Goal: Transaction & Acquisition: Book appointment/travel/reservation

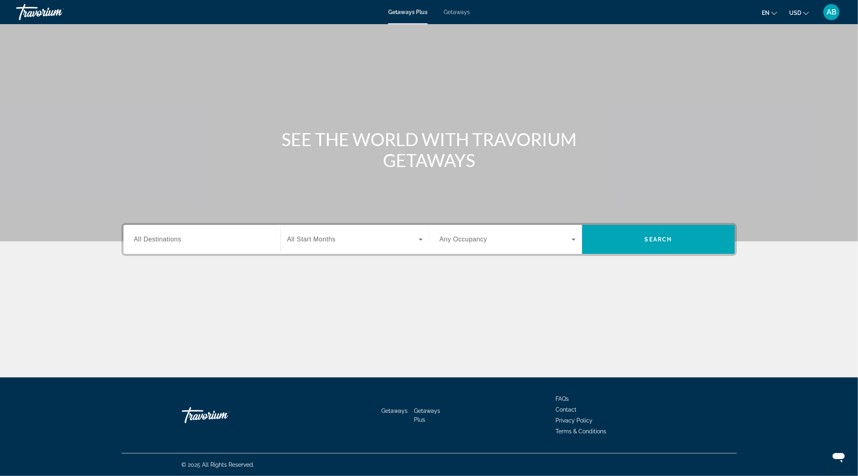
click at [472, 238] on span "Any Occupancy" at bounding box center [464, 239] width 48 height 7
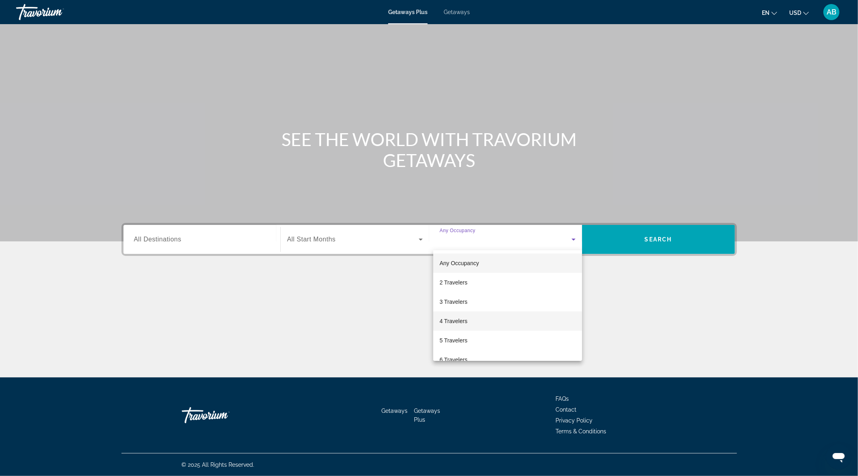
click at [477, 317] on mat-option "4 Travelers" at bounding box center [507, 320] width 149 height 19
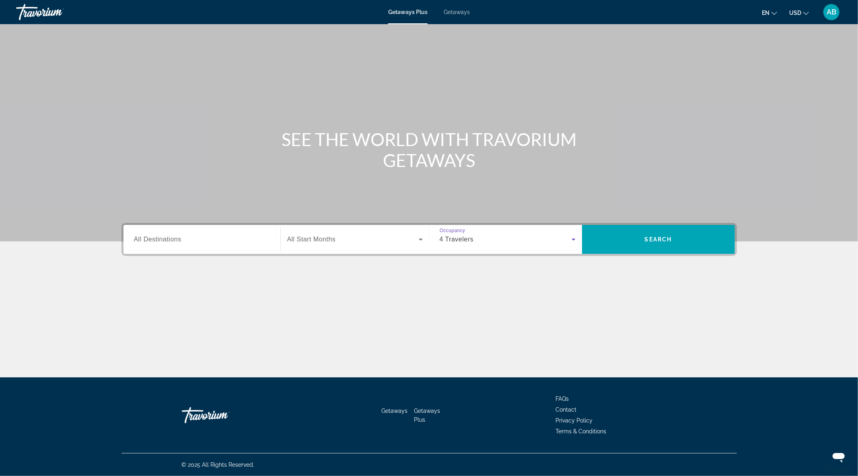
click at [478, 237] on div "4 Travelers" at bounding box center [506, 240] width 132 height 10
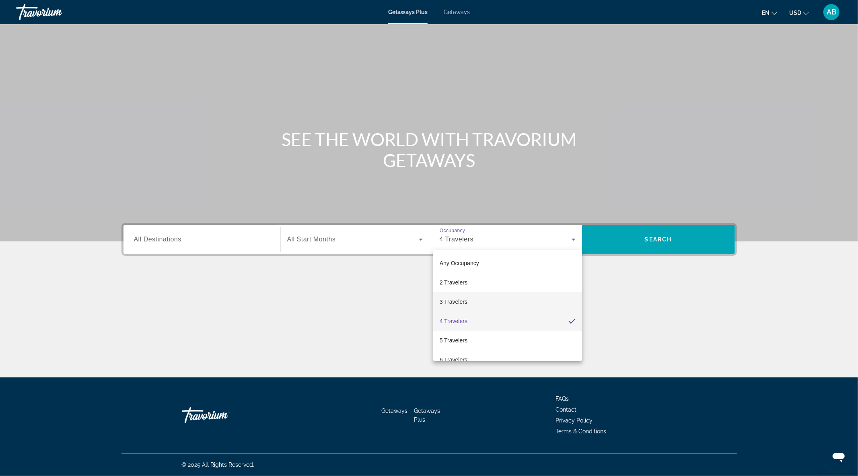
click at [468, 301] on mat-option "3 Travelers" at bounding box center [507, 301] width 149 height 19
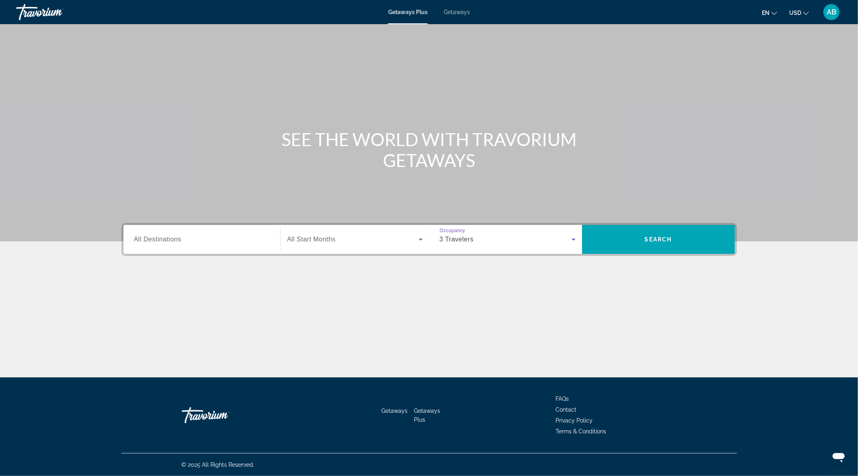
click at [166, 243] on input "Destination All Destinations" at bounding box center [202, 240] width 136 height 10
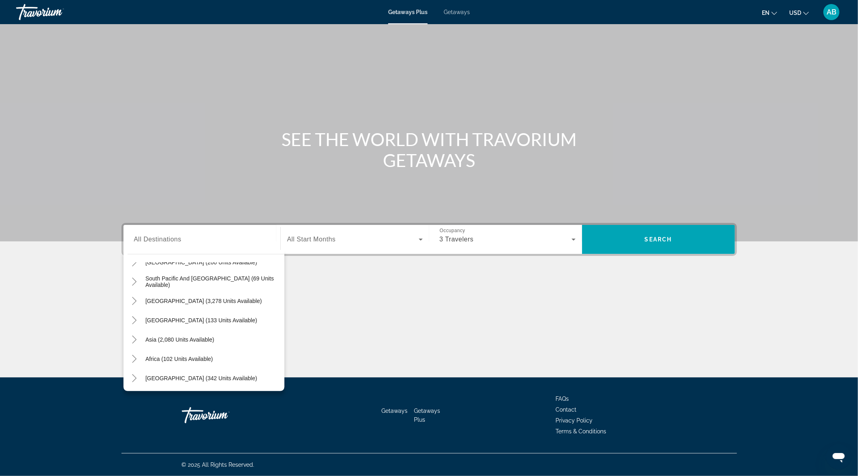
scroll to position [130, 0]
click at [138, 376] on icon "Toggle Middle East (342 units available)" at bounding box center [134, 378] width 8 height 8
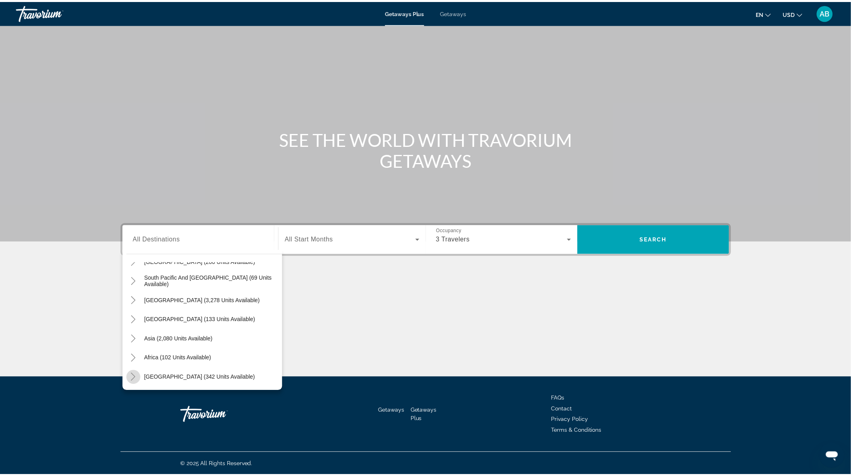
scroll to position [188, 0]
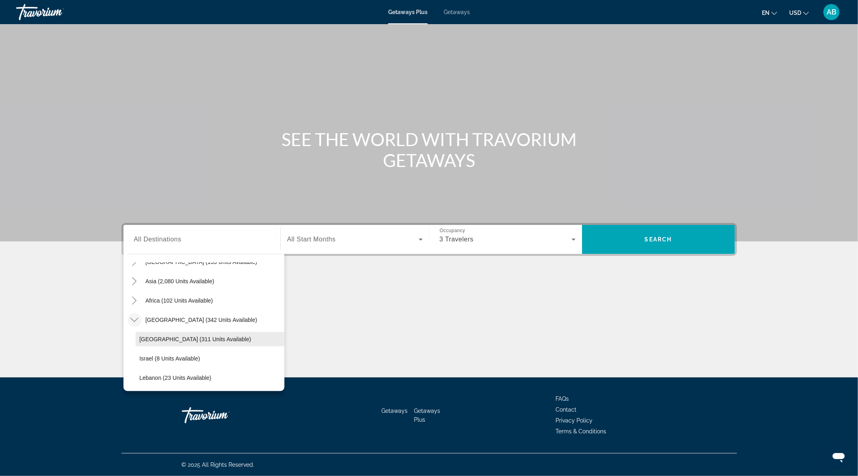
click at [157, 338] on span "[GEOGRAPHIC_DATA] (311 units available)" at bounding box center [196, 339] width 112 height 6
type input "**********"
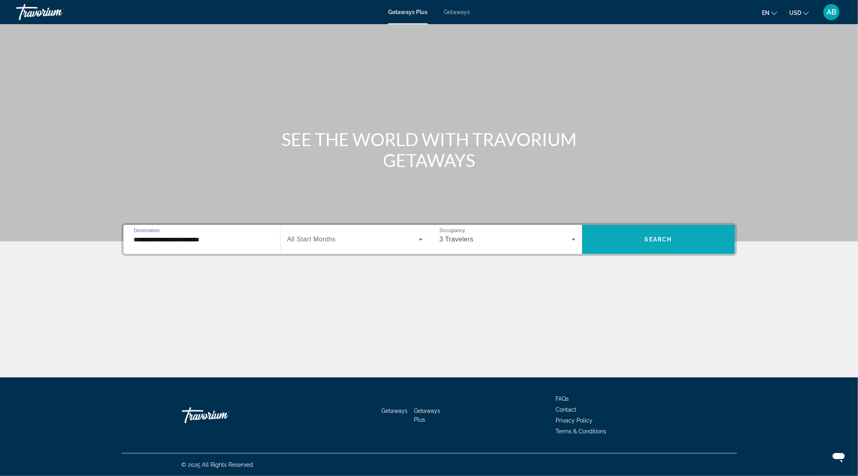
click at [671, 236] on span "Search" at bounding box center [658, 239] width 27 height 6
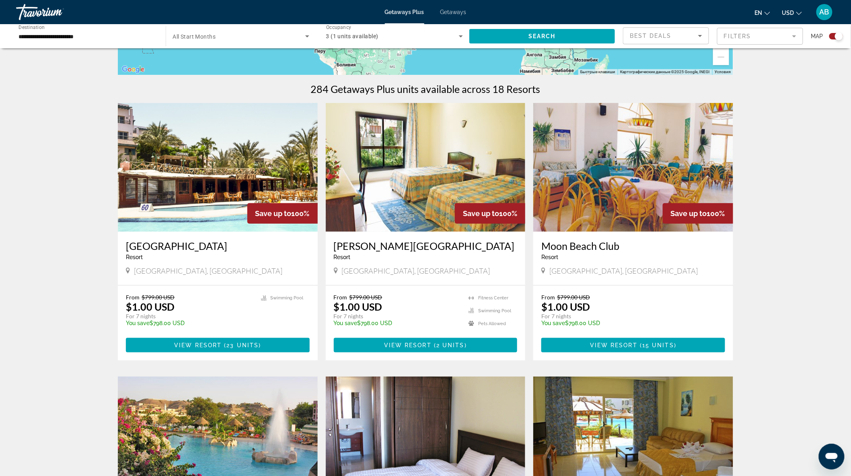
scroll to position [223, 0]
click at [223, 200] on img "Main content" at bounding box center [218, 167] width 200 height 129
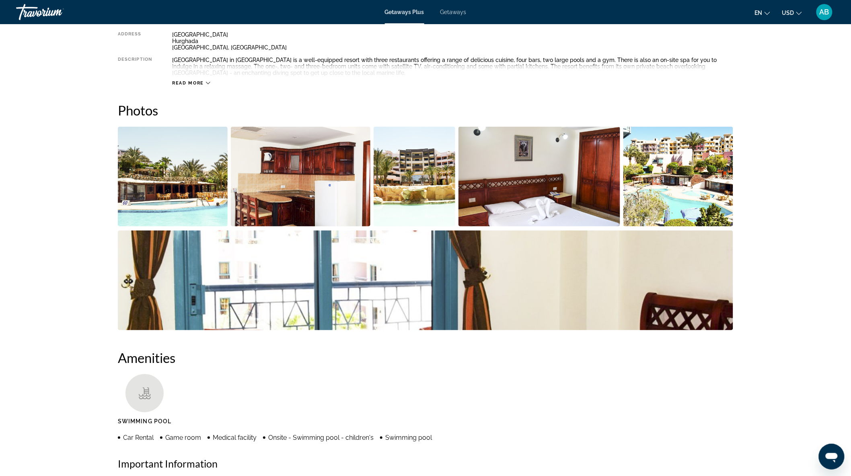
scroll to position [313, 0]
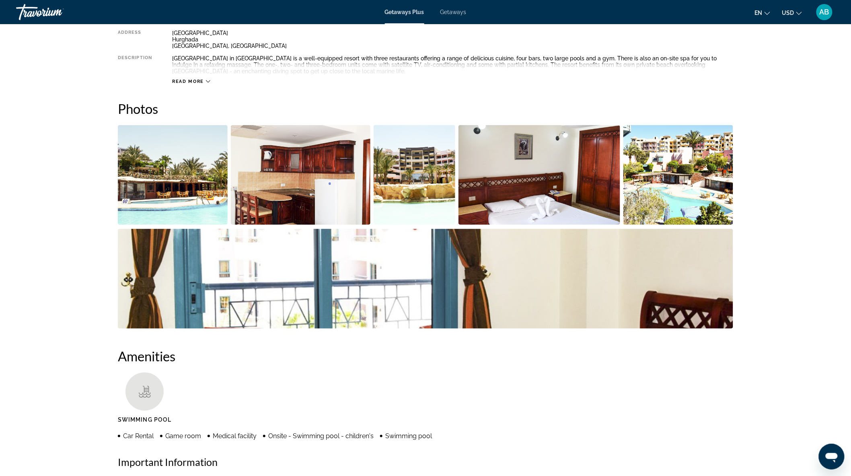
click at [172, 165] on img "Open full-screen image slider" at bounding box center [173, 175] width 110 height 100
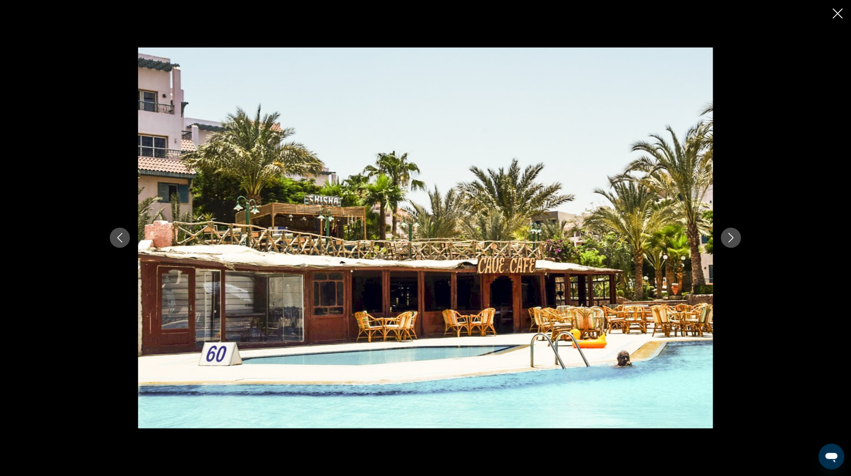
click at [744, 239] on div "prev next" at bounding box center [426, 237] width 648 height 381
click at [734, 236] on icon "Next image" at bounding box center [732, 238] width 10 height 10
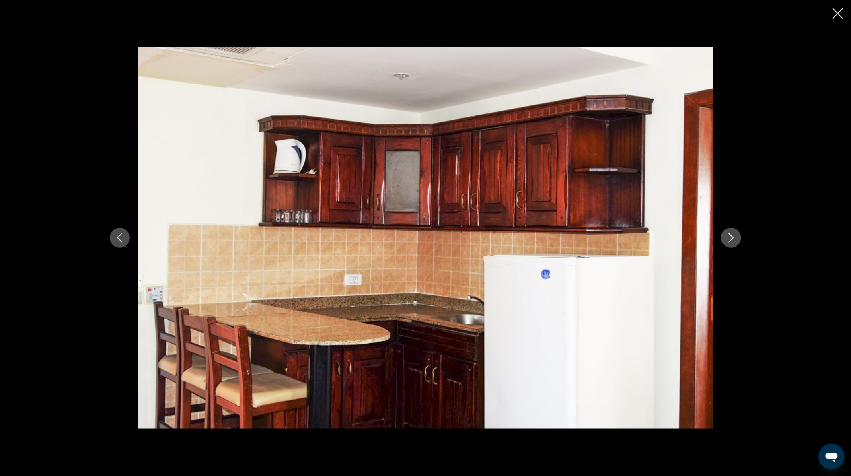
click at [734, 236] on icon "Next image" at bounding box center [732, 238] width 10 height 10
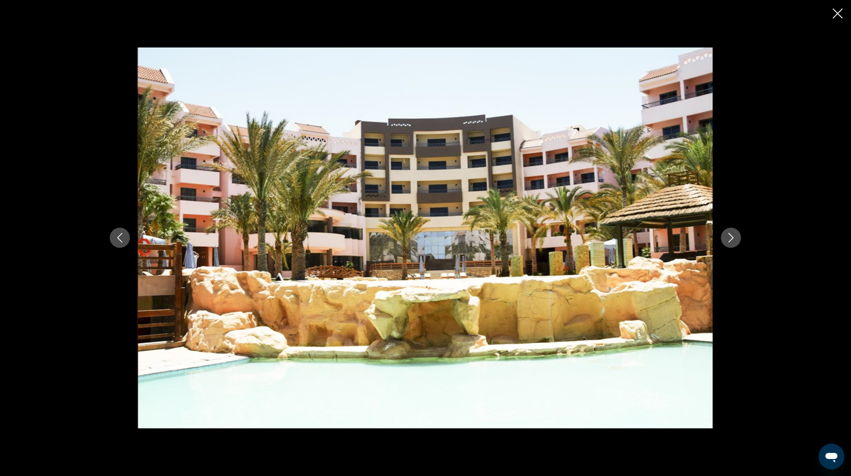
click at [734, 236] on icon "Next image" at bounding box center [732, 238] width 10 height 10
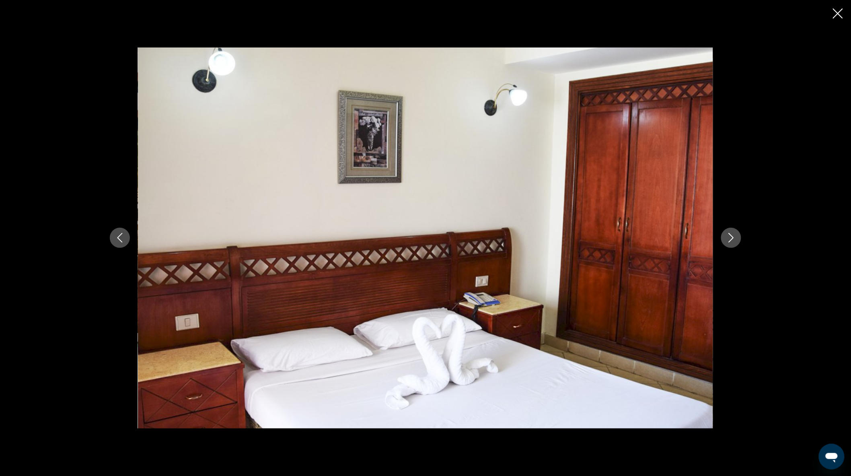
click at [734, 236] on icon "Next image" at bounding box center [732, 238] width 10 height 10
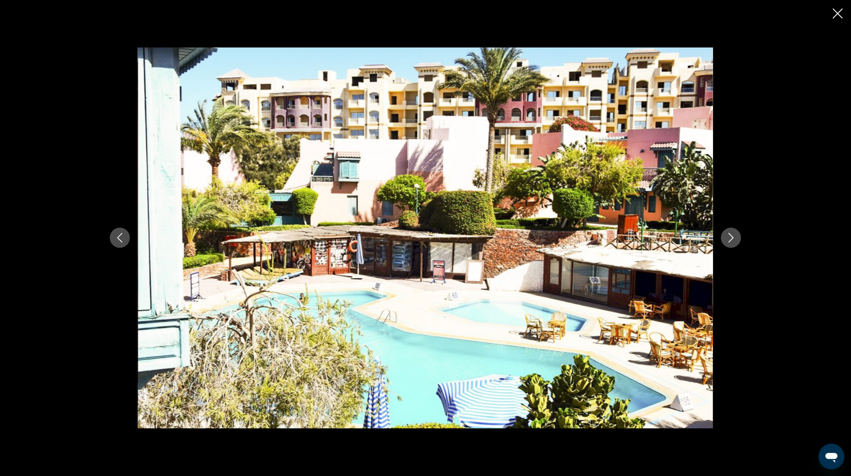
click at [734, 236] on icon "Next image" at bounding box center [732, 238] width 10 height 10
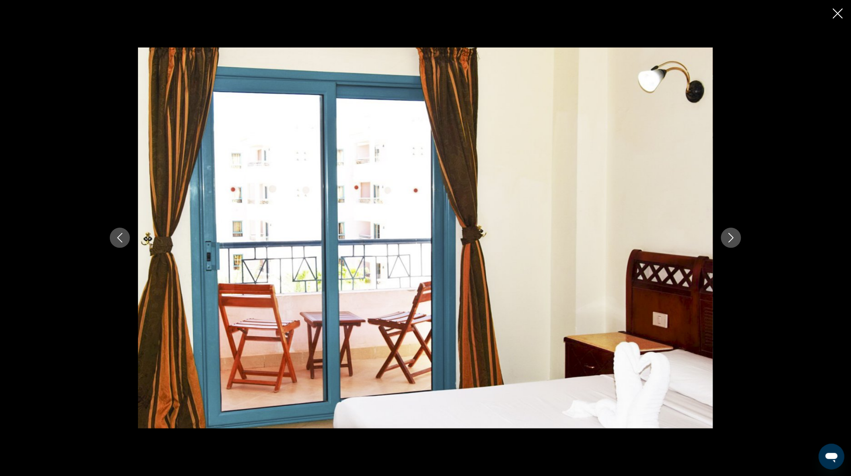
click at [734, 236] on icon "Next image" at bounding box center [732, 238] width 10 height 10
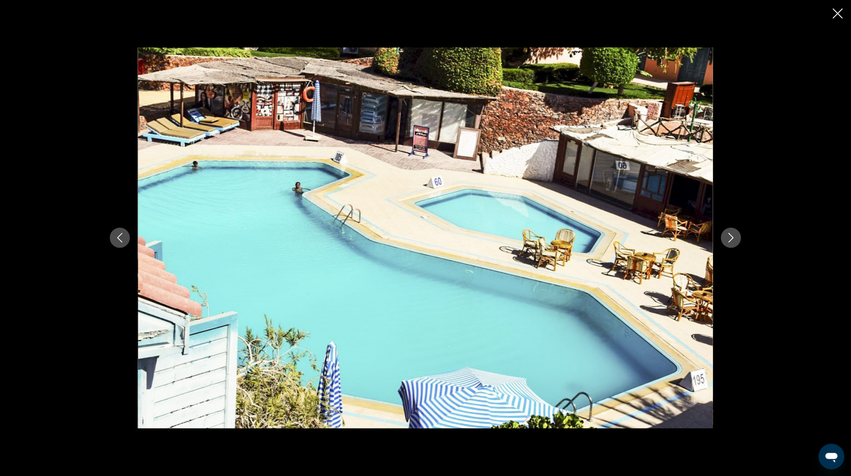
click at [734, 236] on icon "Next image" at bounding box center [732, 238] width 10 height 10
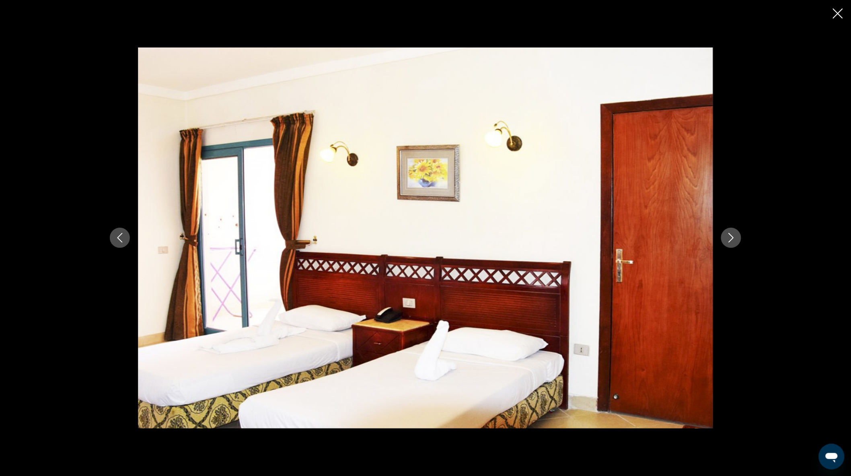
click at [734, 236] on icon "Next image" at bounding box center [732, 238] width 10 height 10
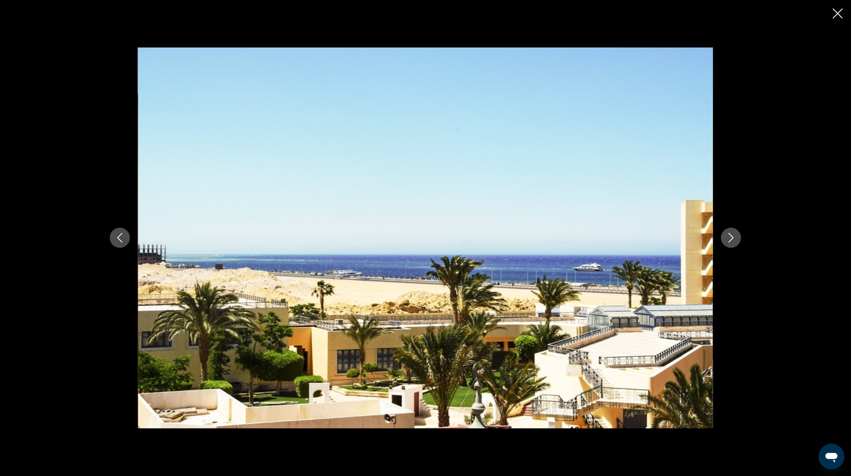
click at [734, 236] on icon "Next image" at bounding box center [732, 238] width 10 height 10
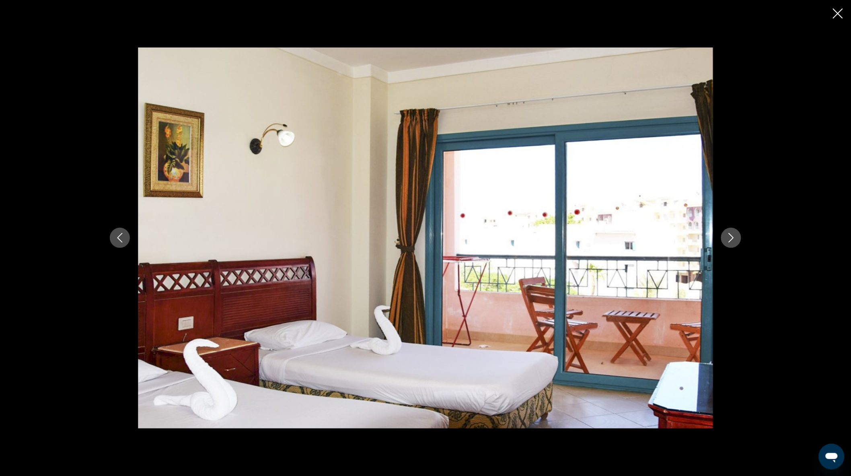
click at [734, 236] on icon "Next image" at bounding box center [732, 238] width 10 height 10
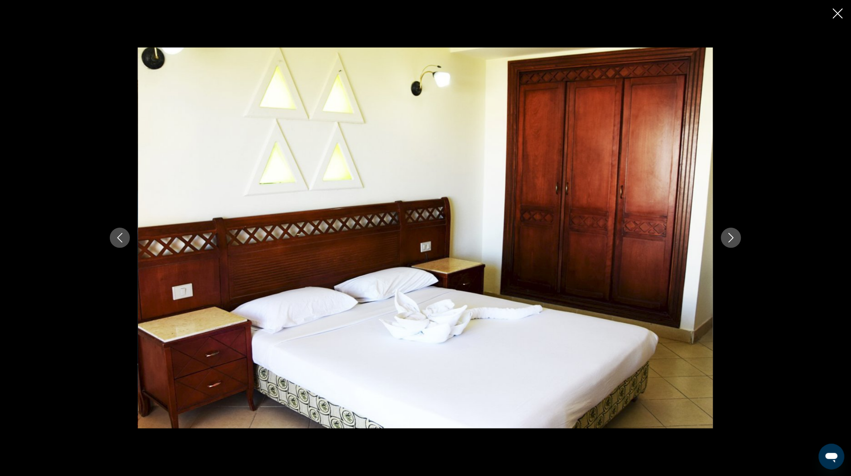
click at [734, 236] on icon "Next image" at bounding box center [732, 238] width 10 height 10
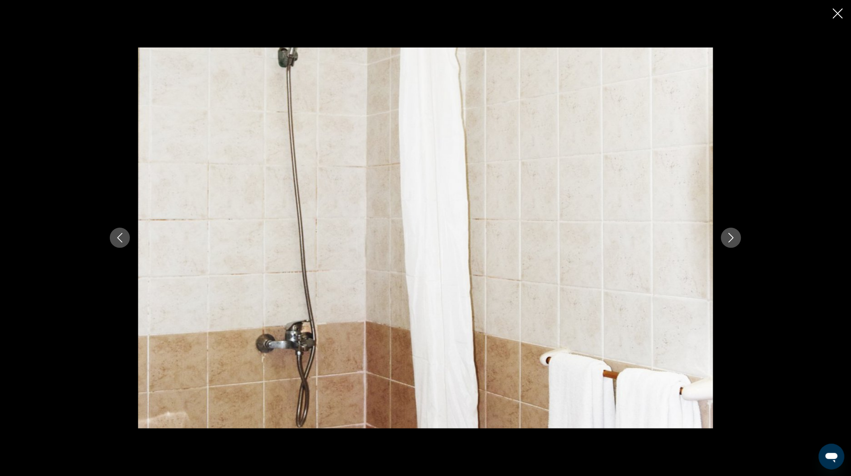
click at [840, 18] on icon "Close slideshow" at bounding box center [838, 13] width 10 height 10
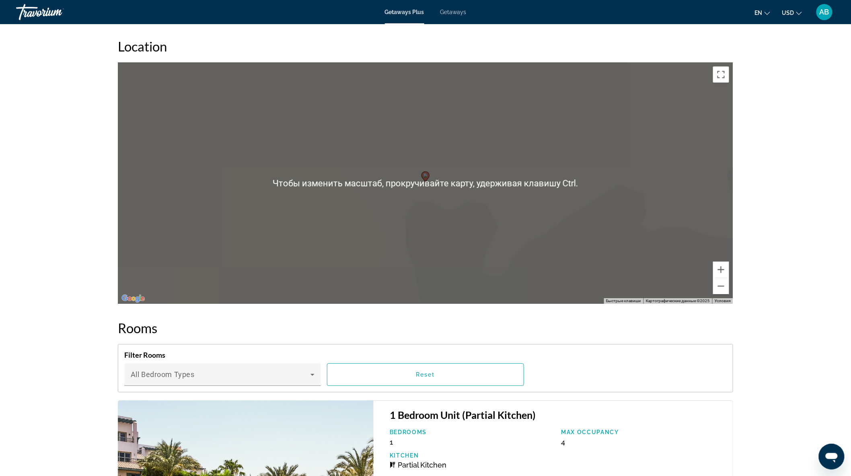
scroll to position [939, 0]
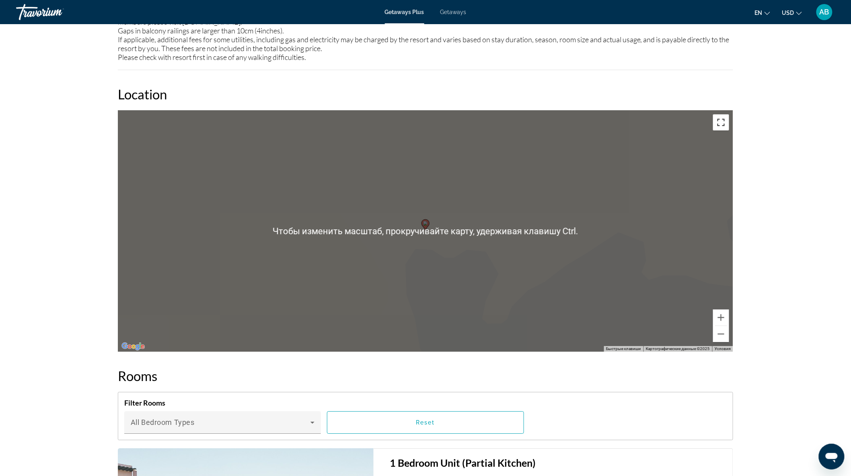
drag, startPoint x: 723, startPoint y: 125, endPoint x: 723, endPoint y: 164, distance: 39.0
click at [723, 126] on button "Включить полноэкранный режим" at bounding box center [721, 122] width 16 height 16
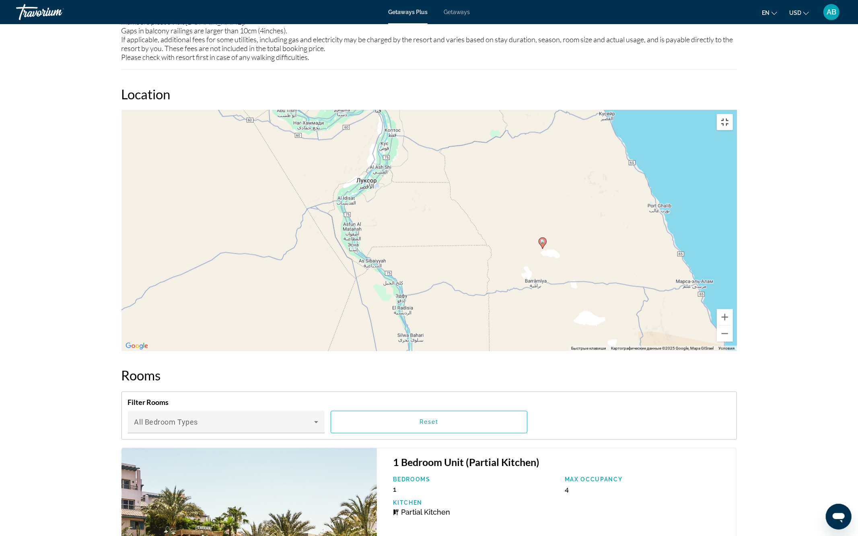
click at [733, 114] on button "Включить полноэкранный режим" at bounding box center [725, 122] width 16 height 16
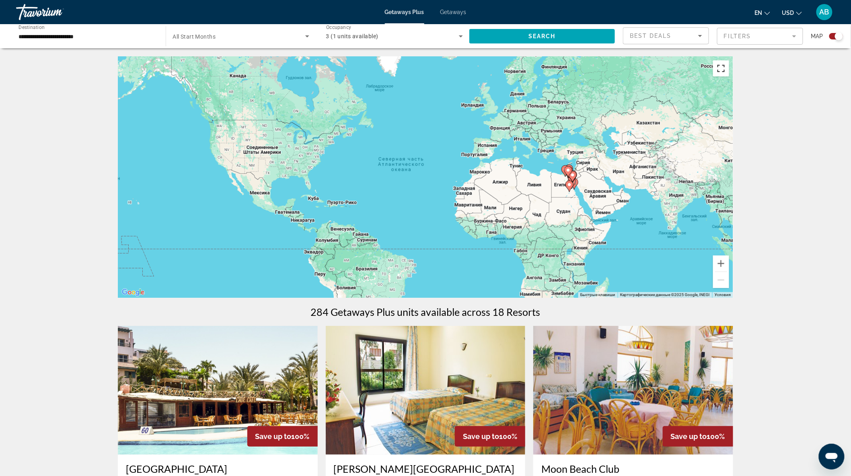
drag, startPoint x: 723, startPoint y: 70, endPoint x: 723, endPoint y: 109, distance: 39.4
click at [723, 70] on button "Включить полноэкранный режим" at bounding box center [721, 68] width 16 height 16
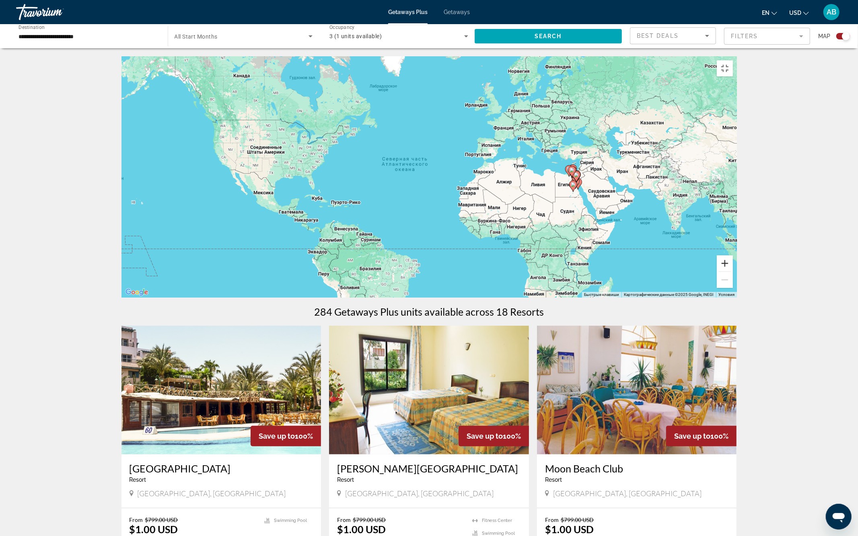
click at [733, 272] on button "Увеличить" at bounding box center [725, 264] width 16 height 16
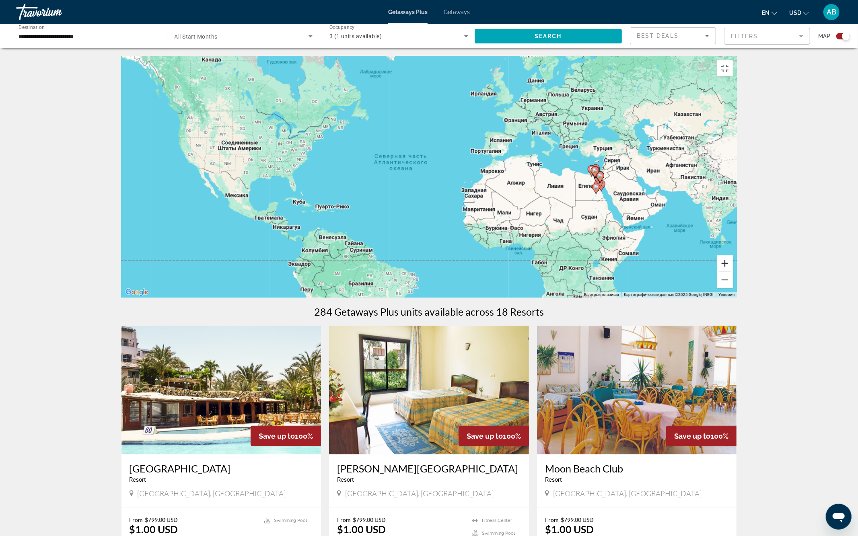
click at [733, 272] on button "Увеличить" at bounding box center [725, 264] width 16 height 16
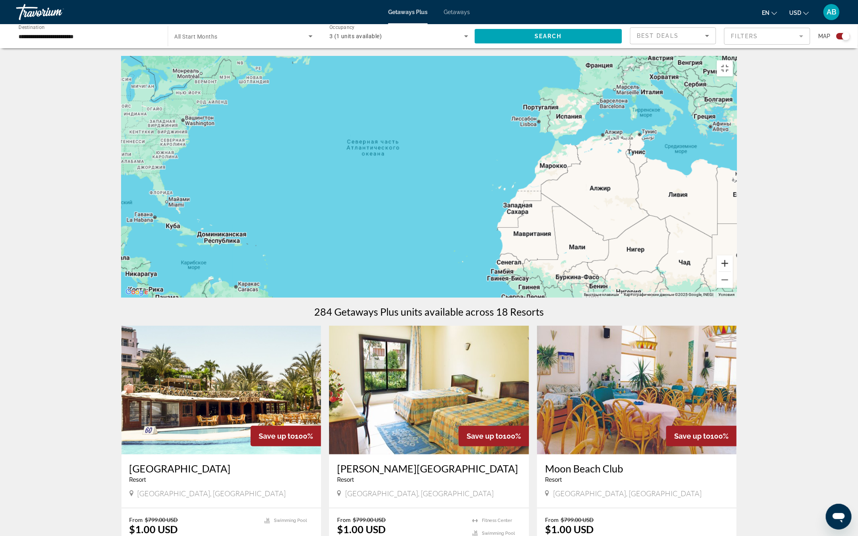
click at [733, 272] on button "Увеличить" at bounding box center [725, 264] width 16 height 16
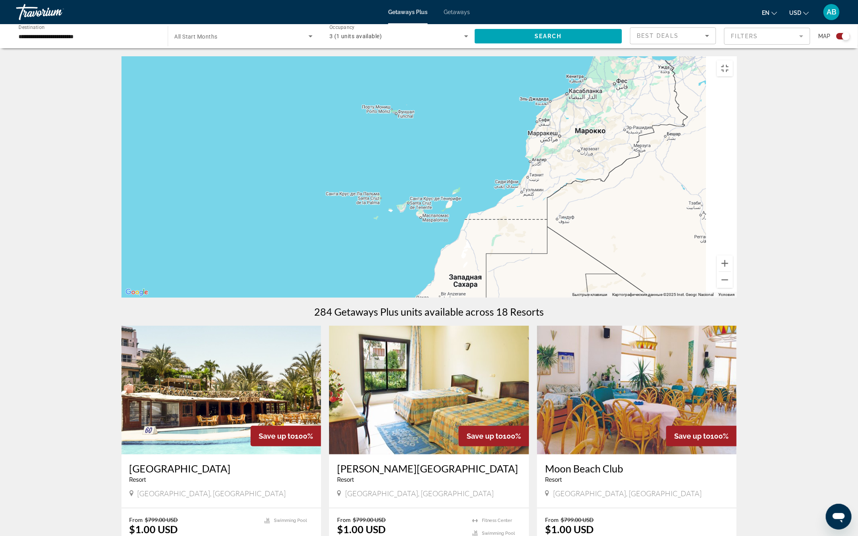
drag, startPoint x: 681, startPoint y: 429, endPoint x: 13, endPoint y: 312, distance: 678.2
click at [122, 298] on div "Main content" at bounding box center [430, 176] width 616 height 241
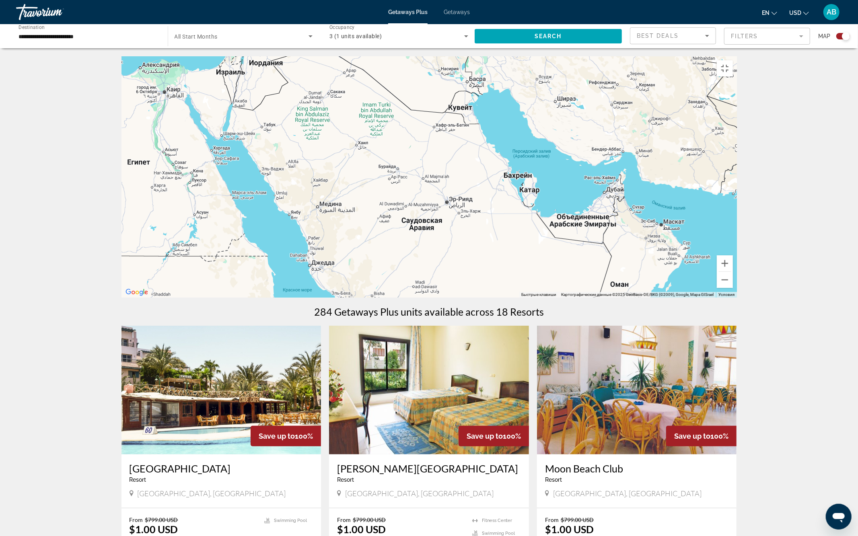
drag, startPoint x: 490, startPoint y: 234, endPoint x: 230, endPoint y: 294, distance: 266.8
click at [230, 294] on div "Main content" at bounding box center [430, 176] width 616 height 241
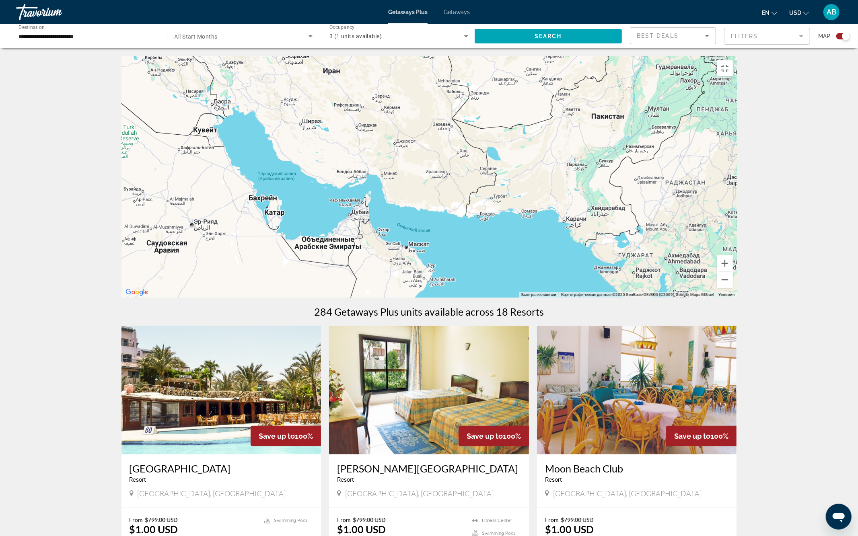
click at [733, 288] on button "Уменьшить" at bounding box center [725, 280] width 16 height 16
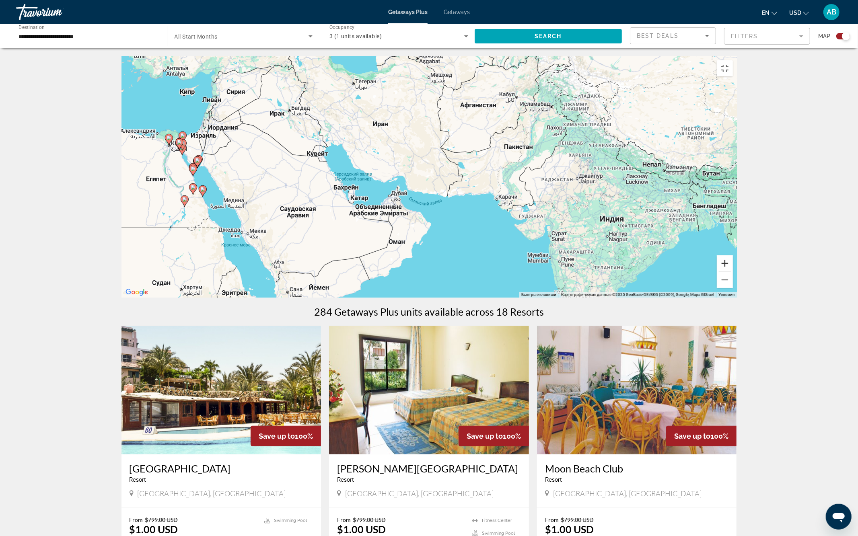
click at [733, 272] on button "Увеличить" at bounding box center [725, 264] width 16 height 16
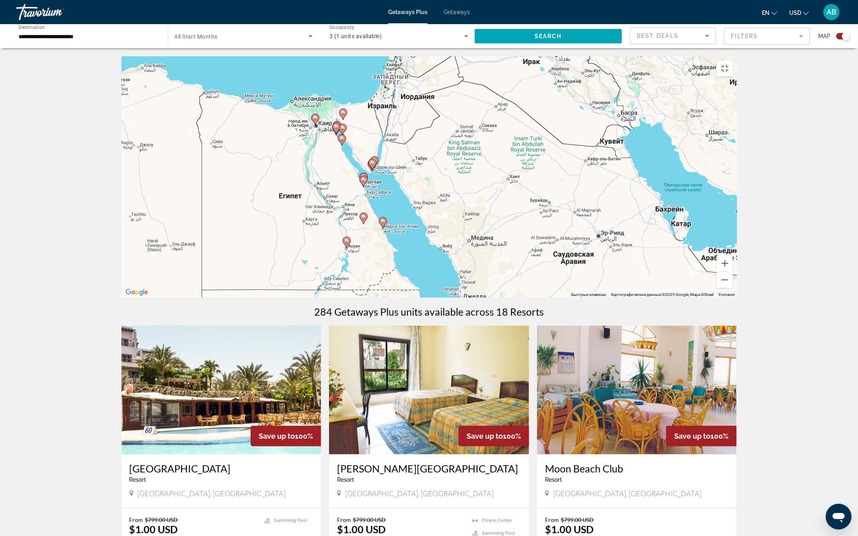
drag, startPoint x: 460, startPoint y: 341, endPoint x: 683, endPoint y: 359, distance: 223.6
click at [676, 298] on div "Чтобы активировать перетаскивание с помощью клавиатуры, нажмите Alt + Ввод. Пос…" at bounding box center [430, 176] width 616 height 241
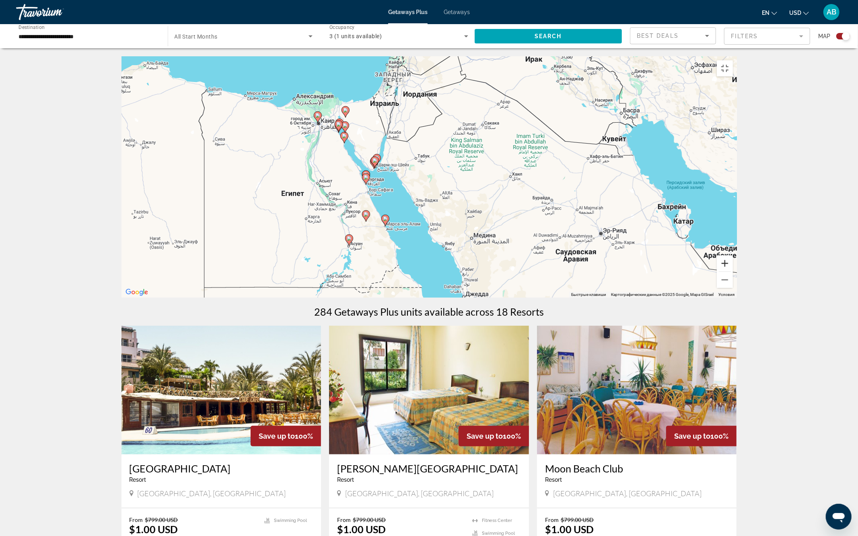
click at [733, 272] on button "Увеличить" at bounding box center [725, 264] width 16 height 16
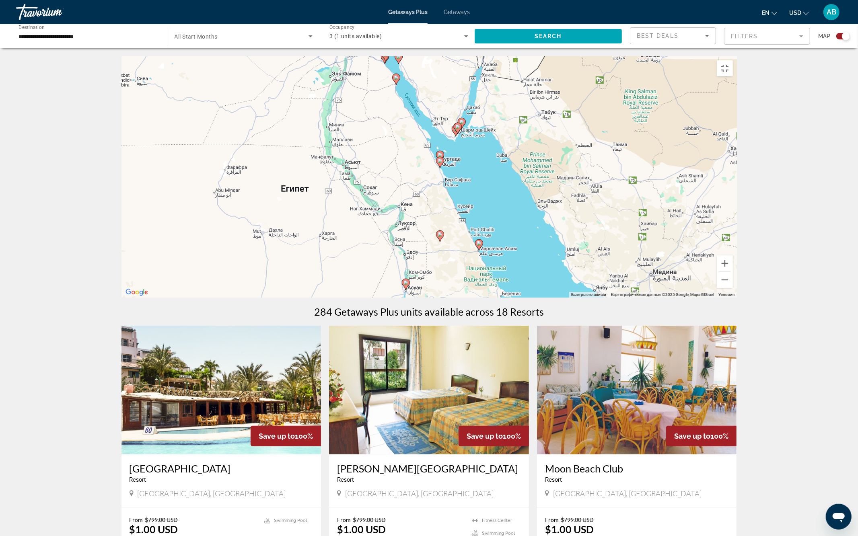
drag, startPoint x: 488, startPoint y: 353, endPoint x: 630, endPoint y: 331, distance: 144.2
click at [630, 298] on div "Чтобы активировать перетаскивание с помощью клавиатуры, нажмите Alt + Ввод. Пос…" at bounding box center [430, 176] width 616 height 241
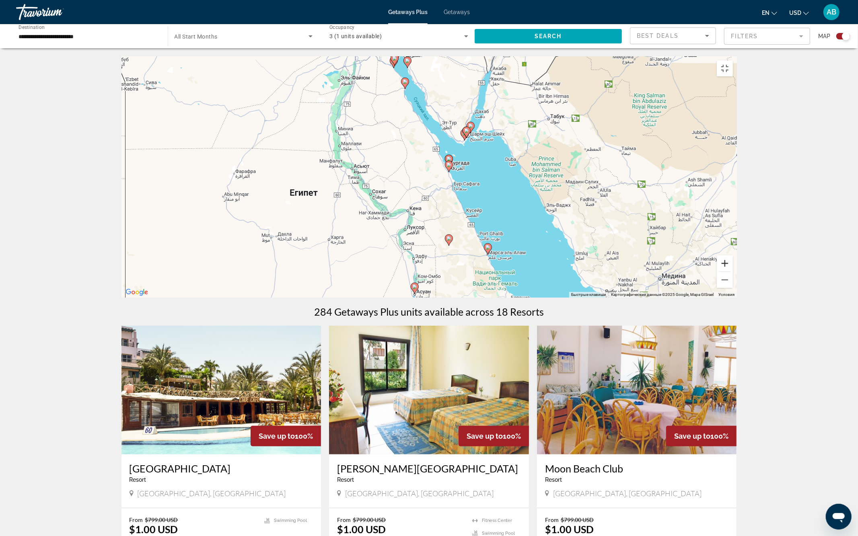
click at [733, 272] on button "Увеличить" at bounding box center [725, 264] width 16 height 16
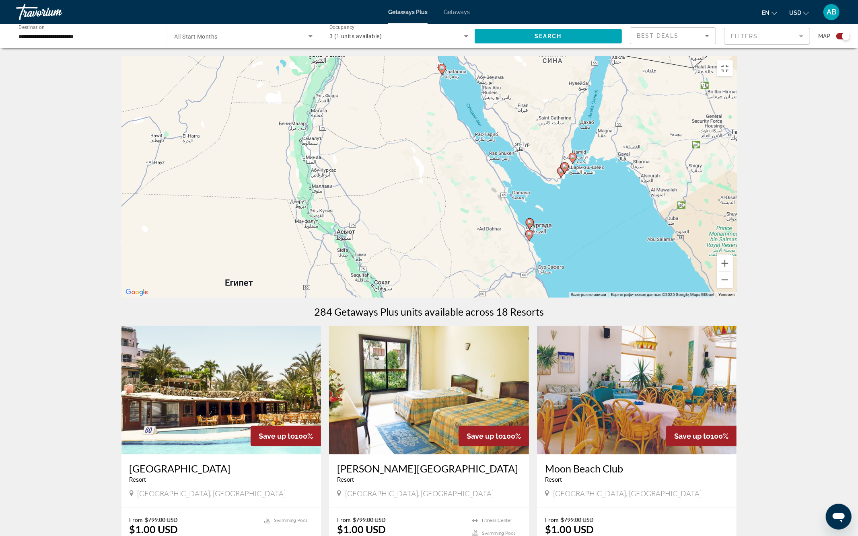
drag, startPoint x: 551, startPoint y: 309, endPoint x: 608, endPoint y: 395, distance: 102.8
click at [608, 298] on div "Чтобы активировать перетаскивание с помощью клавиатуры, нажмите Alt + Ввод. Пос…" at bounding box center [430, 176] width 616 height 241
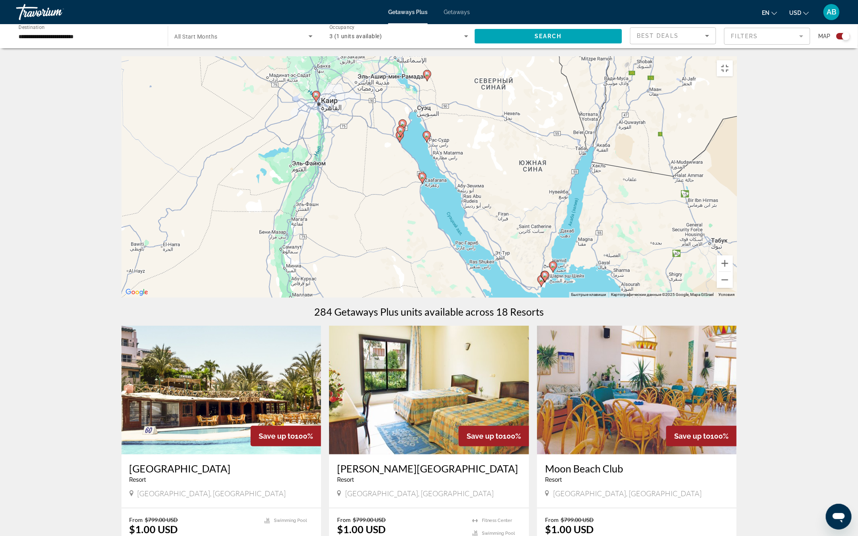
drag, startPoint x: 453, startPoint y: 248, endPoint x: 438, endPoint y: 349, distance: 102.2
click at [438, 298] on div "Чтобы активировать перетаскивание с помощью клавиатуры, нажмите Alt + Ввод. Пос…" at bounding box center [430, 176] width 616 height 241
click at [733, 272] on button "Увеличить" at bounding box center [725, 264] width 16 height 16
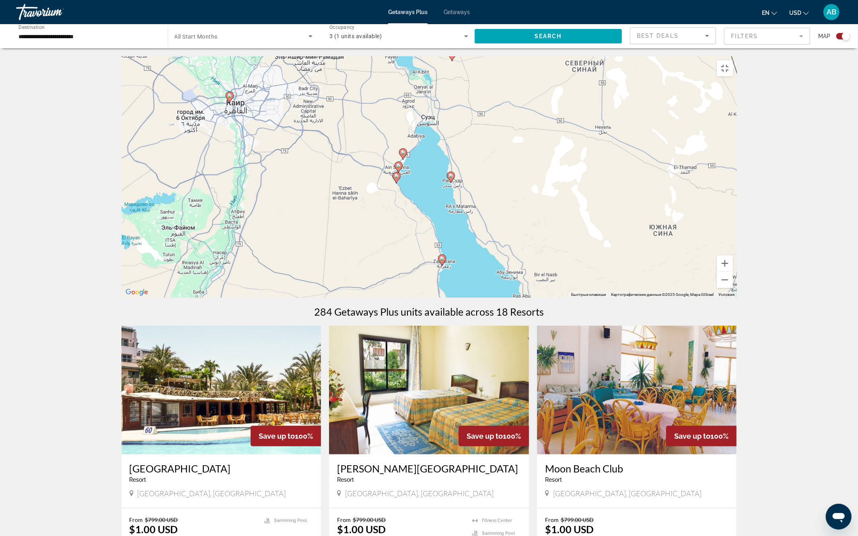
drag, startPoint x: 433, startPoint y: 224, endPoint x: 484, endPoint y: 299, distance: 90.6
click at [465, 296] on div "Чтобы активировать перетаскивание с помощью клавиатуры, нажмите Alt + Ввод. Пос…" at bounding box center [430, 176] width 616 height 241
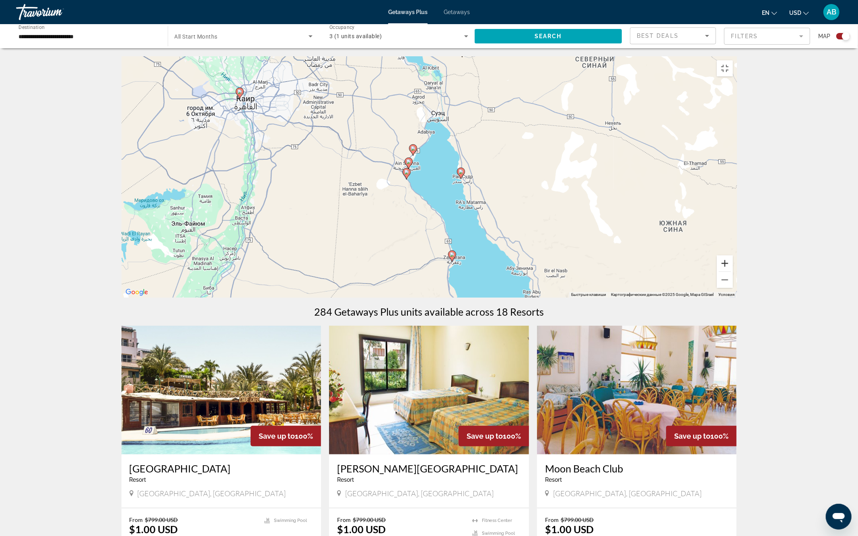
click at [733, 272] on button "Увеличить" at bounding box center [725, 264] width 16 height 16
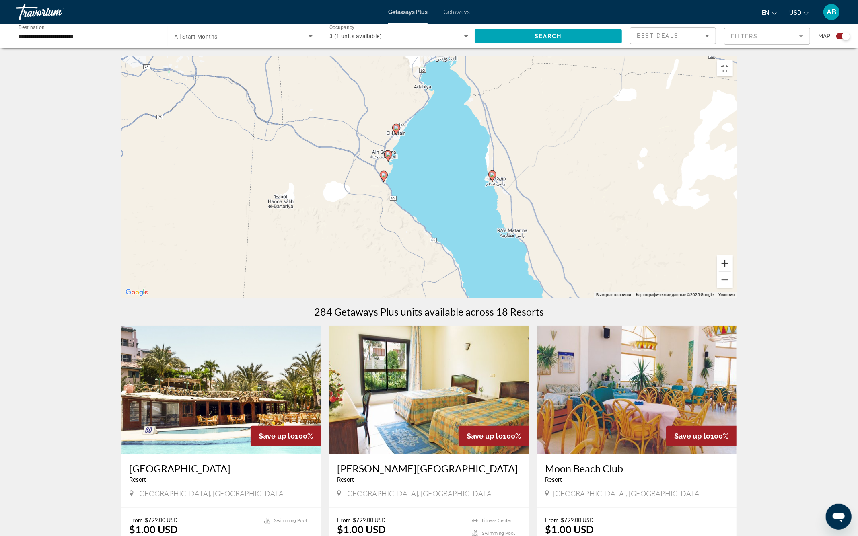
click at [733, 272] on button "Увеличить" at bounding box center [725, 264] width 16 height 16
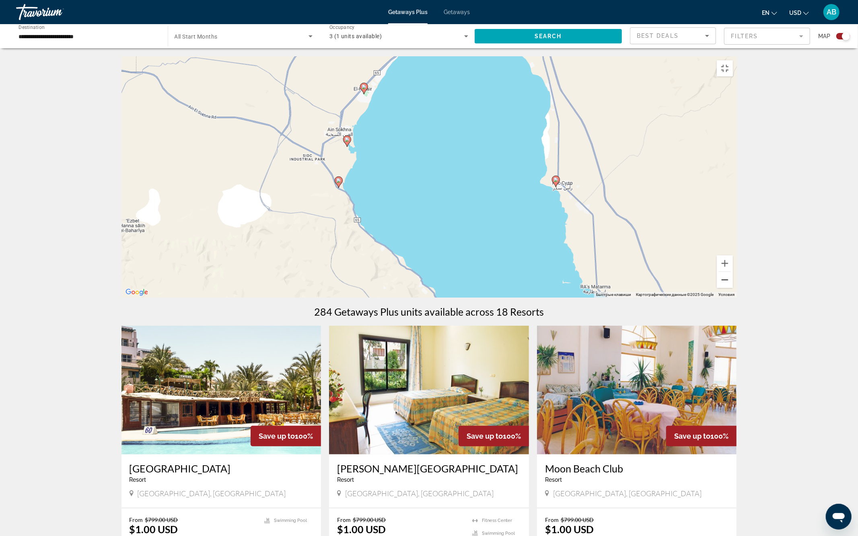
click at [733, 288] on button "Уменьшить" at bounding box center [725, 280] width 16 height 16
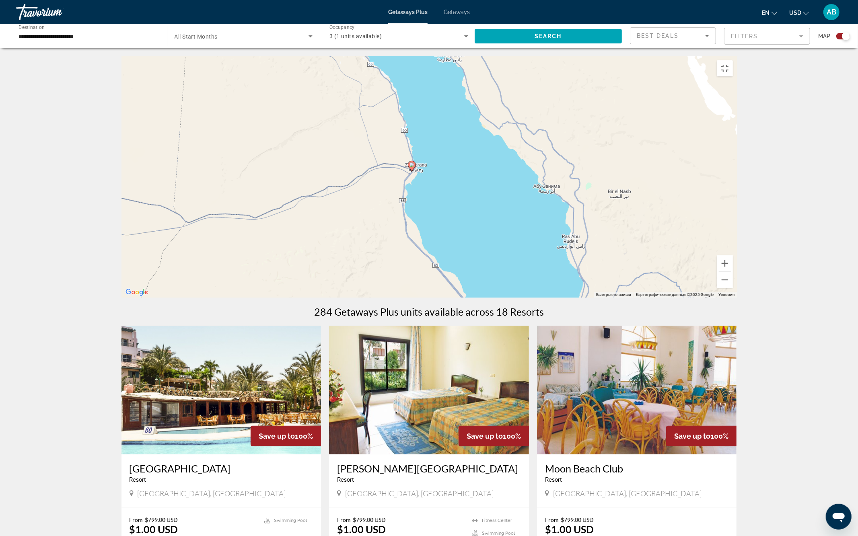
drag, startPoint x: 664, startPoint y: 368, endPoint x: 597, endPoint y: 122, distance: 255.4
click at [598, 122] on div "Чтобы активировать перетаскивание с помощью клавиатуры, нажмите Alt + Ввод. Пос…" at bounding box center [430, 176] width 616 height 241
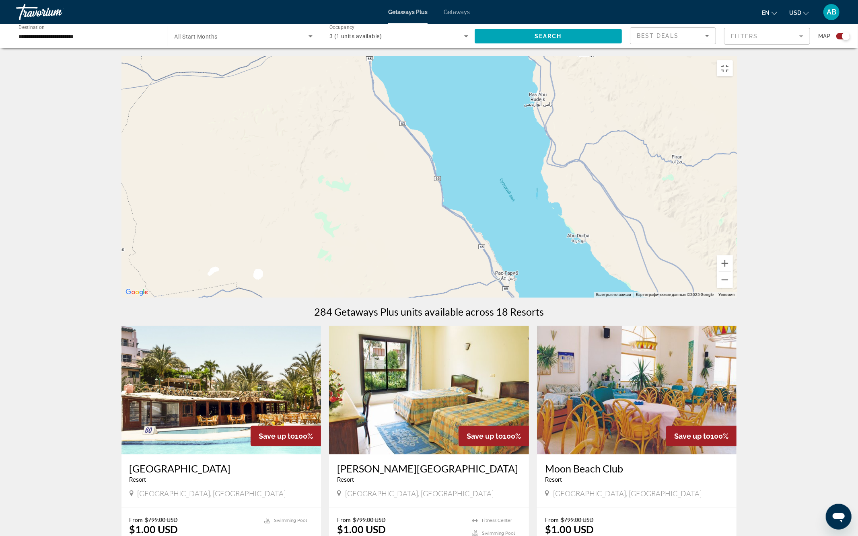
drag, startPoint x: 645, startPoint y: 316, endPoint x: 576, endPoint y: 0, distance: 323.4
click at [576, 56] on div "Чтобы активировать перетаскивание с помощью клавиатуры, нажмите Alt + Ввод. Пос…" at bounding box center [430, 176] width 616 height 241
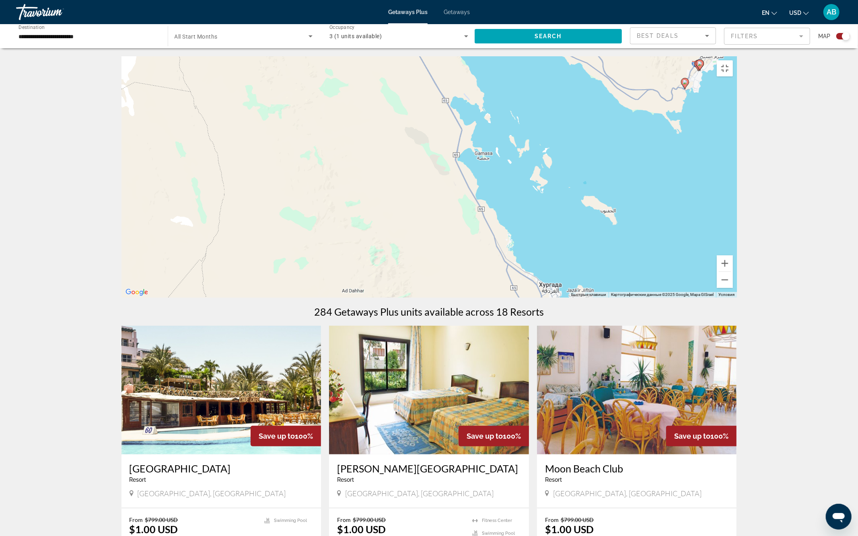
drag, startPoint x: 581, startPoint y: 124, endPoint x: 463, endPoint y: 208, distance: 145.5
click at [457, 208] on div "Чтобы активировать перетаскивание с помощью клавиатуры, нажмите Alt + Ввод. Пос…" at bounding box center [430, 176] width 616 height 241
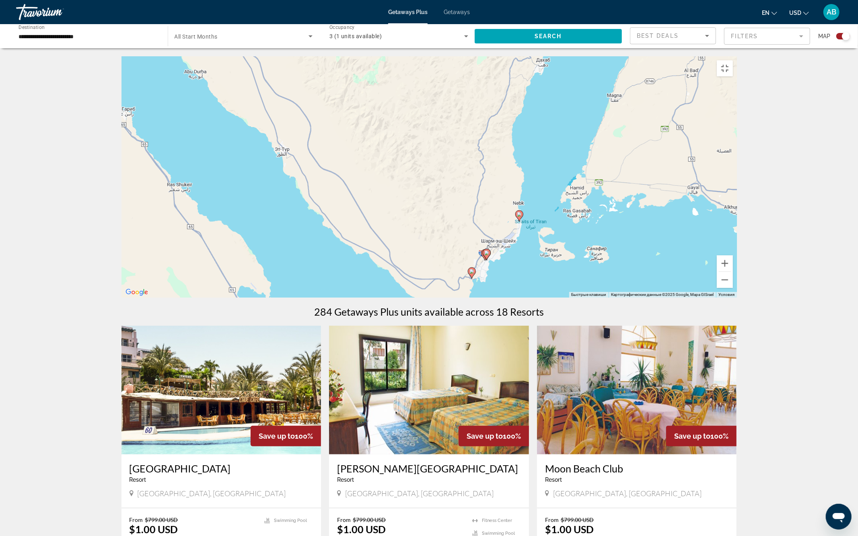
drag, startPoint x: 688, startPoint y: 267, endPoint x: 582, endPoint y: 353, distance: 136.4
click at [583, 298] on div "Чтобы активировать перетаскивание с помощью клавиатуры, нажмите Alt + Ввод. Пос…" at bounding box center [430, 176] width 616 height 241
click at [733, 272] on button "Увеличить" at bounding box center [725, 264] width 16 height 16
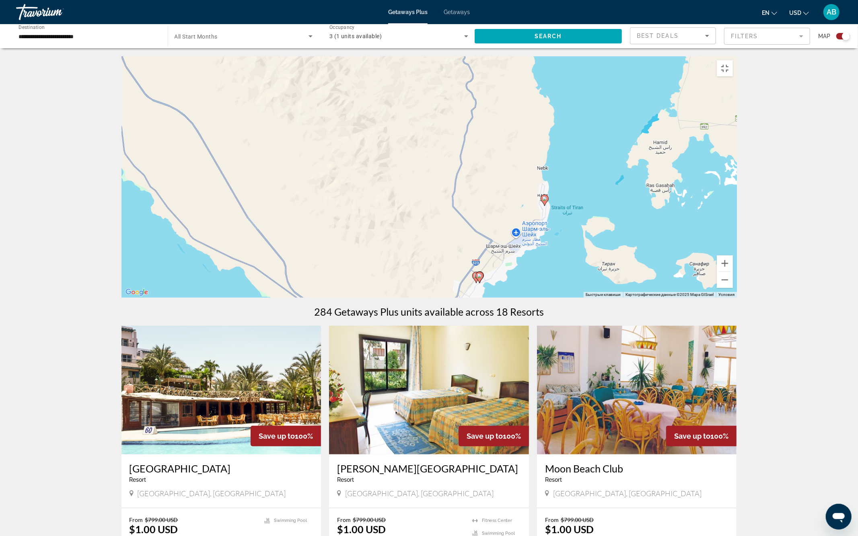
drag, startPoint x: 654, startPoint y: 408, endPoint x: 552, endPoint y: 334, distance: 126.3
click at [552, 298] on div "Чтобы активировать перетаскивание с помощью клавиатуры, нажмите Alt + Ввод. Пос…" at bounding box center [430, 176] width 616 height 241
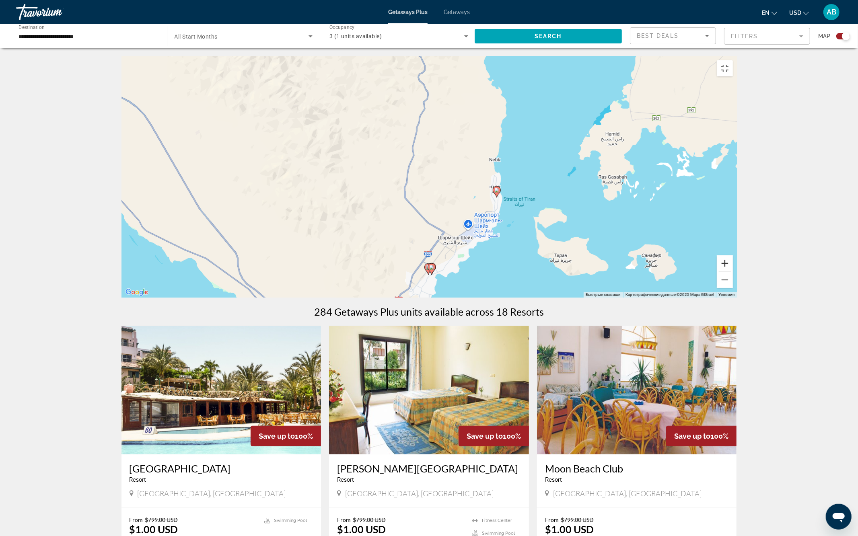
click at [733, 272] on button "Увеличить" at bounding box center [725, 264] width 16 height 16
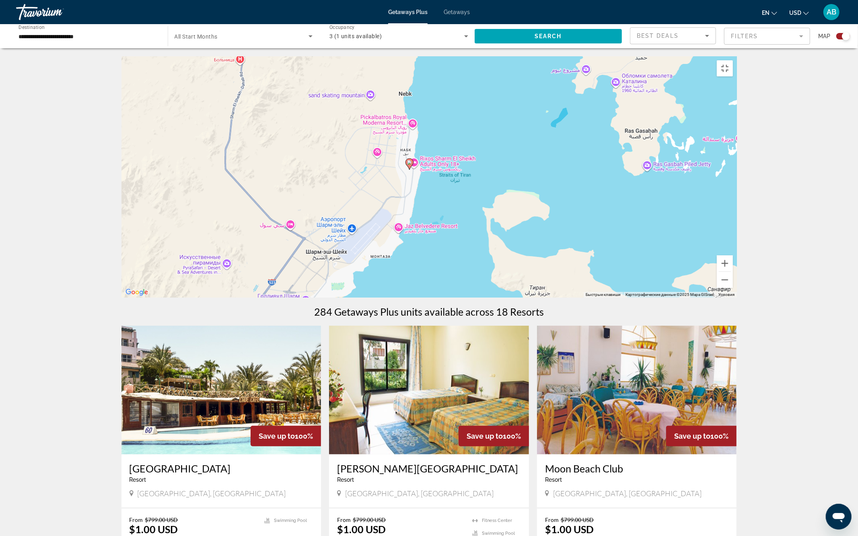
drag, startPoint x: 649, startPoint y: 450, endPoint x: 493, endPoint y: 402, distance: 163.4
click at [493, 298] on div "Чтобы активировать перетаскивание с помощью клавиатуры, нажмите Alt + Ввод. Пос…" at bounding box center [430, 176] width 616 height 241
click at [733, 272] on button "Увеличить" at bounding box center [725, 264] width 16 height 16
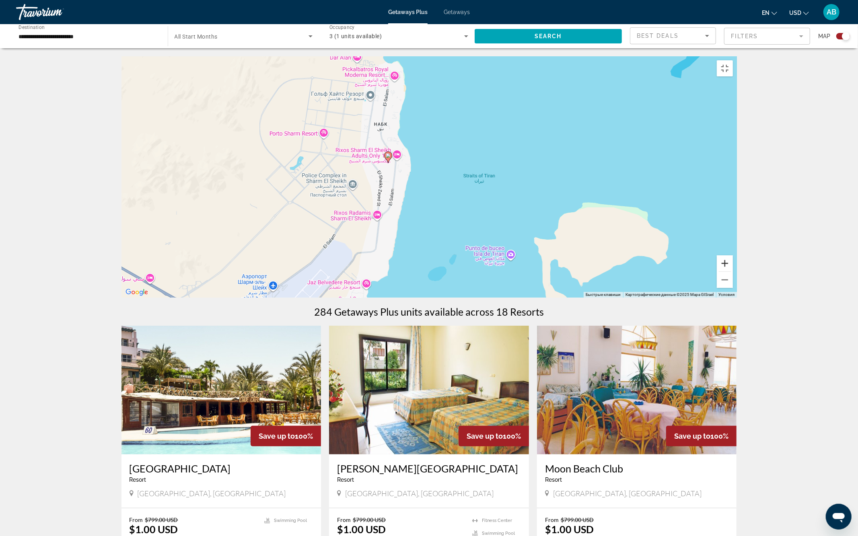
click at [733, 272] on button "Увеличить" at bounding box center [725, 264] width 16 height 16
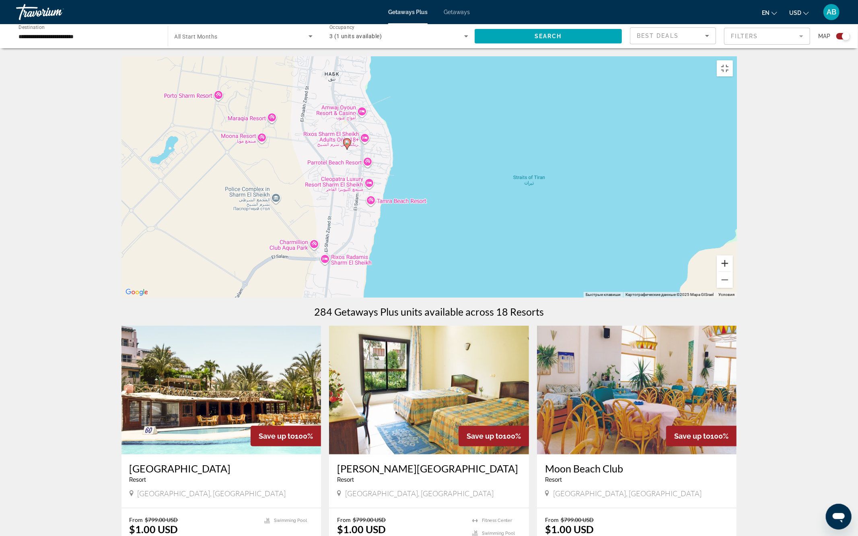
click at [733, 272] on button "Увеличить" at bounding box center [725, 264] width 16 height 16
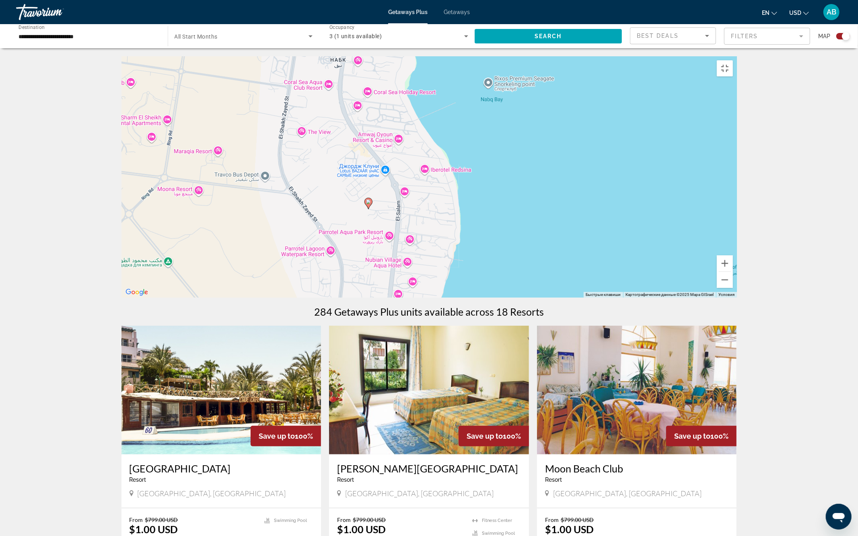
drag, startPoint x: 486, startPoint y: 365, endPoint x: 524, endPoint y: 392, distance: 46.5
click at [524, 298] on div "Чтобы активировать перетаскивание с помощью клавиатуры, нажмите Alt + Ввод. Пос…" at bounding box center [430, 176] width 616 height 241
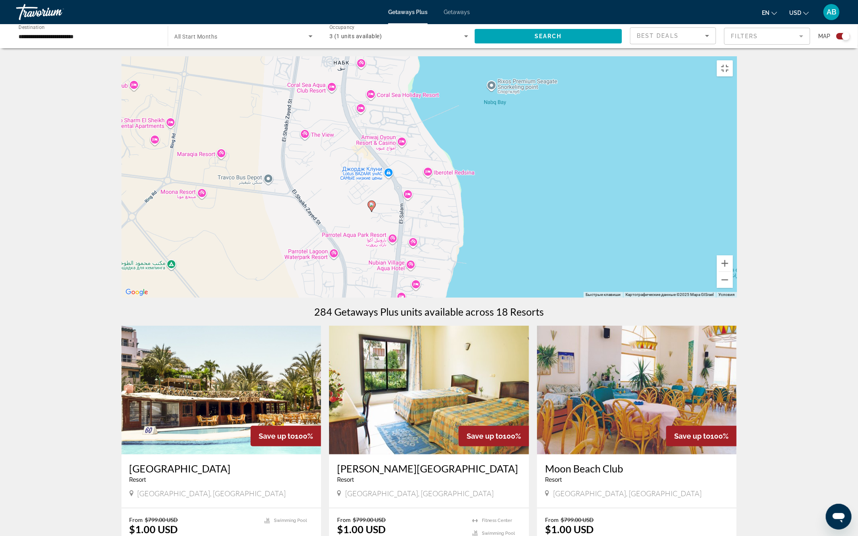
click at [373, 207] on image "Main content" at bounding box center [371, 204] width 5 height 5
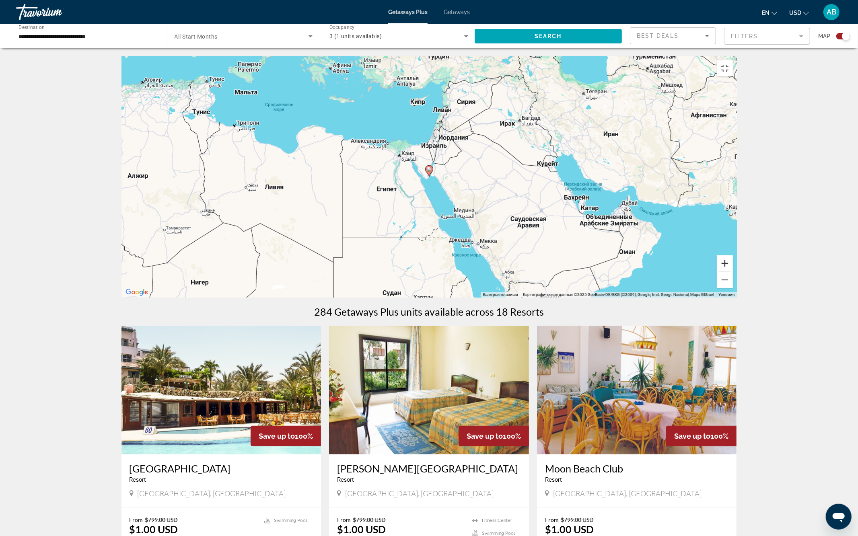
click at [733, 272] on button "Увеличить" at bounding box center [725, 264] width 16 height 16
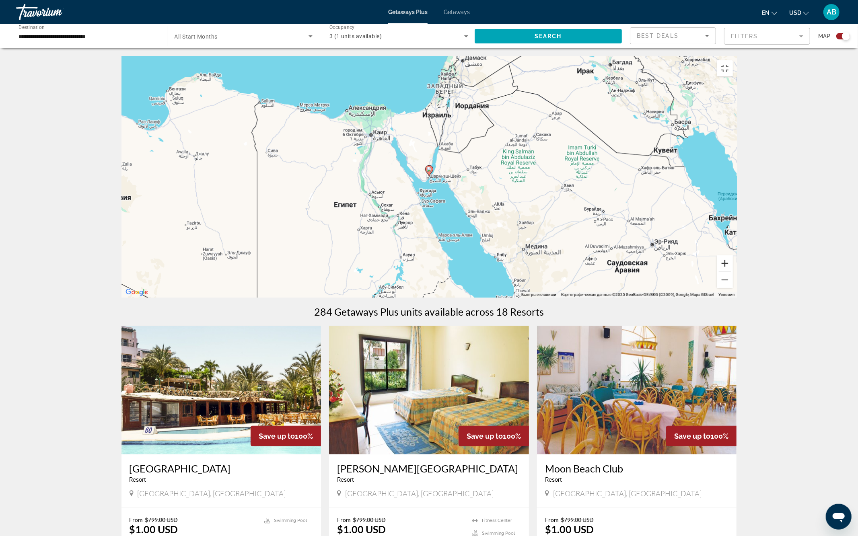
click at [733, 272] on button "Увеличить" at bounding box center [725, 264] width 16 height 16
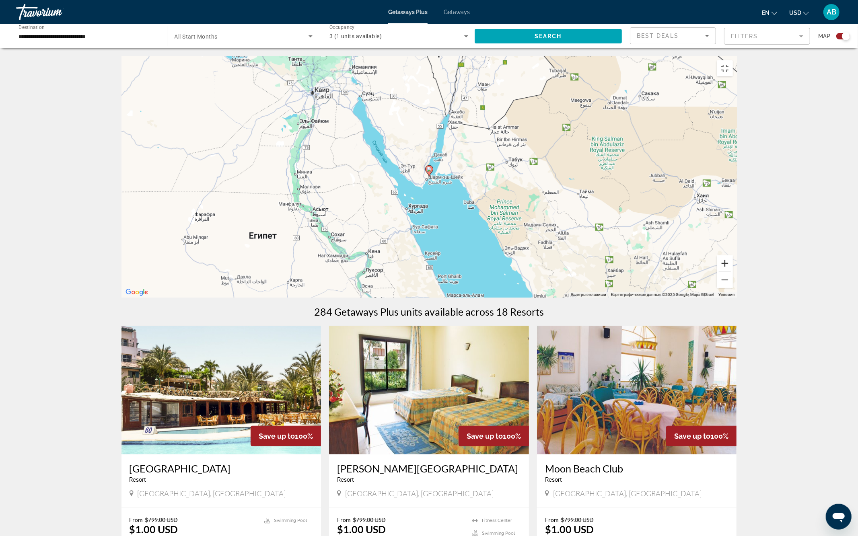
click at [733, 272] on button "Увеличить" at bounding box center [725, 264] width 16 height 16
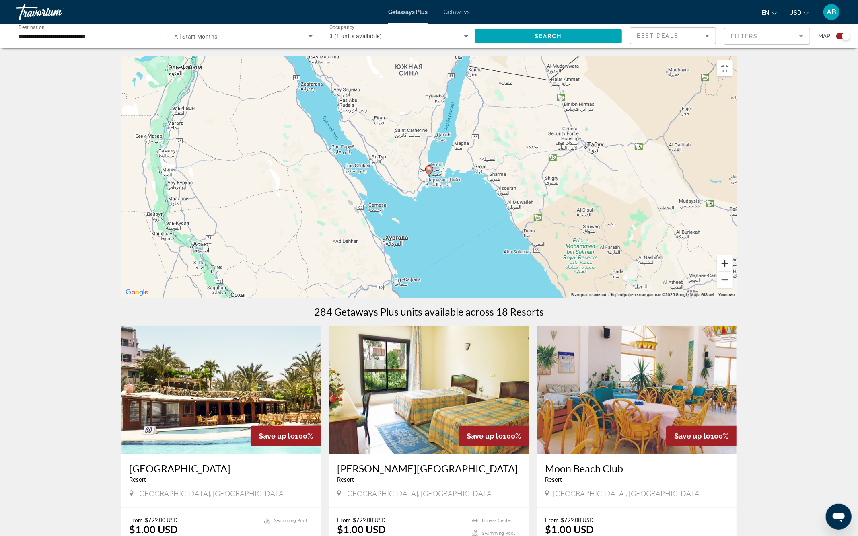
click at [733, 272] on button "Увеличить" at bounding box center [725, 264] width 16 height 16
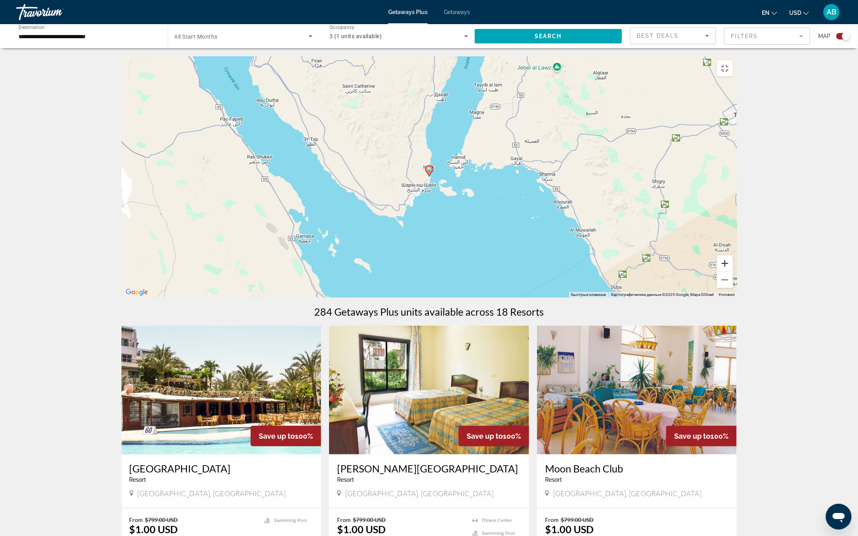
click at [733, 272] on button "Увеличить" at bounding box center [725, 264] width 16 height 16
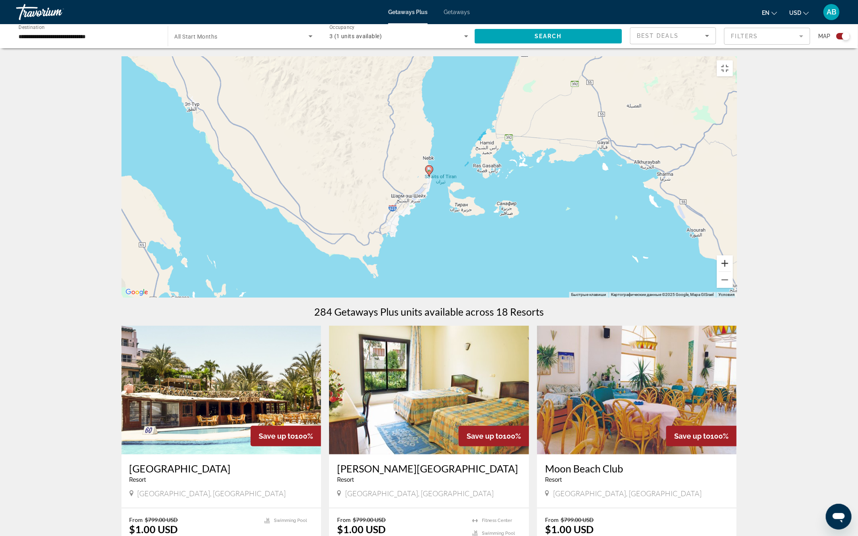
click at [733, 272] on button "Увеличить" at bounding box center [725, 264] width 16 height 16
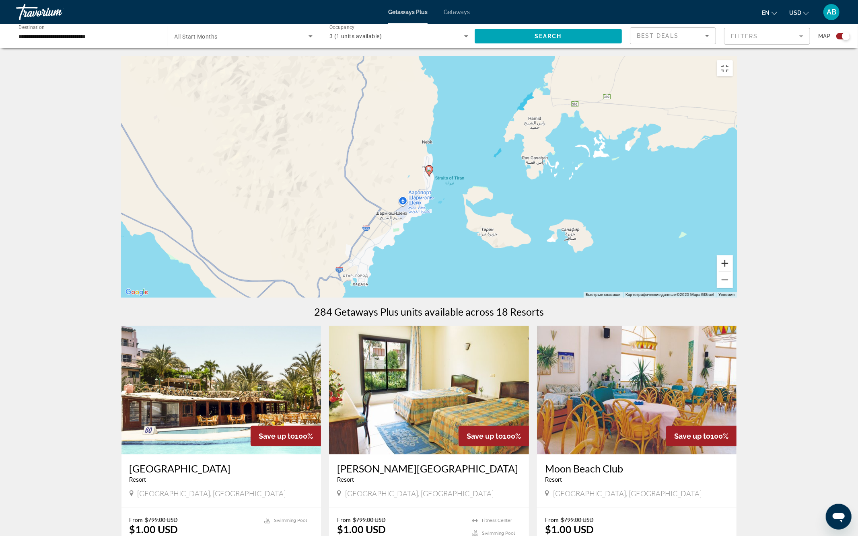
click at [733, 272] on button "Увеличить" at bounding box center [725, 264] width 16 height 16
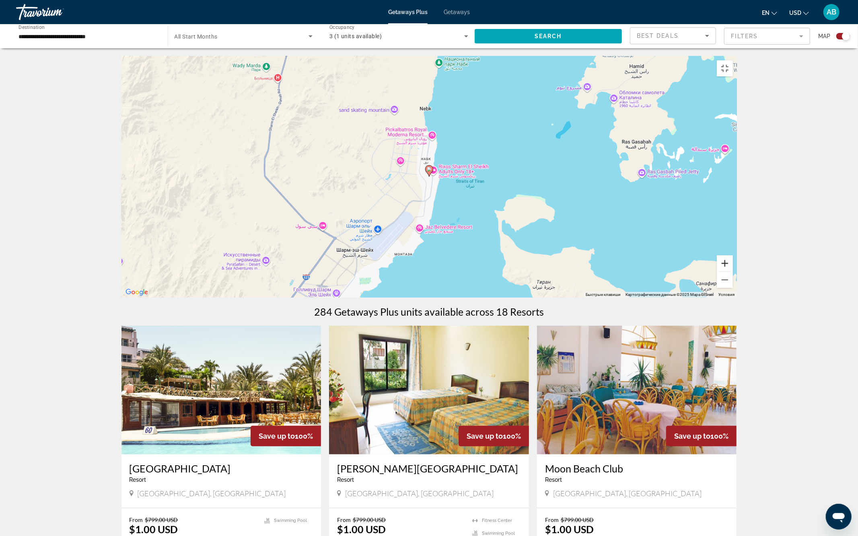
click at [733, 272] on button "Увеличить" at bounding box center [725, 264] width 16 height 16
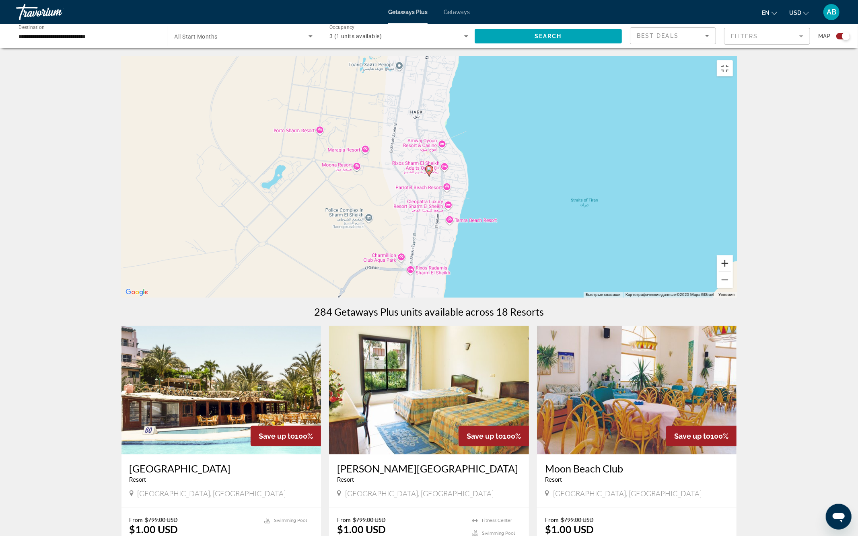
click at [733, 272] on button "Увеличить" at bounding box center [725, 264] width 16 height 16
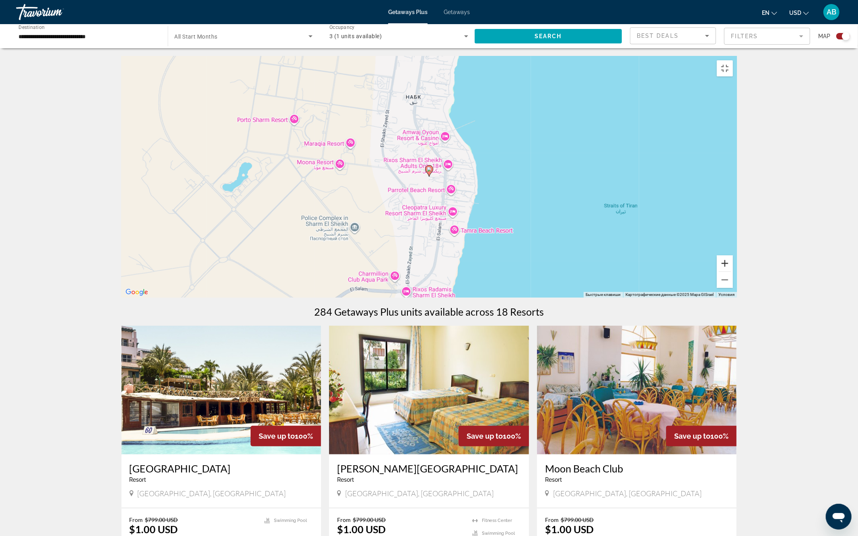
click at [733, 272] on button "Увеличить" at bounding box center [725, 264] width 16 height 16
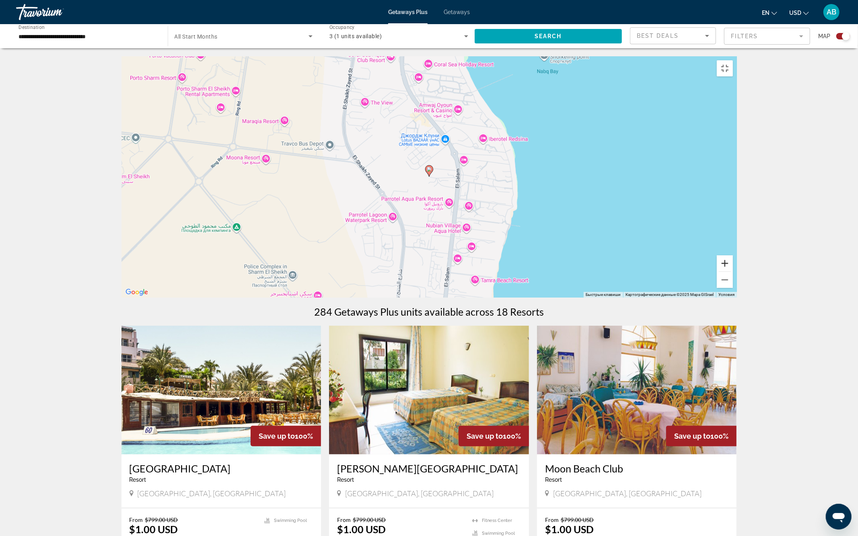
click at [733, 272] on button "Увеличить" at bounding box center [725, 264] width 16 height 16
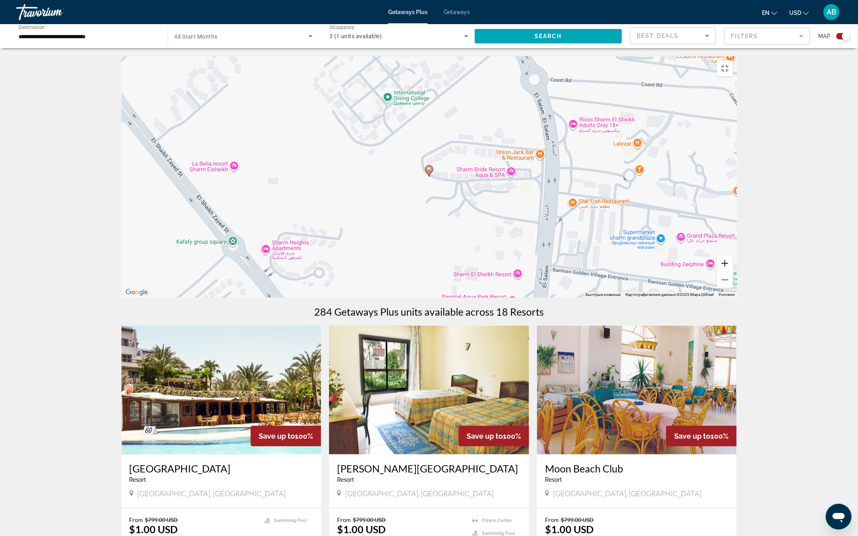
click at [733, 272] on button "Увеличить" at bounding box center [725, 264] width 16 height 16
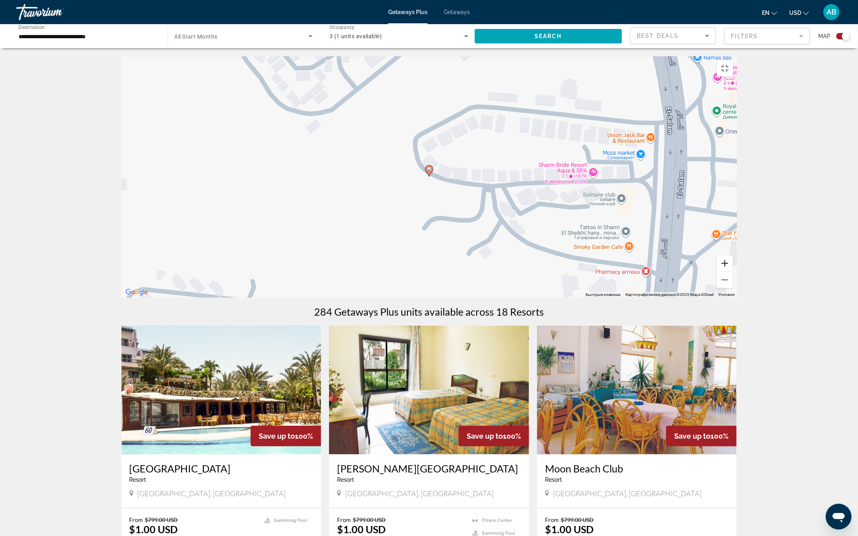
click at [733, 272] on button "Увеличить" at bounding box center [725, 264] width 16 height 16
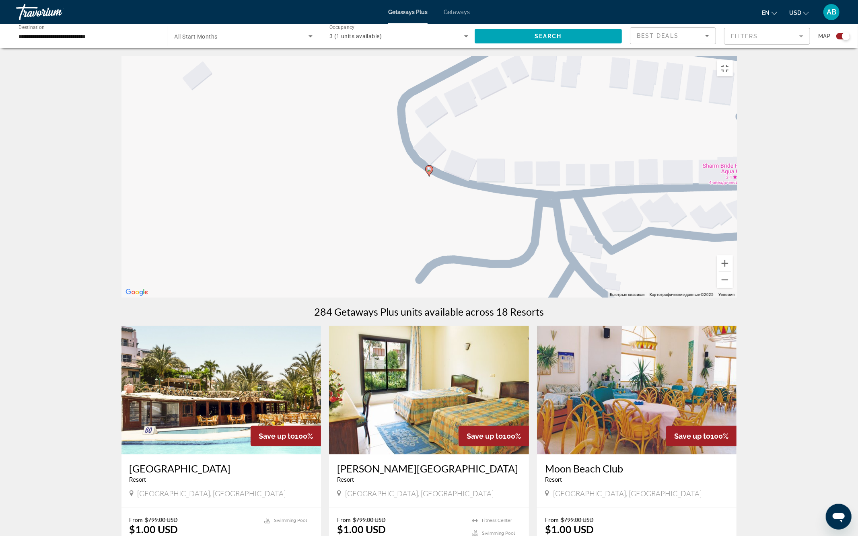
click at [429, 172] on image "Main content" at bounding box center [429, 169] width 5 height 5
type input "**********"
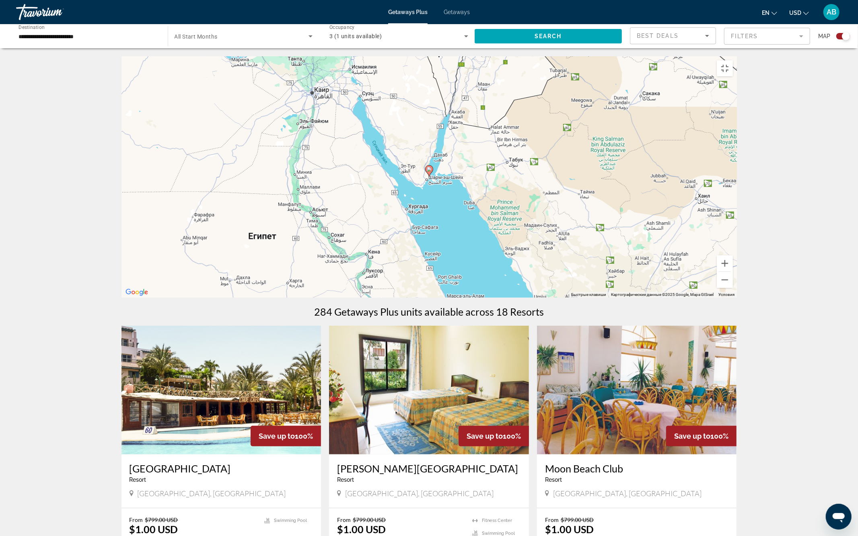
click at [429, 172] on image "Main content" at bounding box center [429, 169] width 5 height 5
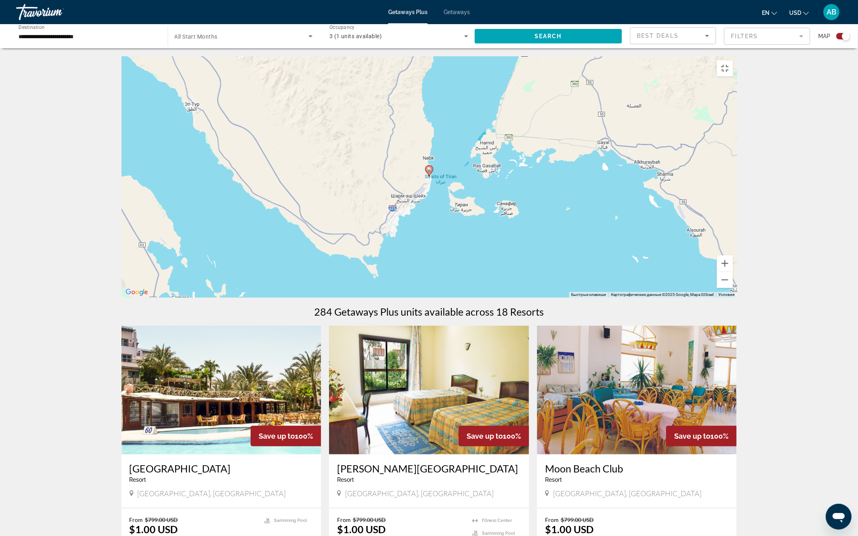
click at [429, 172] on image "Main content" at bounding box center [429, 169] width 5 height 5
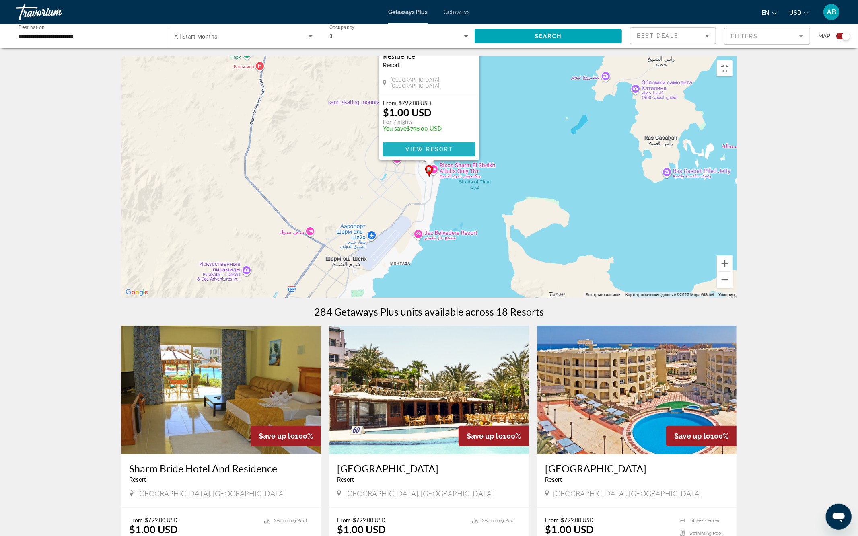
click at [430, 159] on span "Main content" at bounding box center [429, 149] width 93 height 19
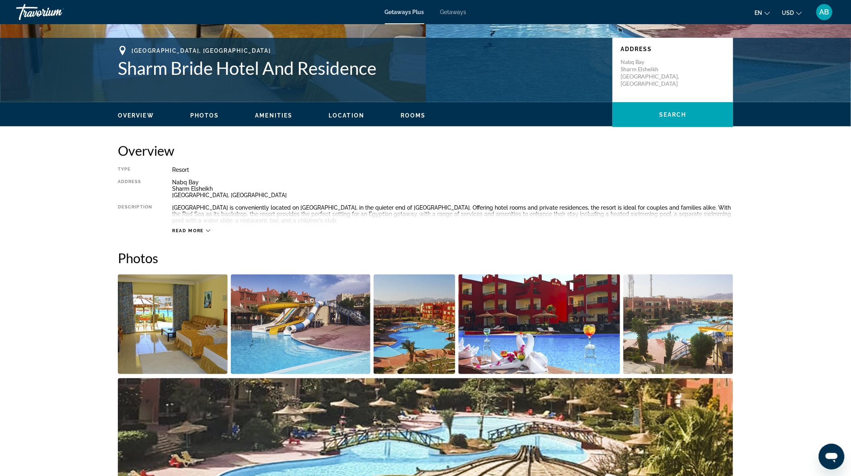
scroll to position [223, 0]
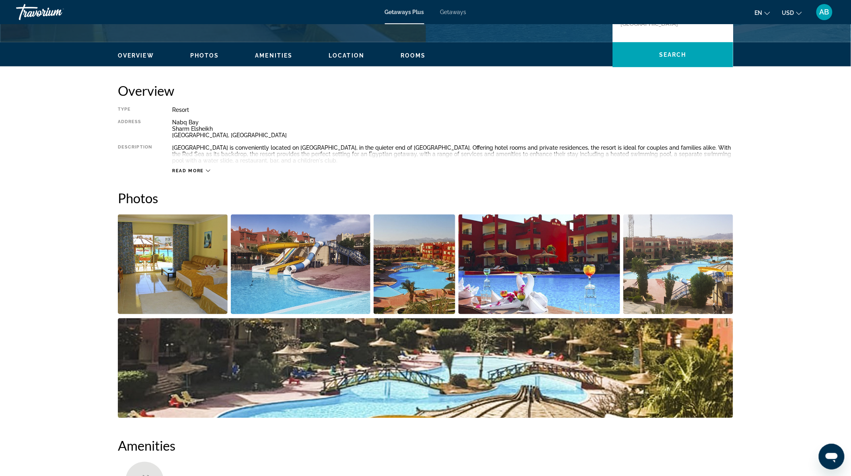
click at [174, 264] on img "Open full-screen image slider" at bounding box center [173, 264] width 110 height 100
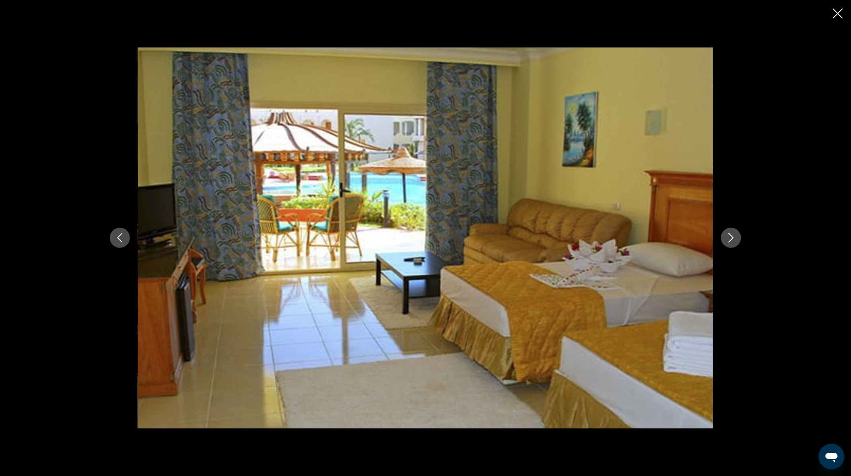
click at [734, 239] on icon "Next image" at bounding box center [732, 238] width 10 height 10
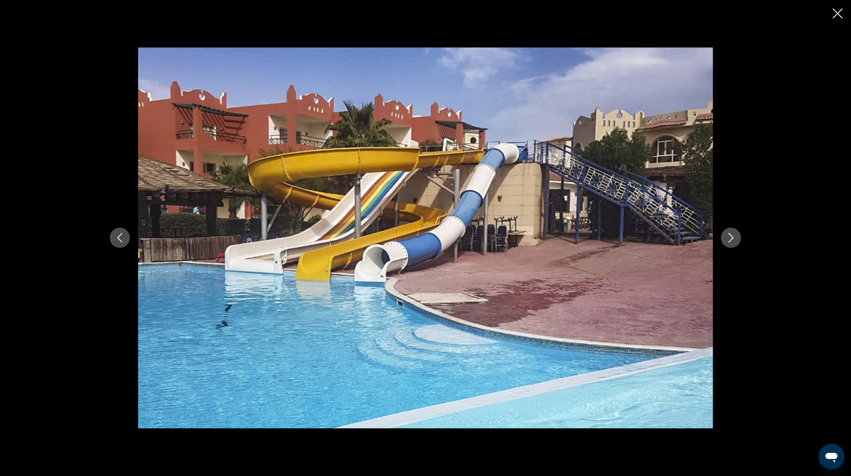
click at [734, 239] on icon "Next image" at bounding box center [732, 238] width 10 height 10
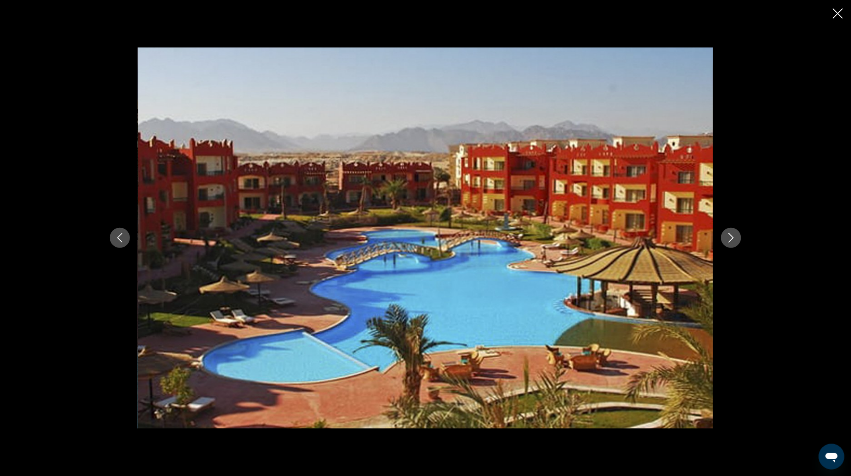
click at [734, 239] on icon "Next image" at bounding box center [732, 238] width 10 height 10
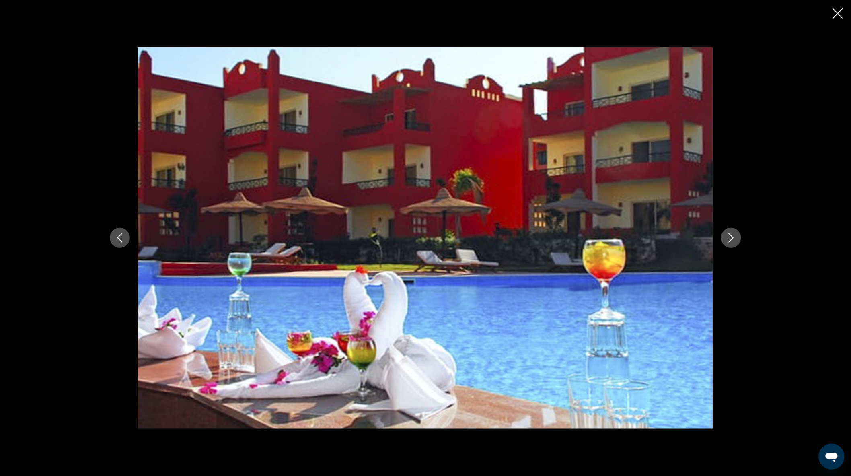
click at [734, 239] on icon "Next image" at bounding box center [732, 238] width 10 height 10
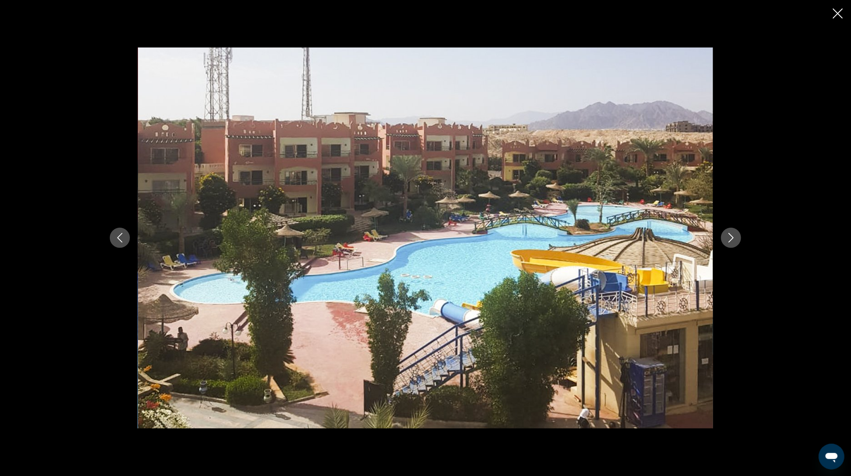
click at [734, 239] on icon "Next image" at bounding box center [732, 238] width 10 height 10
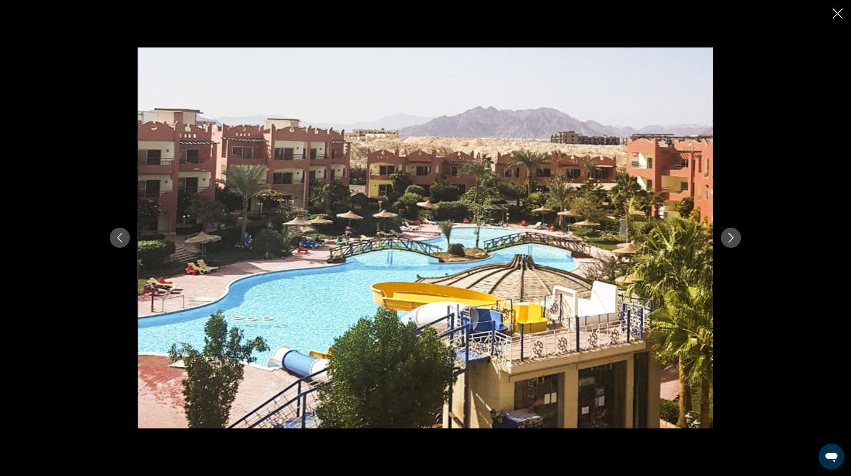
click at [734, 239] on icon "Next image" at bounding box center [732, 238] width 10 height 10
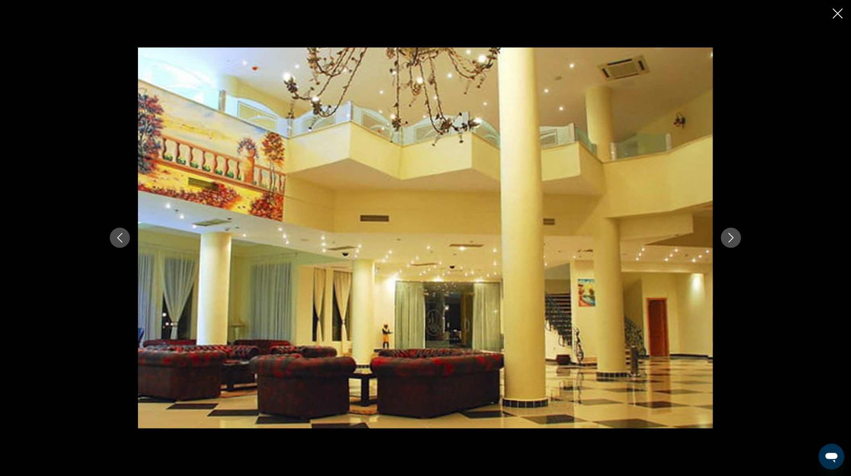
click at [734, 239] on icon "Next image" at bounding box center [732, 238] width 10 height 10
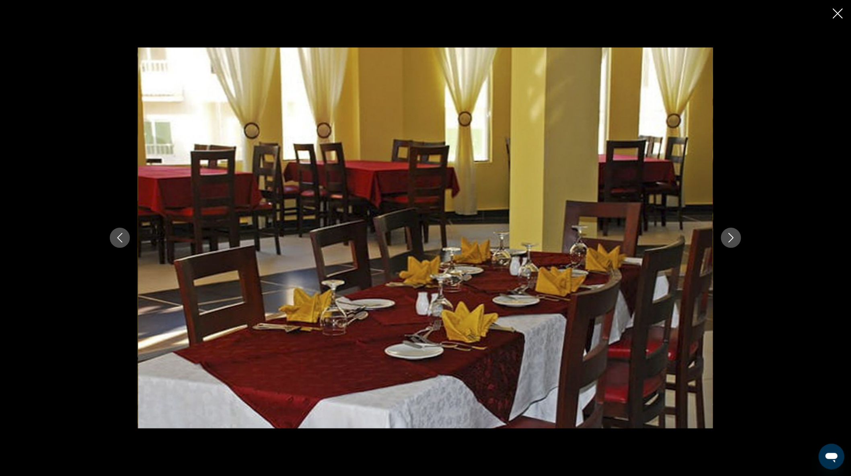
click at [734, 239] on icon "Next image" at bounding box center [732, 238] width 10 height 10
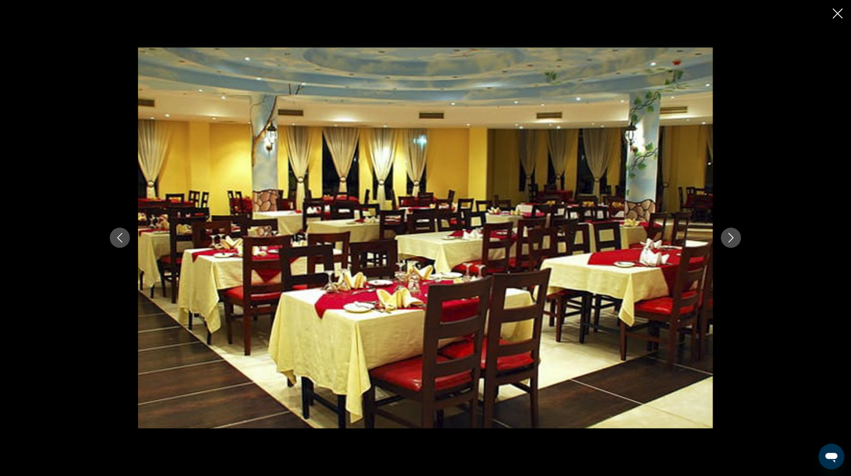
click at [734, 239] on icon "Next image" at bounding box center [732, 238] width 10 height 10
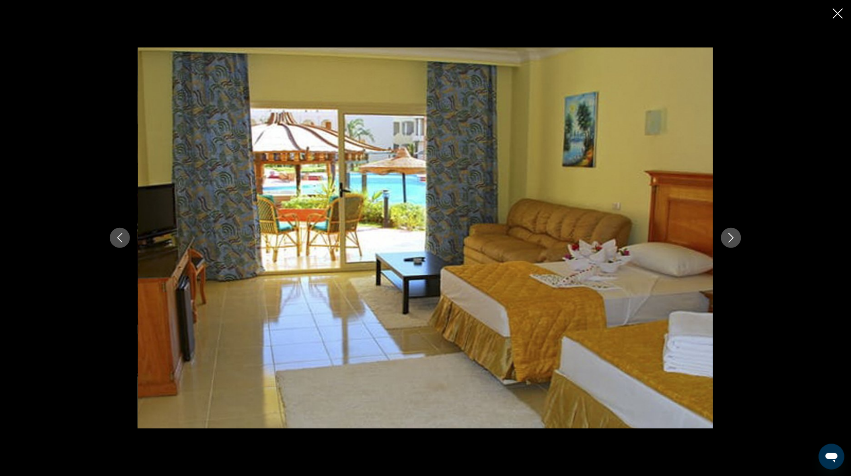
click at [734, 239] on icon "Next image" at bounding box center [732, 238] width 10 height 10
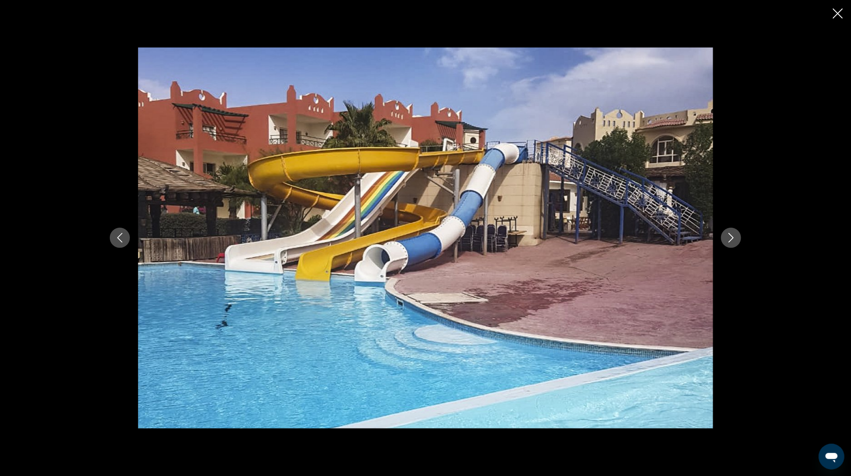
click at [734, 239] on icon "Next image" at bounding box center [732, 238] width 10 height 10
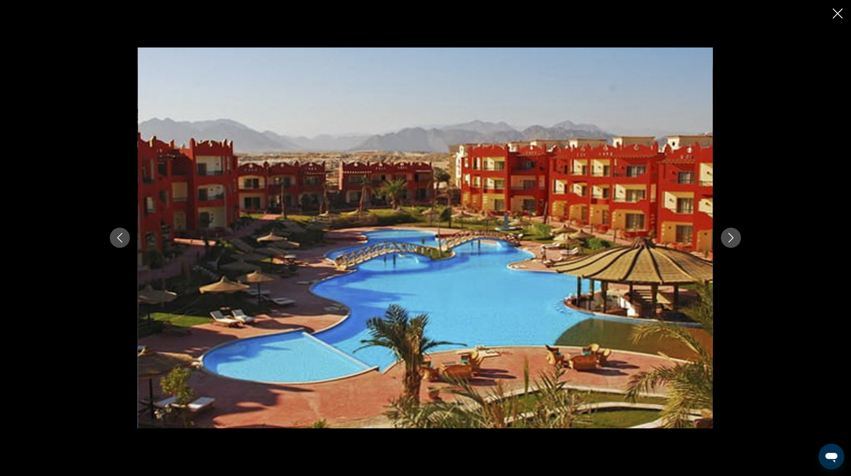
click at [734, 239] on icon "Next image" at bounding box center [732, 238] width 10 height 10
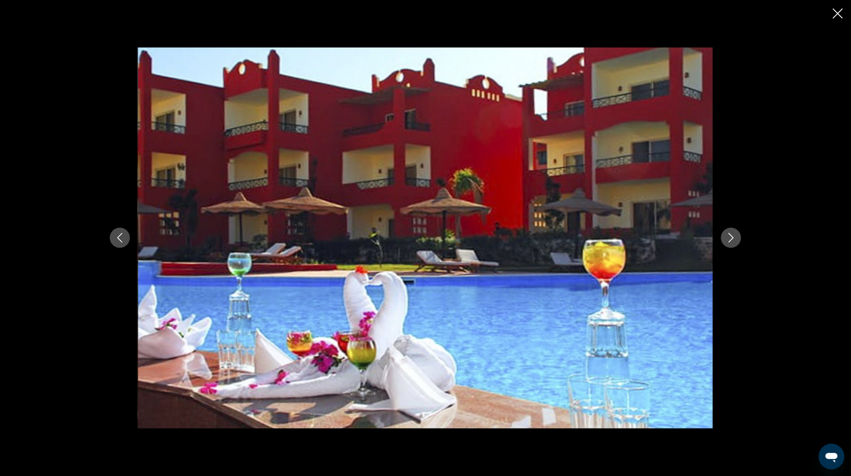
click at [834, 11] on icon "Close slideshow" at bounding box center [838, 13] width 10 height 10
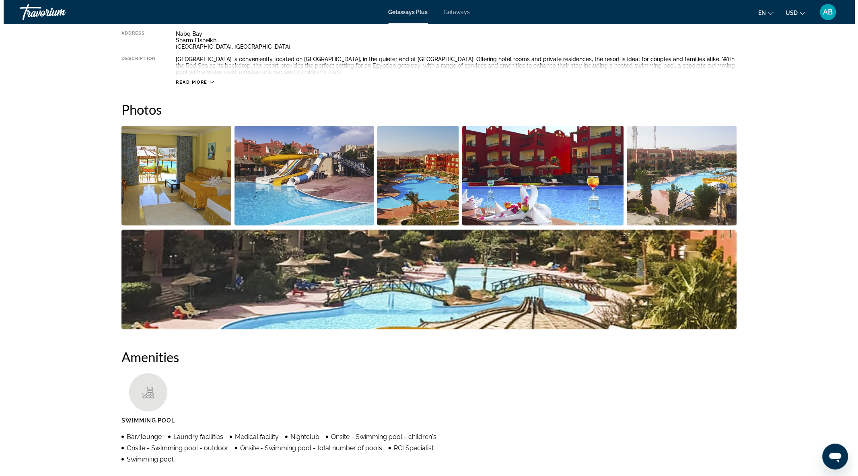
scroll to position [0, 0]
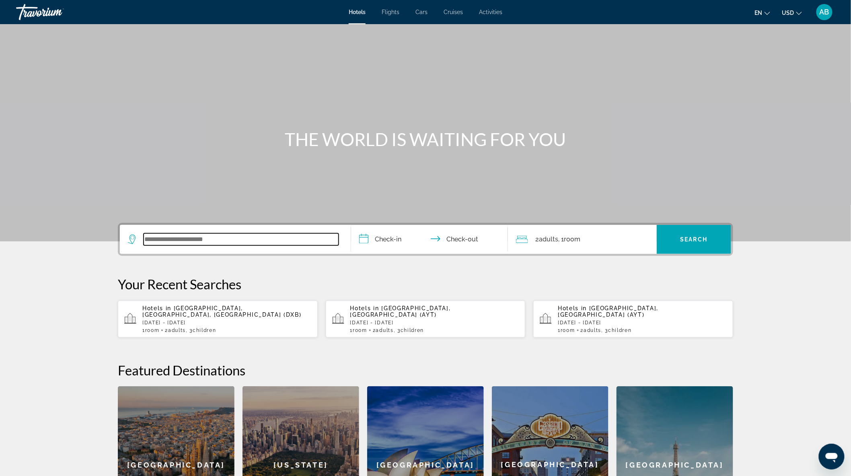
click at [216, 235] on input "Search widget" at bounding box center [241, 239] width 195 height 12
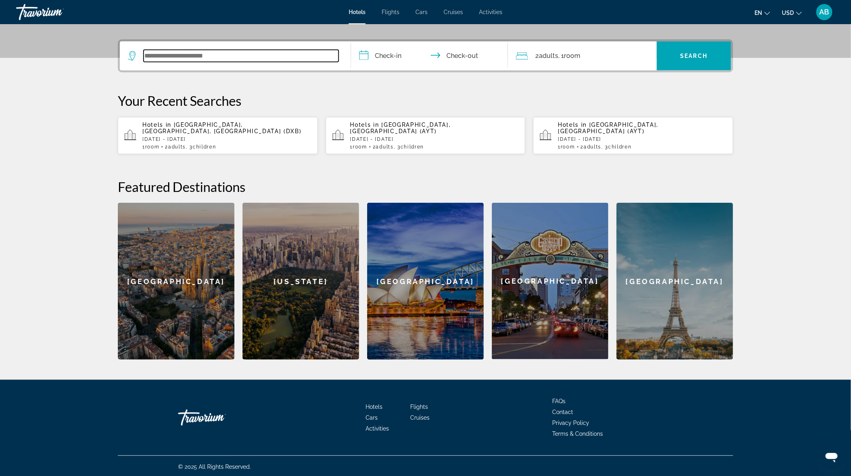
scroll to position [186, 0]
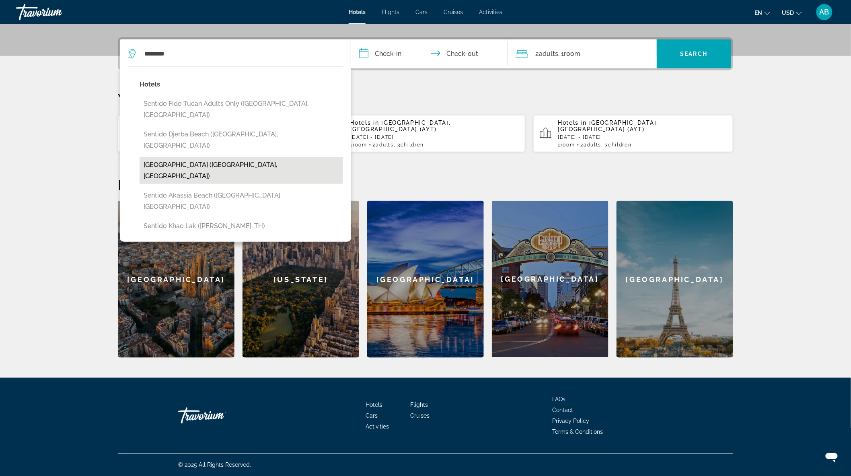
click at [176, 157] on button "Sentido Reef Oasis Aqua Park Resort (Sharm El-Sheikh, EG)" at bounding box center [242, 170] width 204 height 27
type input "**********"
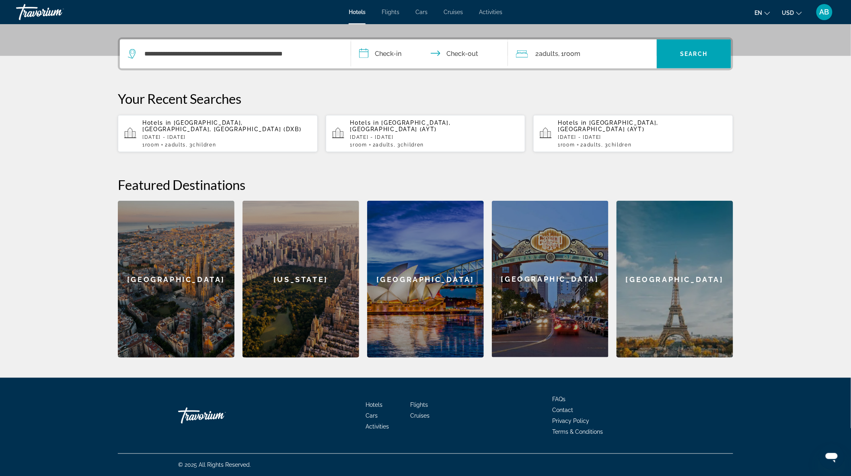
click at [381, 55] on input "**********" at bounding box center [431, 54] width 160 height 31
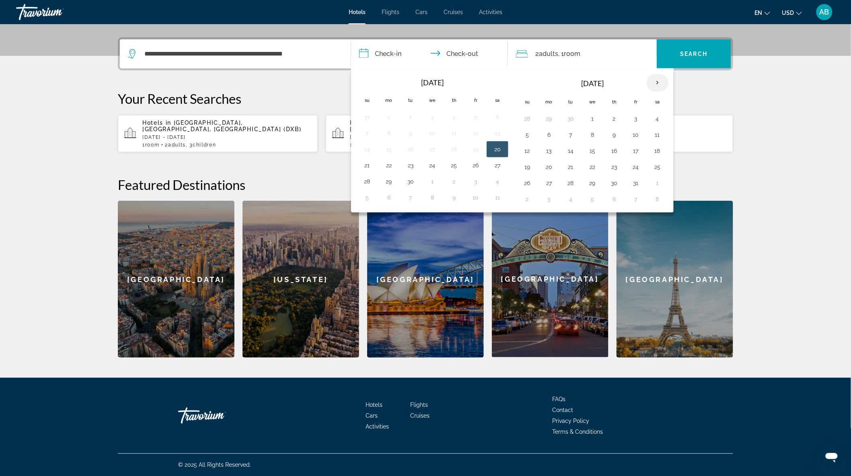
click at [656, 83] on th "Next month" at bounding box center [658, 83] width 22 height 18
click at [656, 82] on th "Next month" at bounding box center [658, 83] width 22 height 18
click at [658, 82] on th "Next month" at bounding box center [658, 83] width 22 height 18
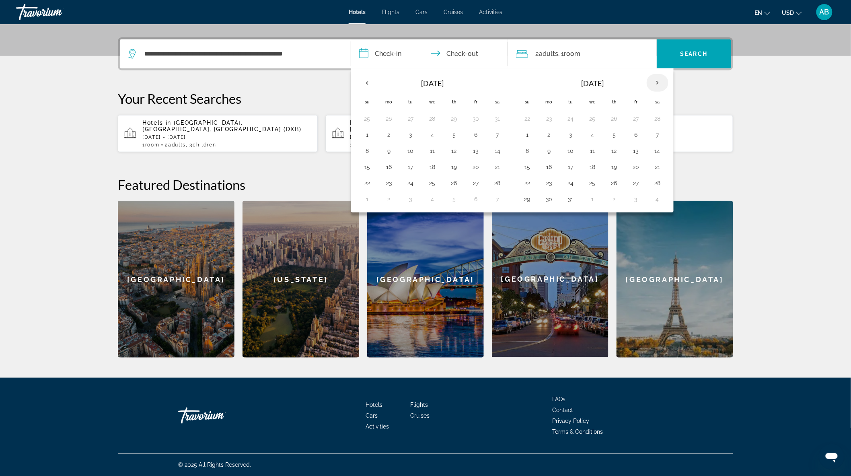
click at [658, 82] on th "Next month" at bounding box center [658, 83] width 22 height 18
click at [637, 119] on button "1" at bounding box center [636, 118] width 13 height 11
click at [638, 135] on button "8" at bounding box center [636, 134] width 13 height 11
type input "**********"
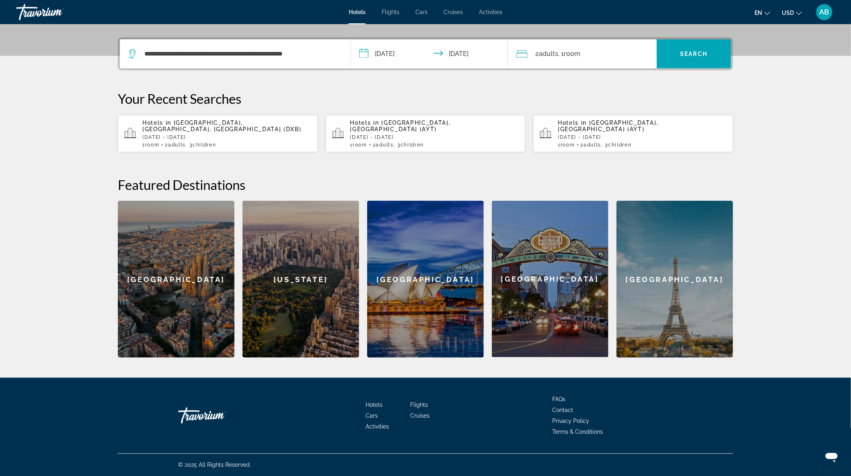
click at [575, 52] on span "Room" at bounding box center [572, 54] width 16 height 8
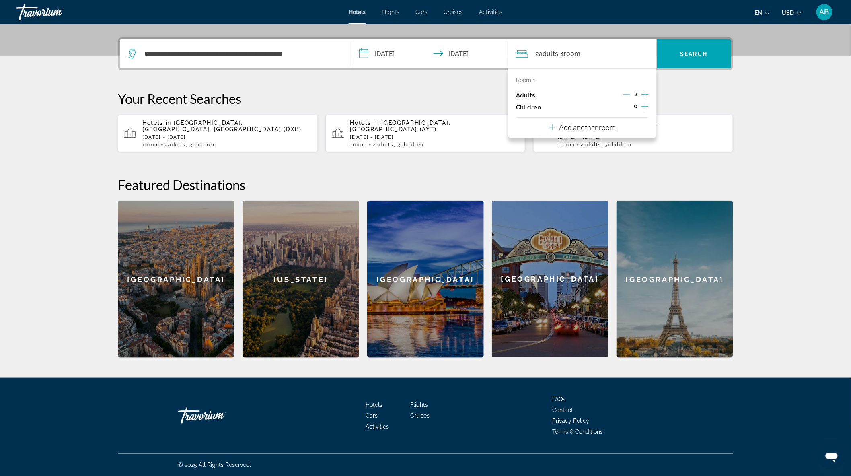
click at [643, 107] on icon "Increment children" at bounding box center [645, 107] width 7 height 10
click at [643, 105] on icon "Increment children" at bounding box center [645, 107] width 7 height 10
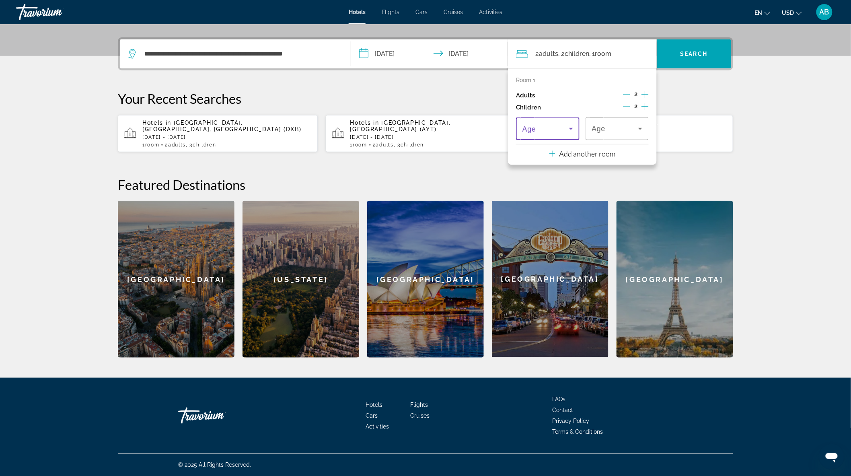
click at [567, 131] on icon "Travelers: 2 adults, 2 children" at bounding box center [572, 129] width 10 height 10
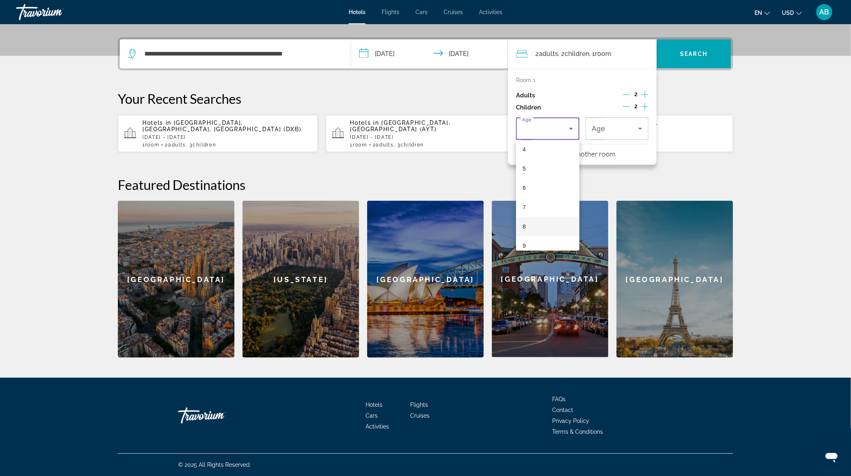
scroll to position [89, 0]
click at [533, 181] on mat-option "6" at bounding box center [548, 179] width 64 height 19
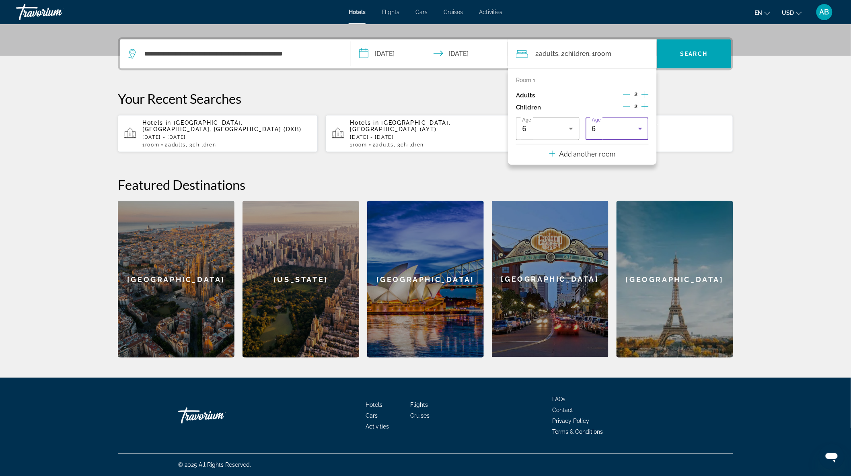
click at [612, 130] on div "6" at bounding box center [615, 129] width 47 height 10
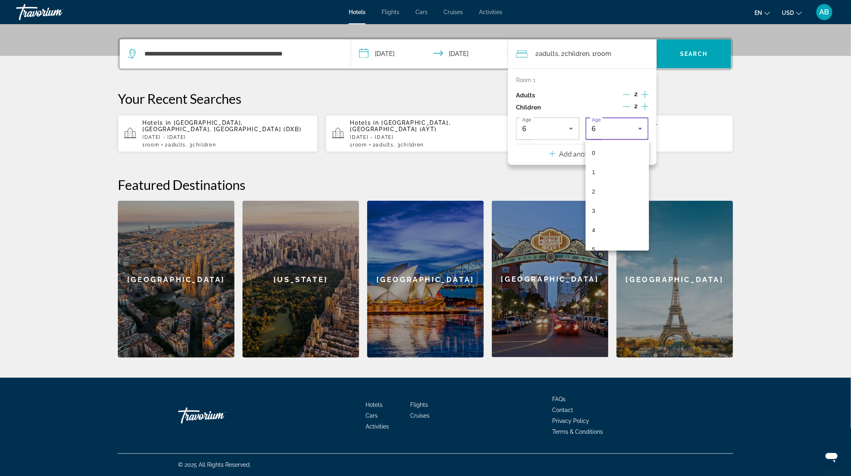
scroll to position [27, 0]
click at [548, 131] on div at bounding box center [425, 238] width 851 height 476
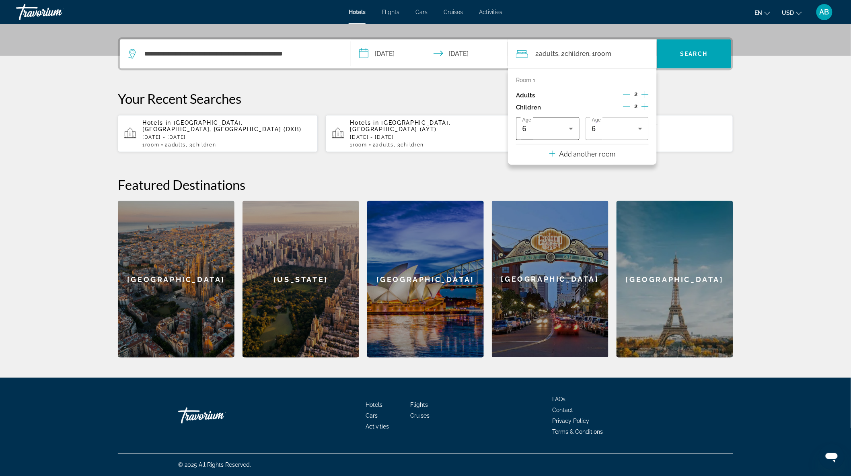
click at [565, 120] on div "6" at bounding box center [548, 129] width 51 height 23
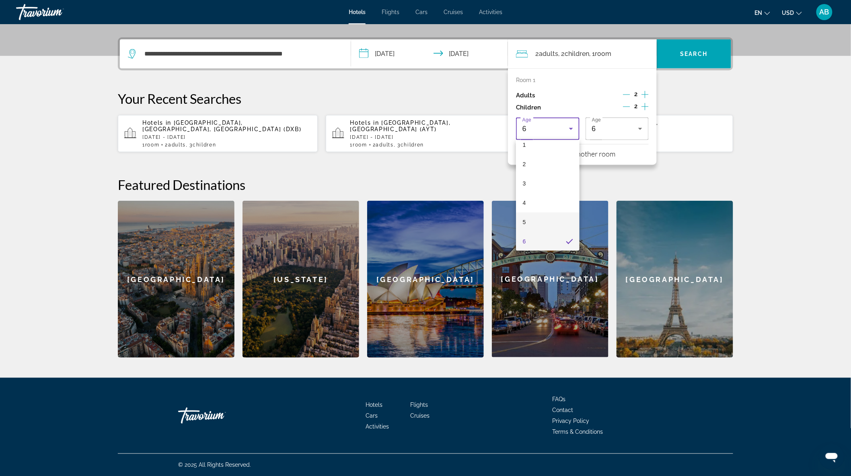
click at [534, 221] on mat-option "5" at bounding box center [548, 221] width 64 height 19
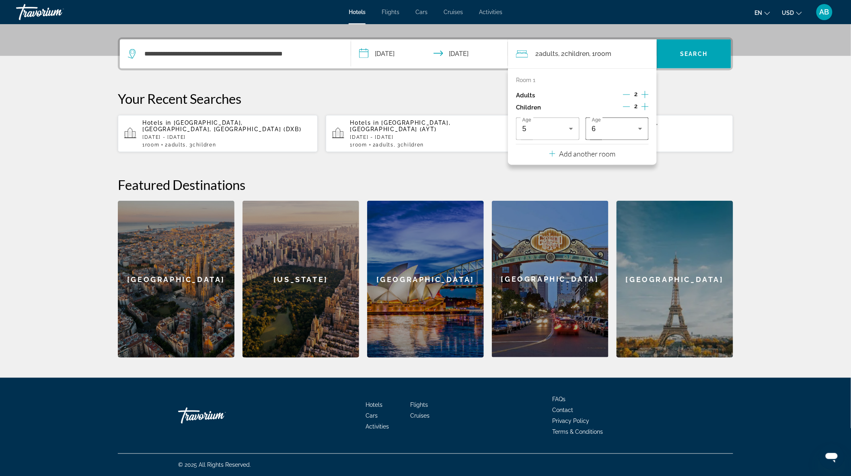
click at [606, 134] on div "6" at bounding box center [617, 129] width 51 height 23
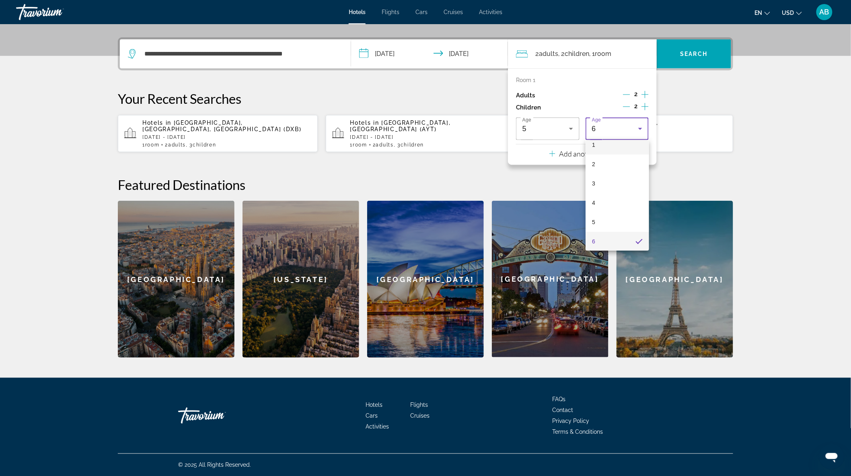
click at [602, 146] on mat-option "1" at bounding box center [618, 144] width 64 height 19
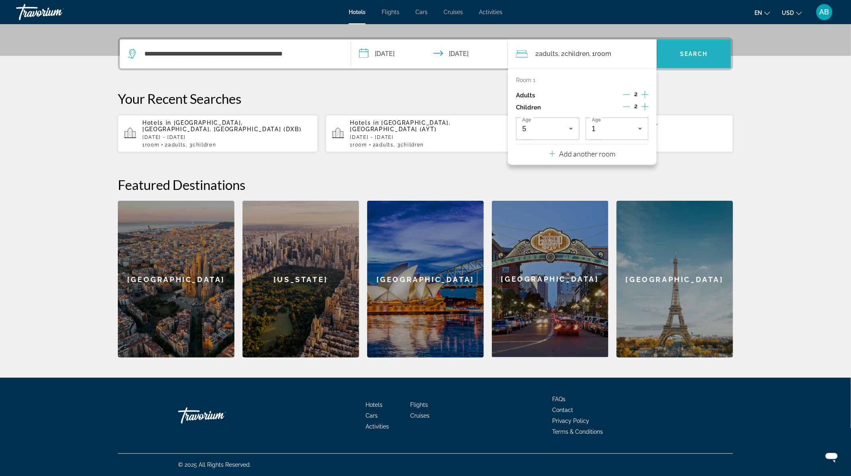
click at [690, 55] on span "Search" at bounding box center [694, 54] width 27 height 6
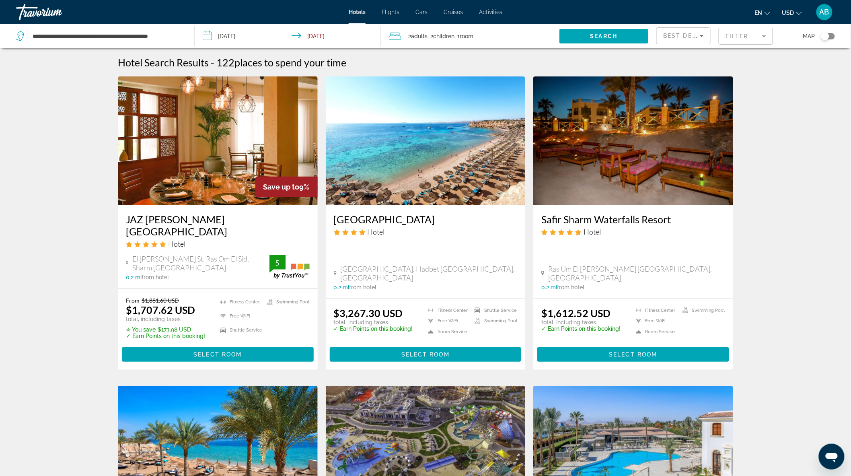
click at [439, 149] on img "Main content" at bounding box center [426, 140] width 200 height 129
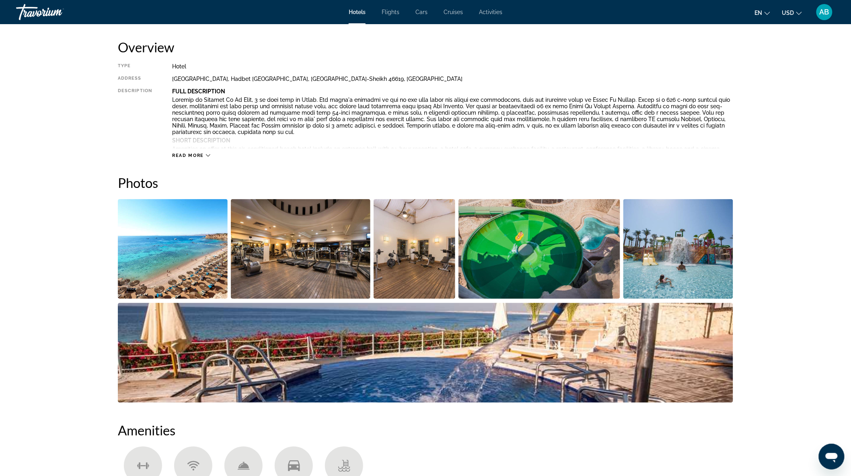
scroll to position [268, 0]
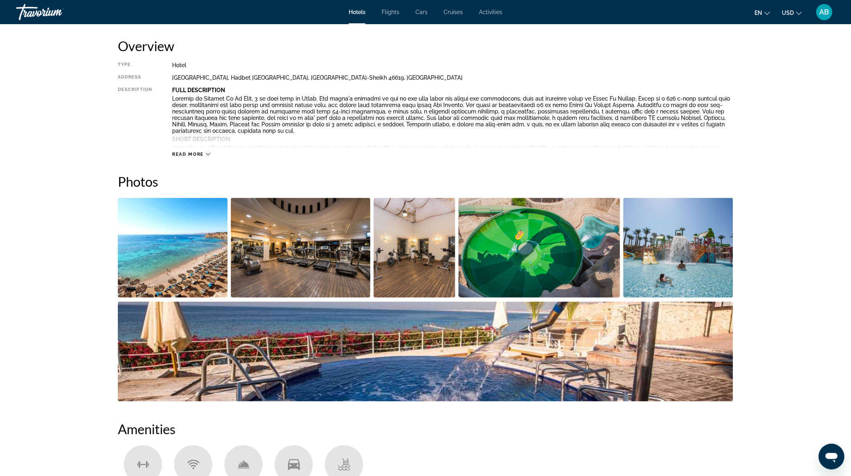
click at [194, 264] on img "Open full-screen image slider" at bounding box center [173, 248] width 110 height 100
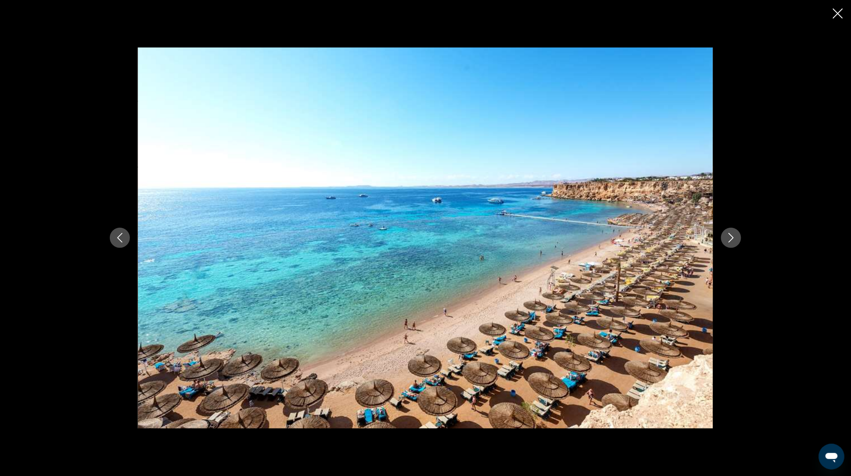
click at [705, 259] on img "Main content" at bounding box center [425, 237] width 575 height 381
click at [727, 240] on icon "Next image" at bounding box center [732, 238] width 10 height 10
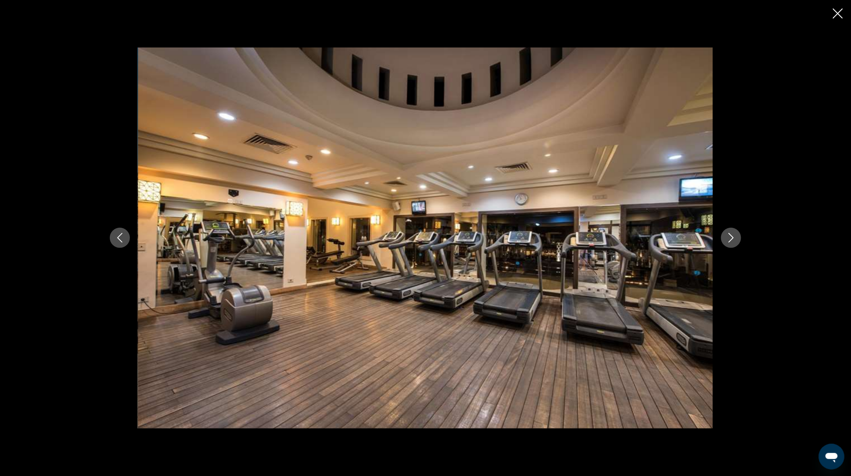
click at [727, 240] on icon "Next image" at bounding box center [732, 238] width 10 height 10
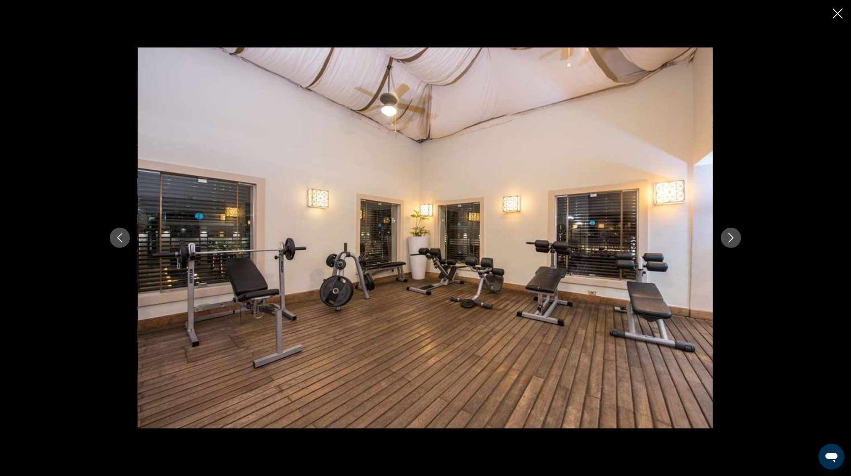
click at [727, 240] on icon "Next image" at bounding box center [732, 238] width 10 height 10
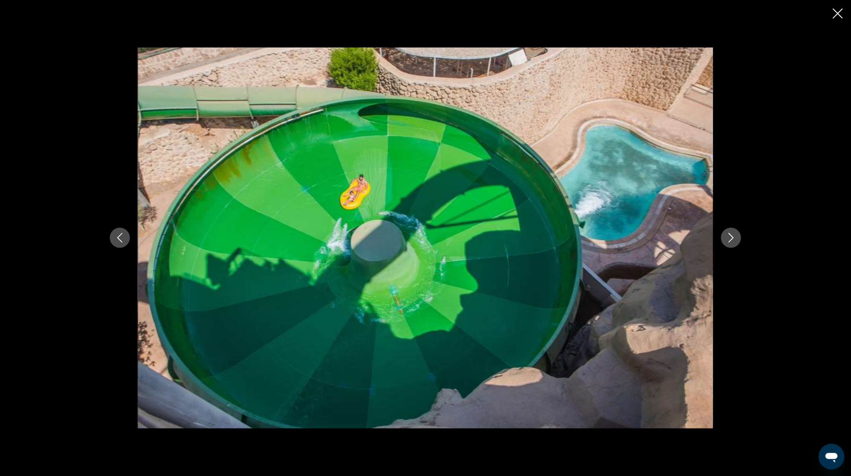
click at [727, 240] on icon "Next image" at bounding box center [732, 238] width 10 height 10
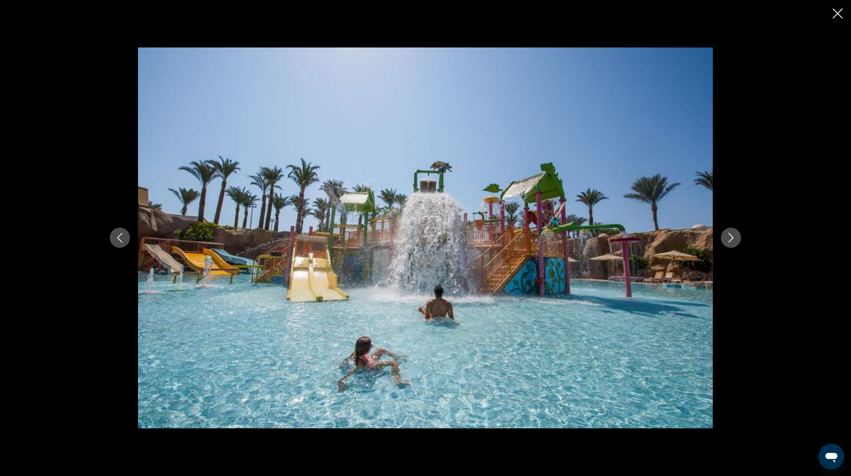
click at [727, 240] on icon "Next image" at bounding box center [732, 238] width 10 height 10
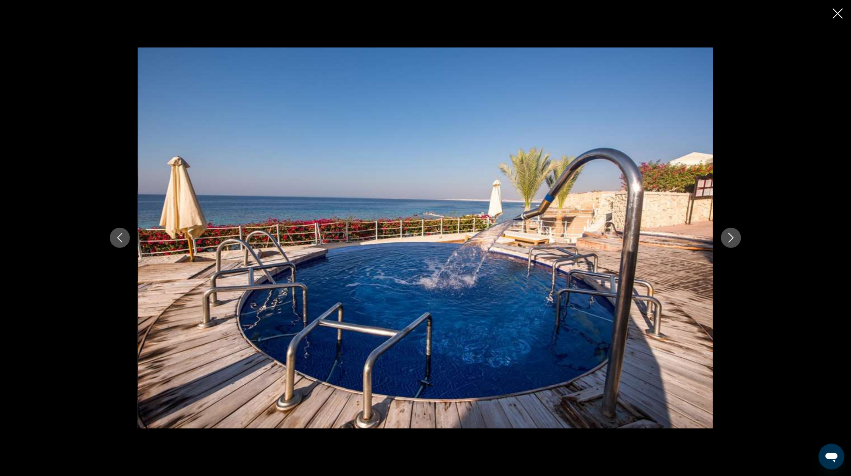
click at [727, 240] on icon "Next image" at bounding box center [732, 238] width 10 height 10
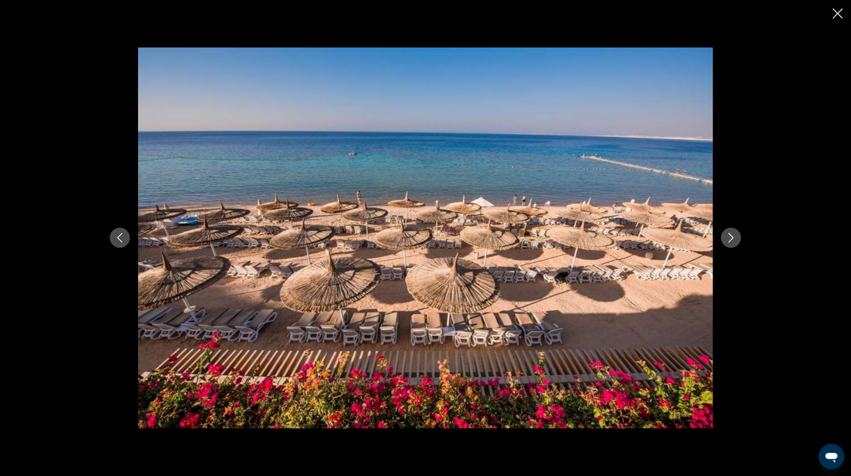
click at [727, 240] on icon "Next image" at bounding box center [732, 238] width 10 height 10
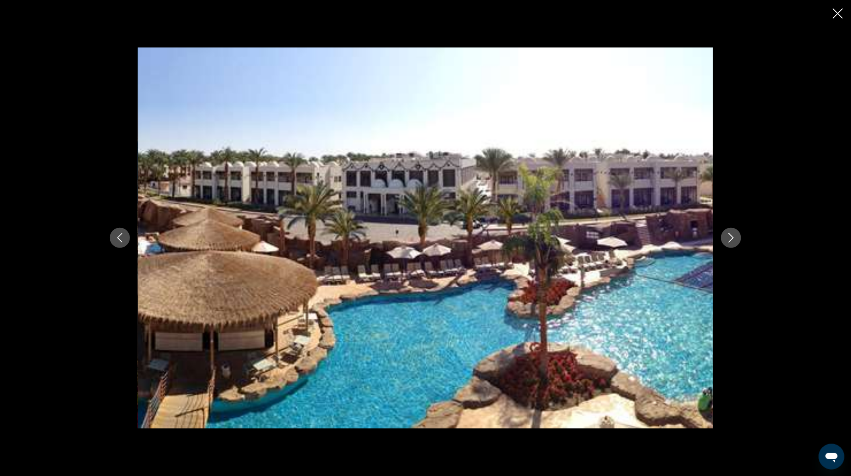
click at [727, 240] on icon "Next image" at bounding box center [732, 238] width 10 height 10
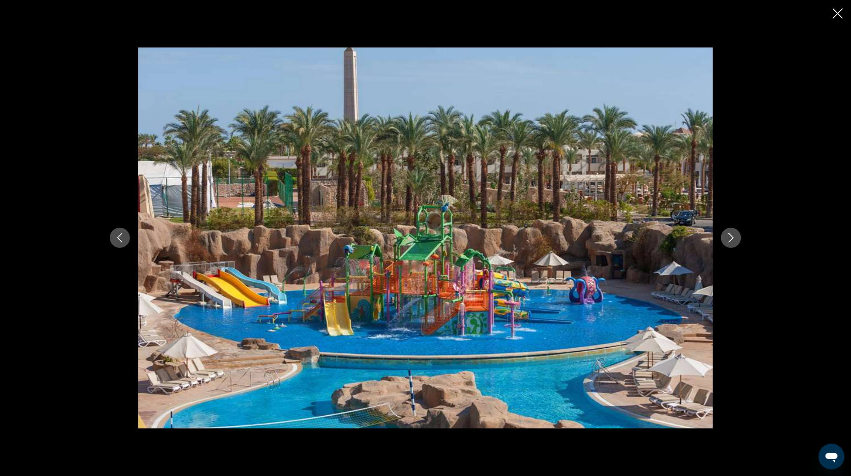
click at [727, 240] on icon "Next image" at bounding box center [732, 238] width 10 height 10
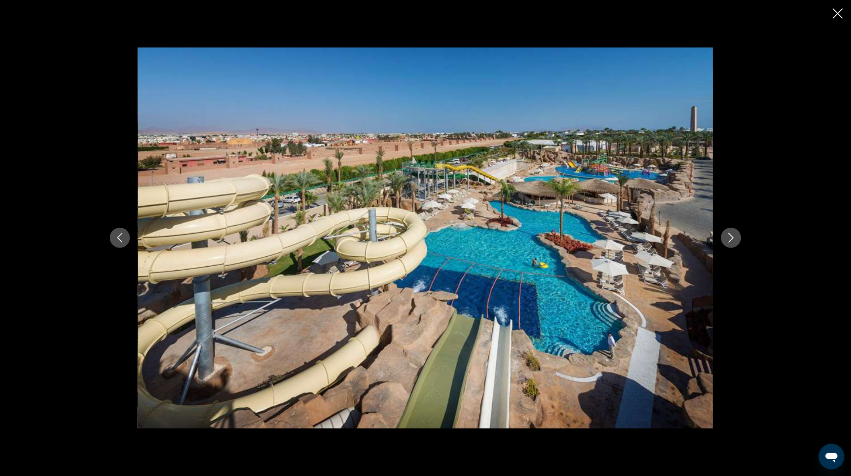
click at [727, 240] on icon "Next image" at bounding box center [732, 238] width 10 height 10
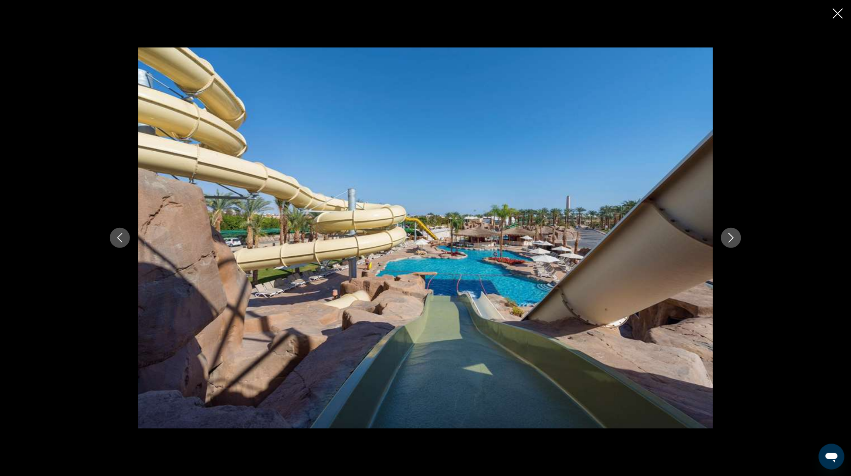
click at [727, 240] on icon "Next image" at bounding box center [732, 238] width 10 height 10
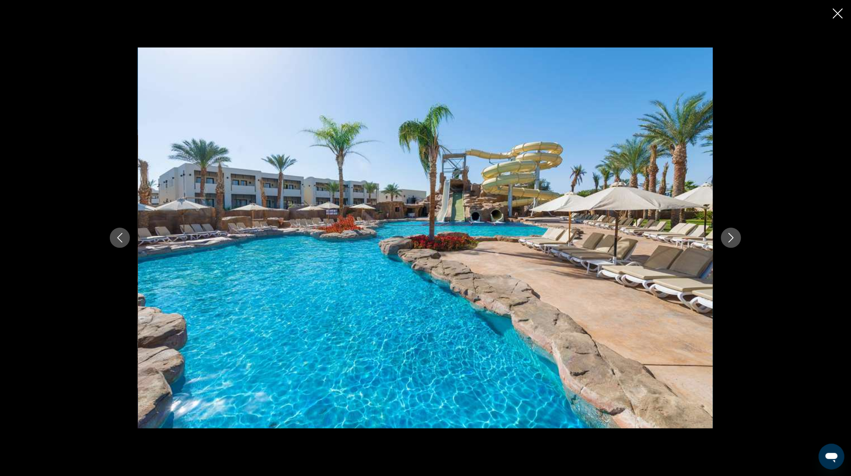
click at [727, 240] on icon "Next image" at bounding box center [732, 238] width 10 height 10
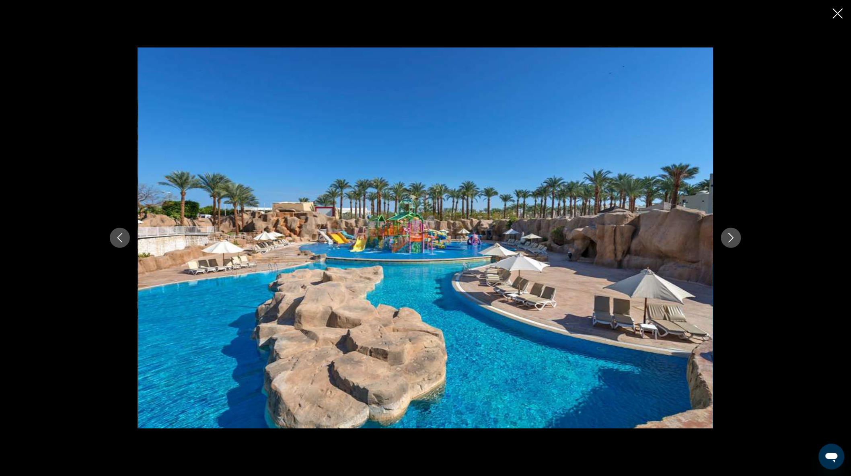
click at [727, 240] on icon "Next image" at bounding box center [732, 238] width 10 height 10
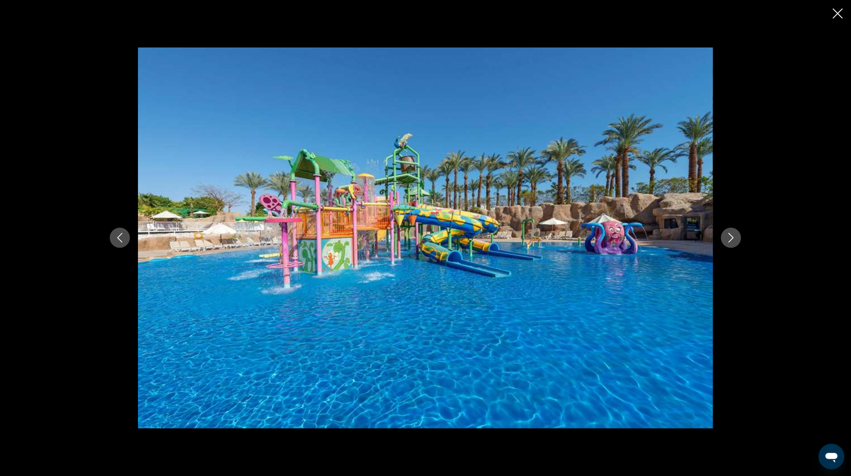
click at [833, 19] on div "prev next" at bounding box center [425, 238] width 851 height 476
click at [836, 16] on icon "Close slideshow" at bounding box center [838, 13] width 10 height 10
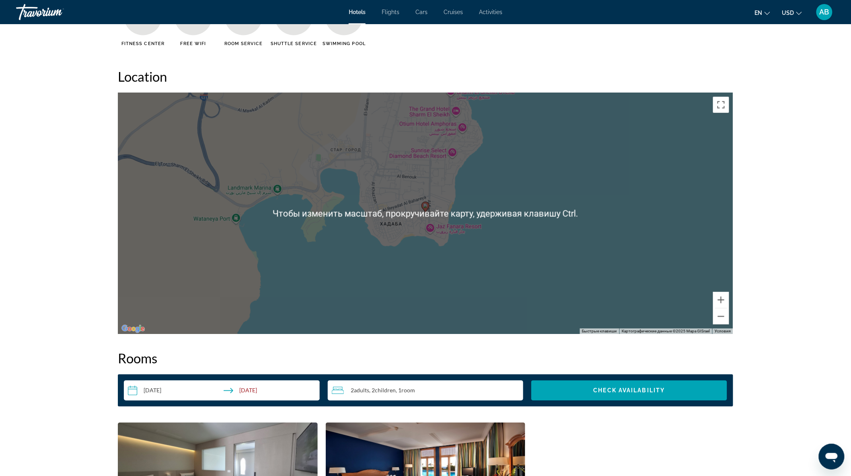
scroll to position [1073, 0]
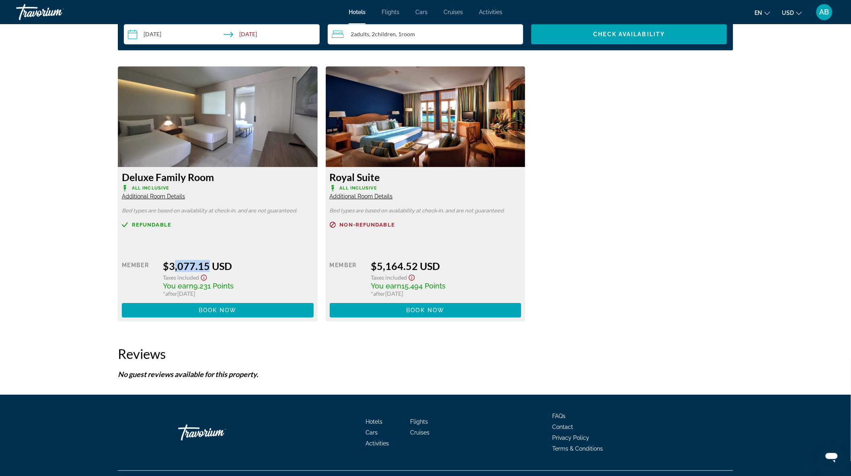
drag, startPoint x: 170, startPoint y: 265, endPoint x: 203, endPoint y: 265, distance: 33.4
click at [203, 265] on div "$3,077.15 USD" at bounding box center [238, 266] width 150 height 12
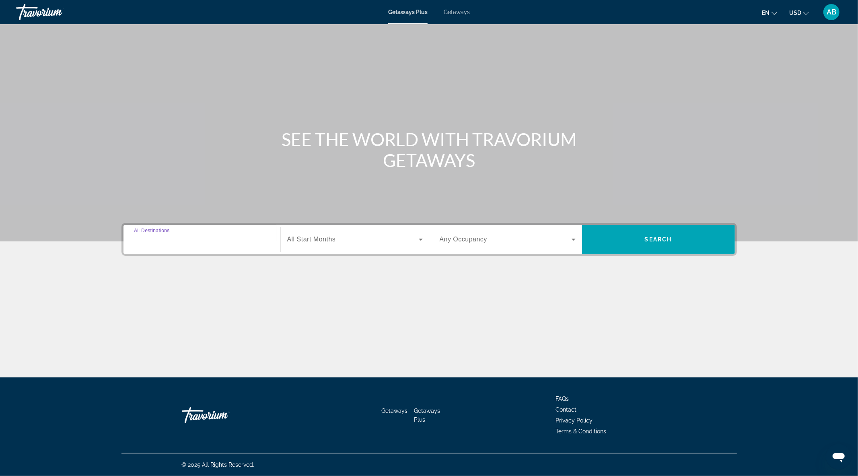
click at [190, 238] on input "Destination All Destinations" at bounding box center [202, 240] width 136 height 10
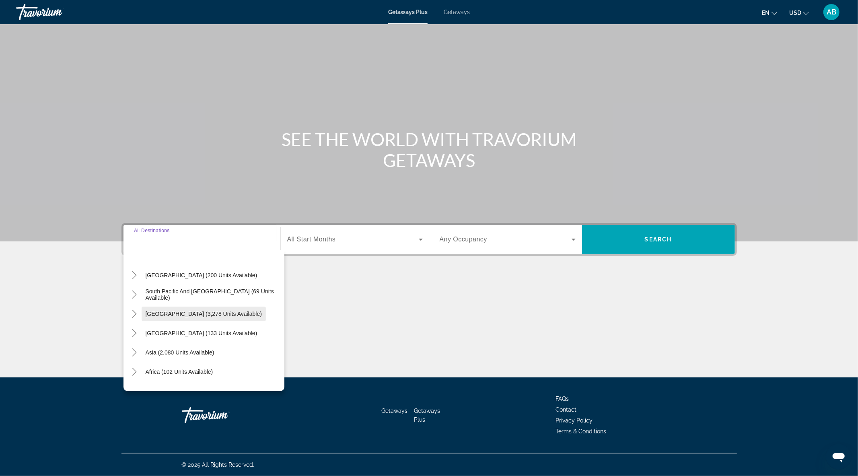
scroll to position [130, 0]
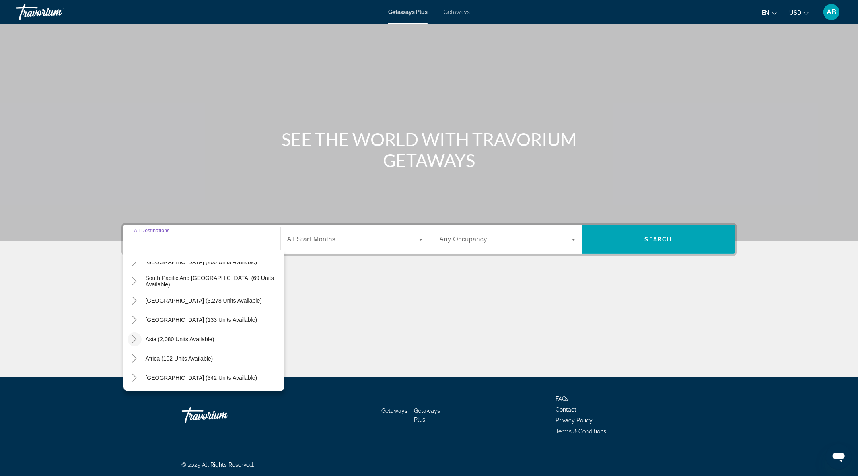
click at [134, 336] on icon "Toggle Asia (2,080 units available)" at bounding box center [134, 339] width 4 height 8
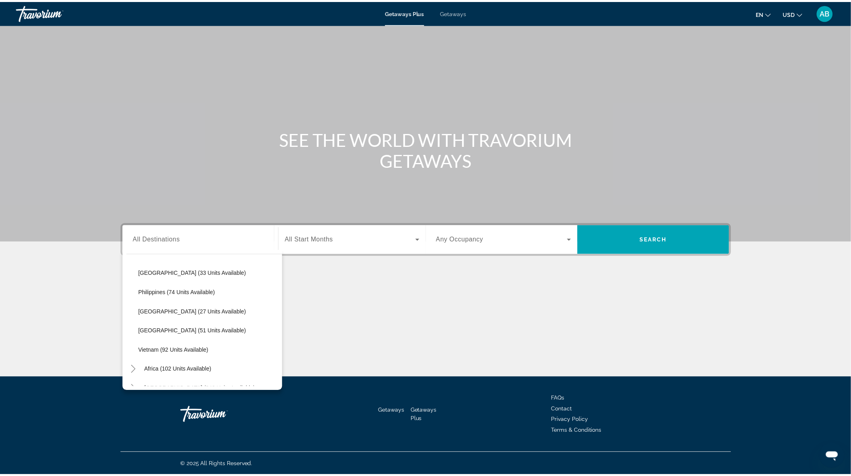
scroll to position [343, 0]
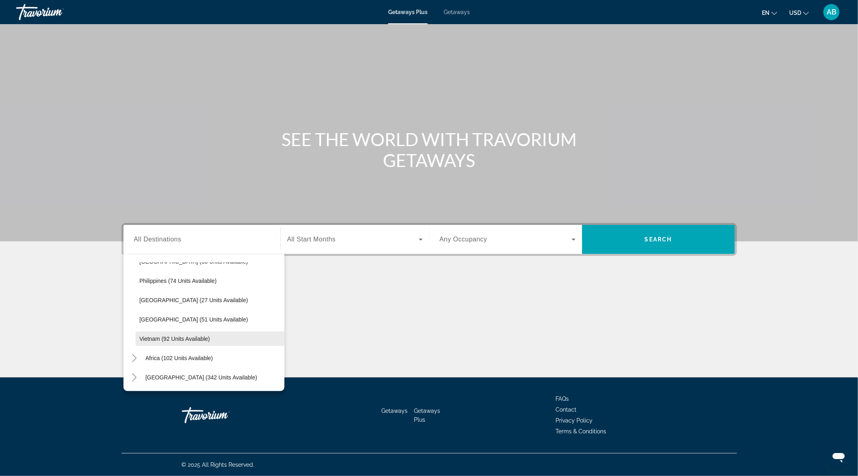
click at [157, 341] on span "Vietnam (92 units available)" at bounding box center [175, 339] width 70 height 6
type input "**********"
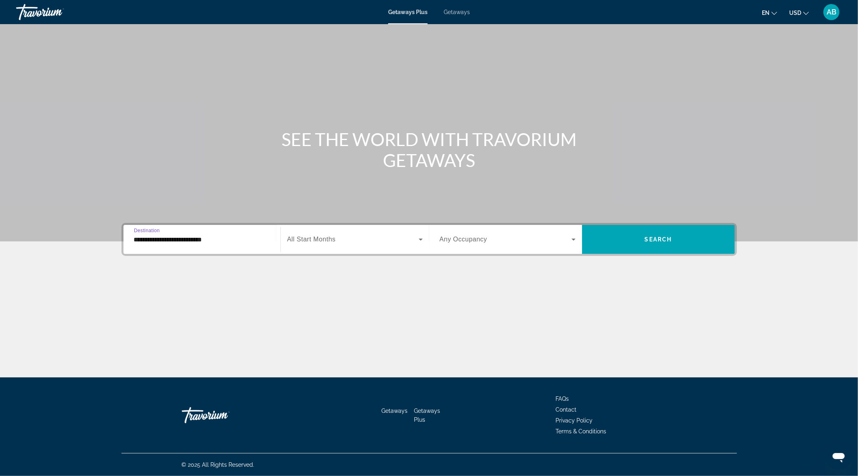
click at [486, 243] on span "Search widget" at bounding box center [506, 240] width 132 height 10
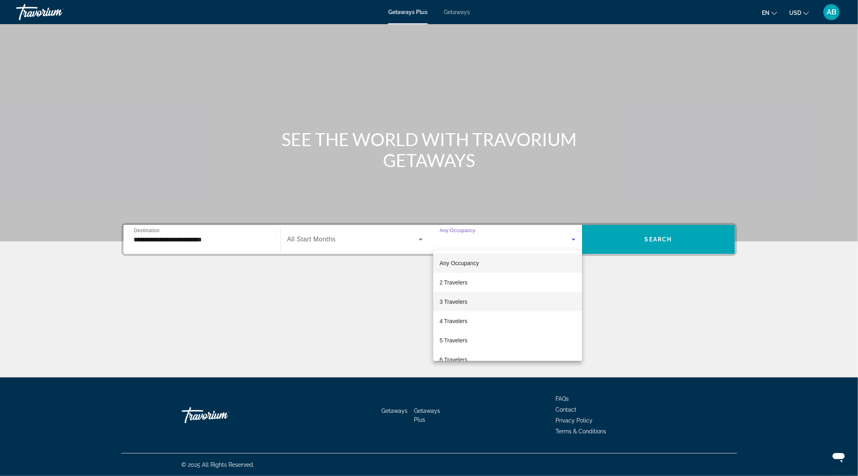
click at [459, 300] on span "3 Travelers" at bounding box center [454, 302] width 28 height 10
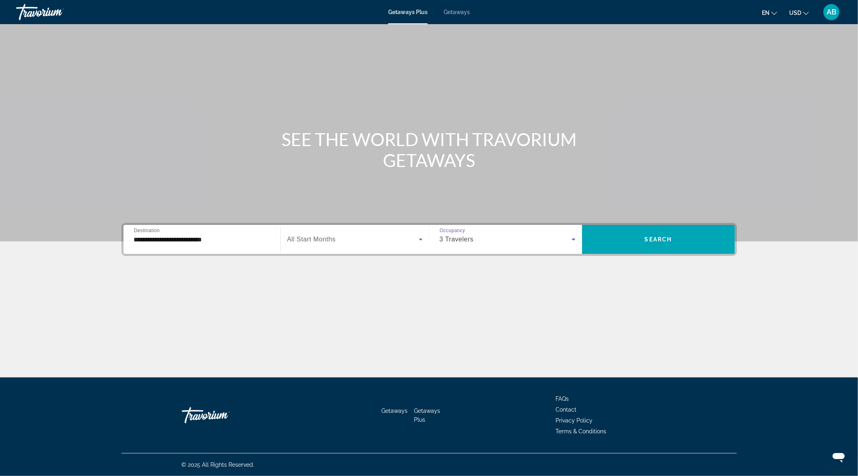
click at [334, 243] on span "Search widget" at bounding box center [353, 240] width 132 height 10
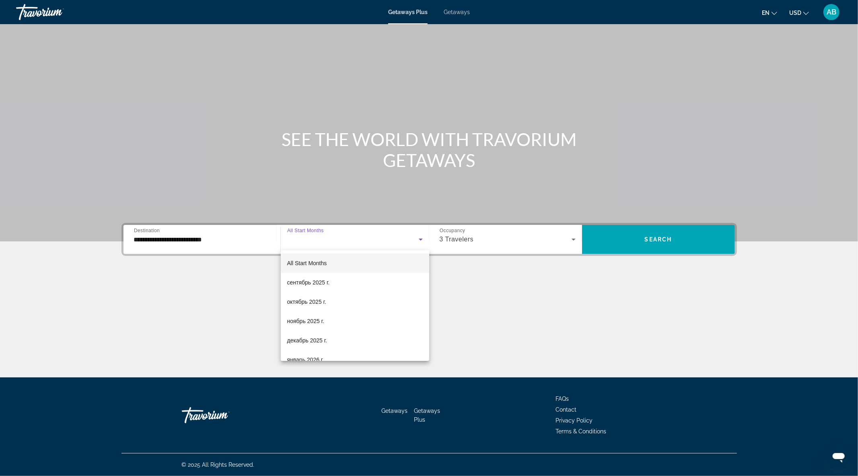
click at [348, 239] on div at bounding box center [429, 238] width 858 height 476
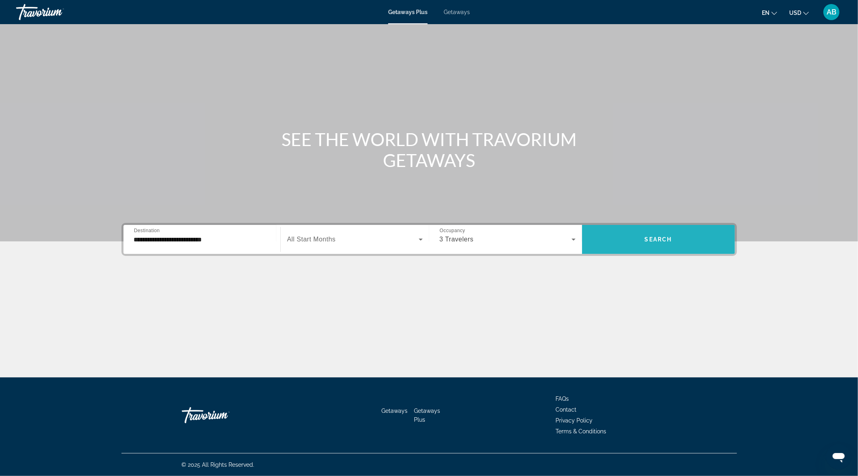
click at [678, 233] on span "Search widget" at bounding box center [658, 239] width 153 height 19
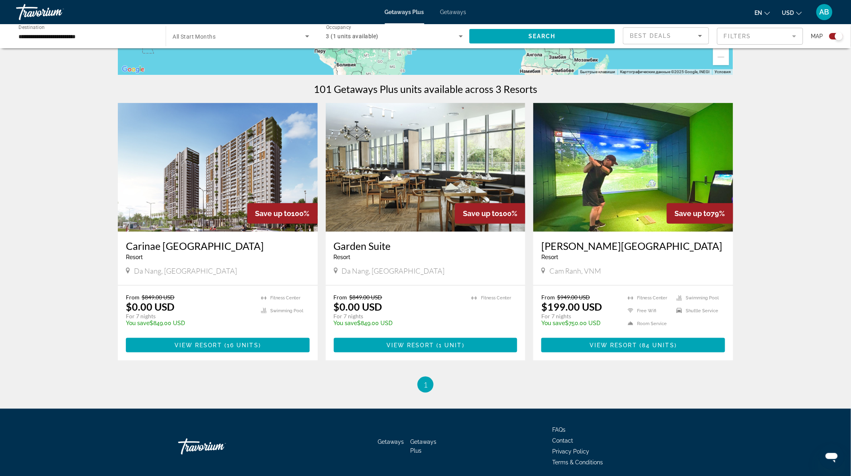
scroll to position [223, 0]
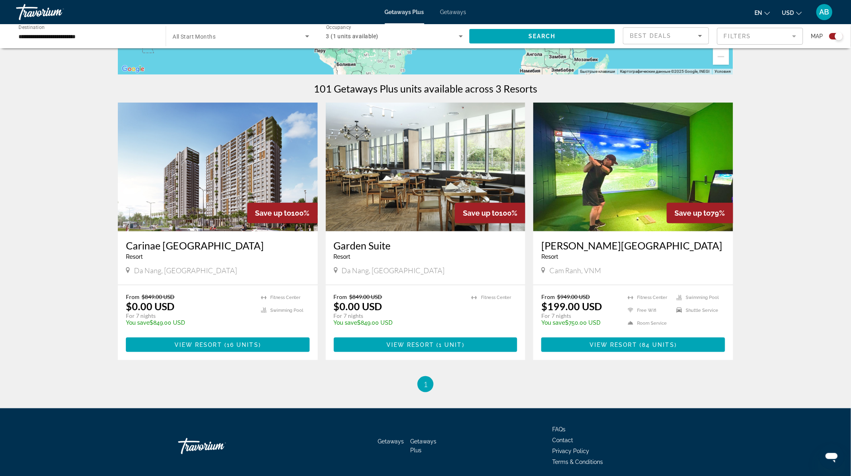
click at [620, 194] on img "Main content" at bounding box center [634, 167] width 200 height 129
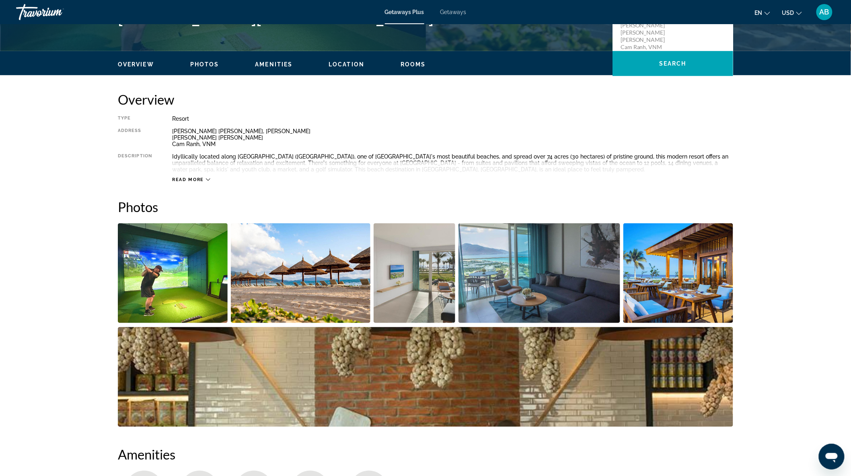
scroll to position [268, 0]
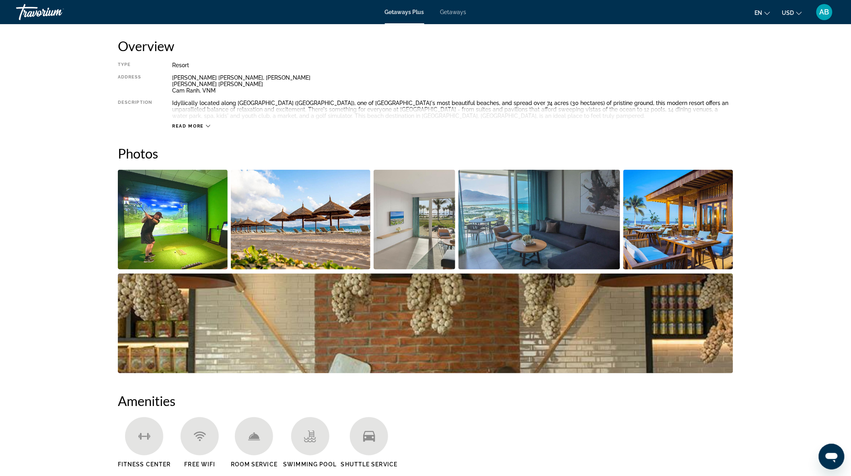
click at [209, 217] on img "Open full-screen image slider" at bounding box center [173, 220] width 110 height 100
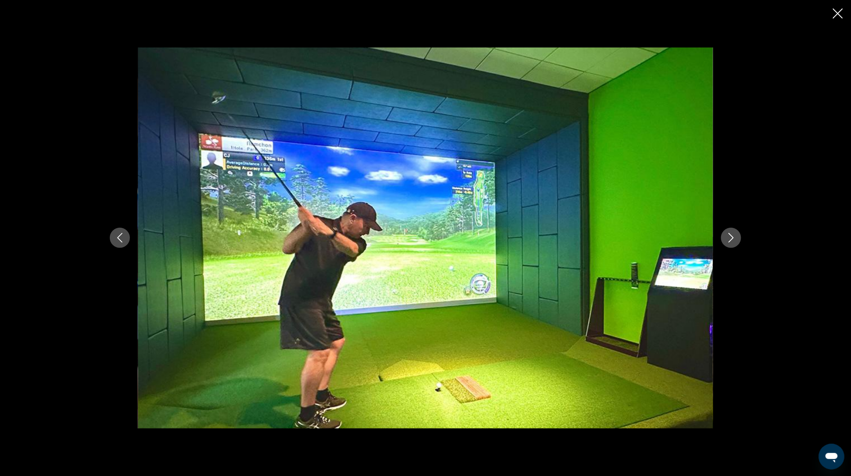
click at [735, 234] on icon "Next image" at bounding box center [732, 238] width 10 height 10
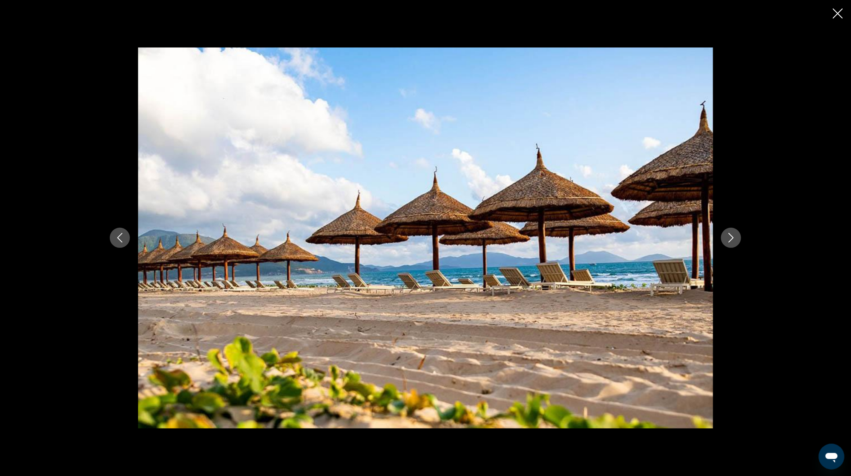
click at [734, 234] on icon "Next image" at bounding box center [732, 238] width 10 height 10
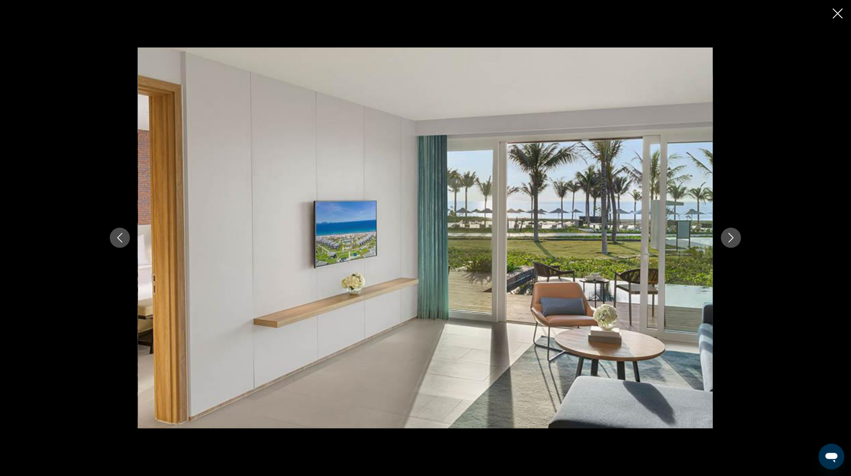
click at [734, 234] on icon "Next image" at bounding box center [732, 238] width 10 height 10
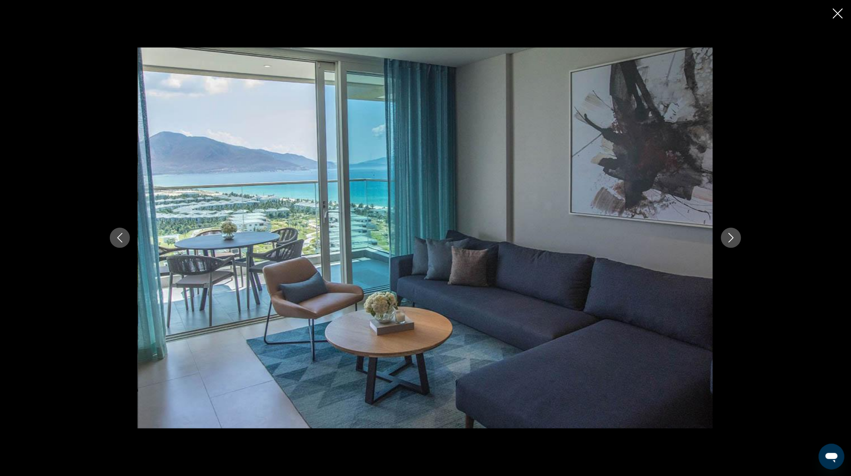
click at [734, 234] on icon "Next image" at bounding box center [732, 238] width 10 height 10
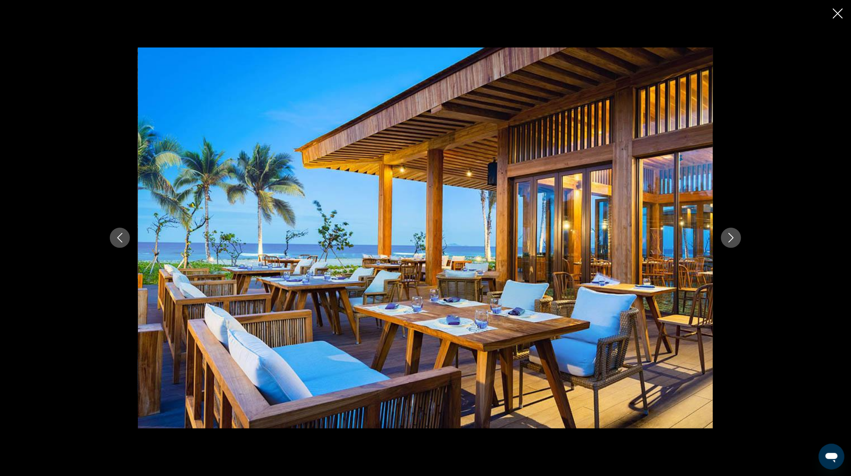
click at [734, 234] on icon "Next image" at bounding box center [732, 238] width 10 height 10
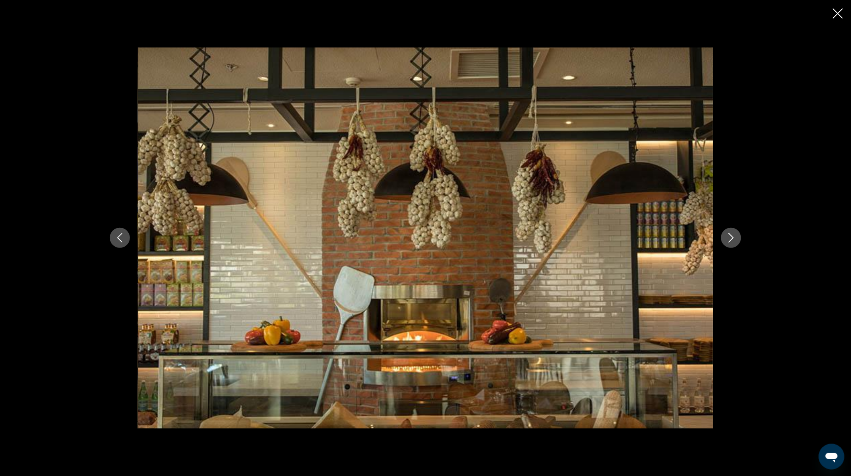
click at [734, 234] on icon "Next image" at bounding box center [732, 238] width 10 height 10
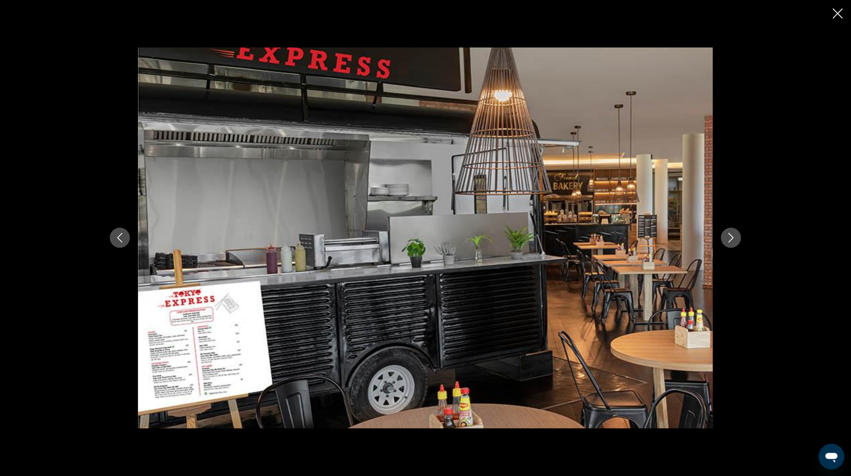
click at [734, 234] on icon "Next image" at bounding box center [732, 238] width 10 height 10
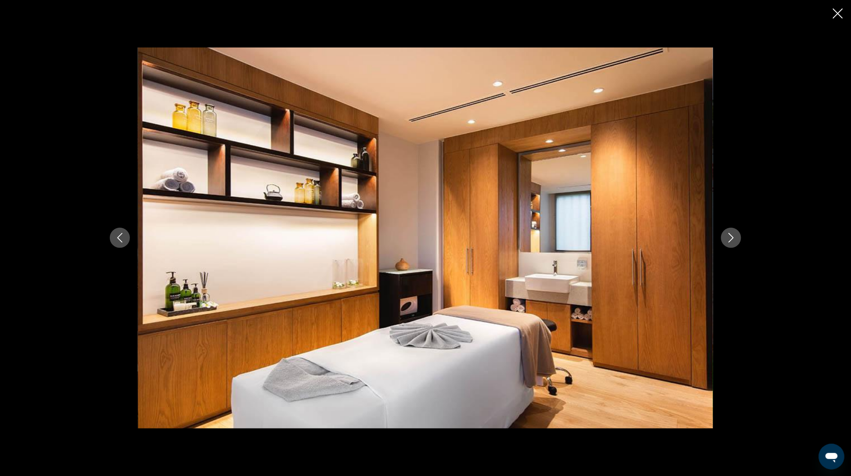
click at [734, 234] on icon "Next image" at bounding box center [732, 238] width 10 height 10
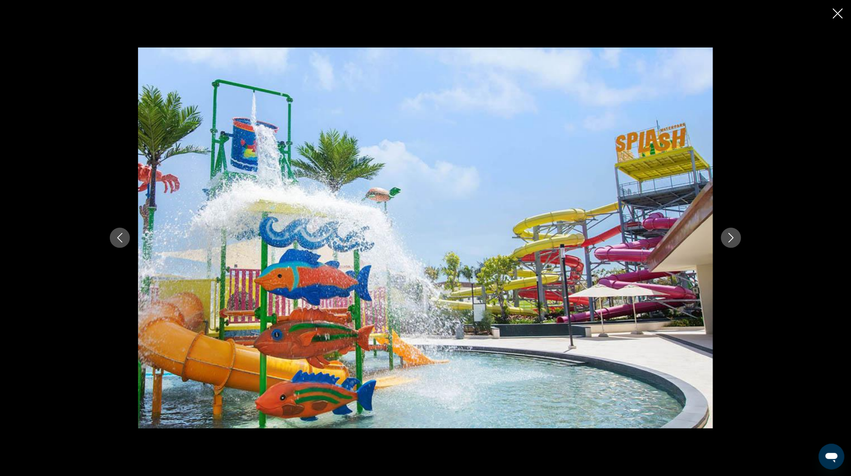
click at [734, 234] on icon "Next image" at bounding box center [732, 238] width 10 height 10
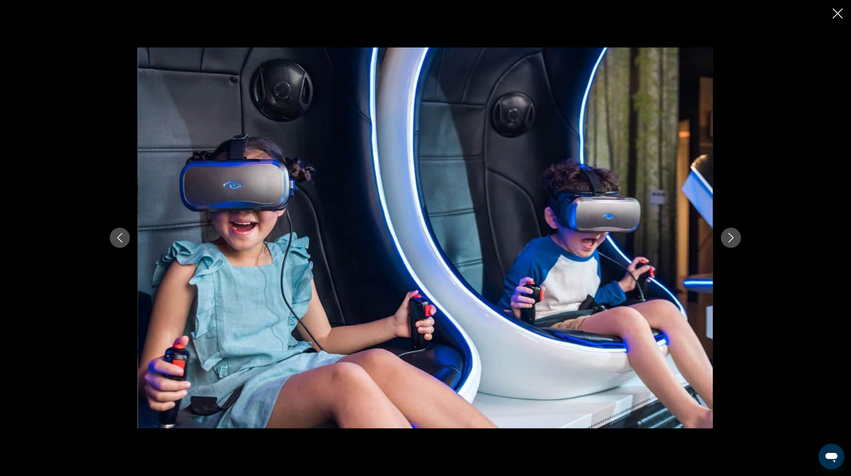
click at [734, 234] on icon "Next image" at bounding box center [732, 238] width 10 height 10
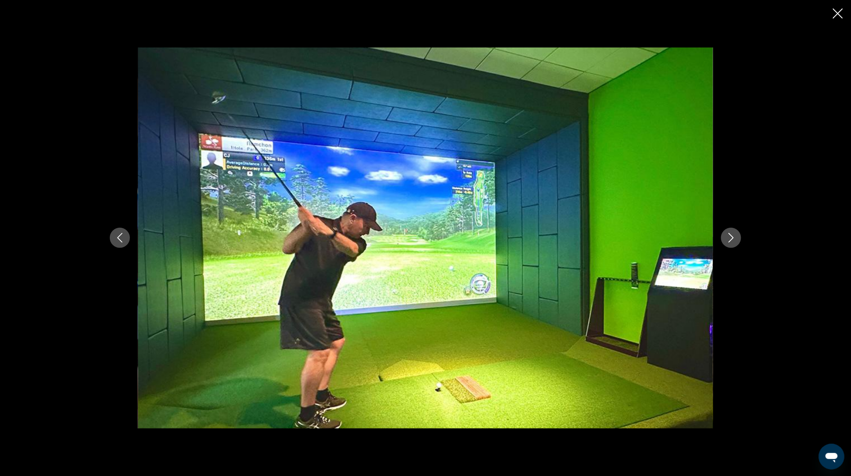
click at [734, 234] on icon "Next image" at bounding box center [732, 238] width 10 height 10
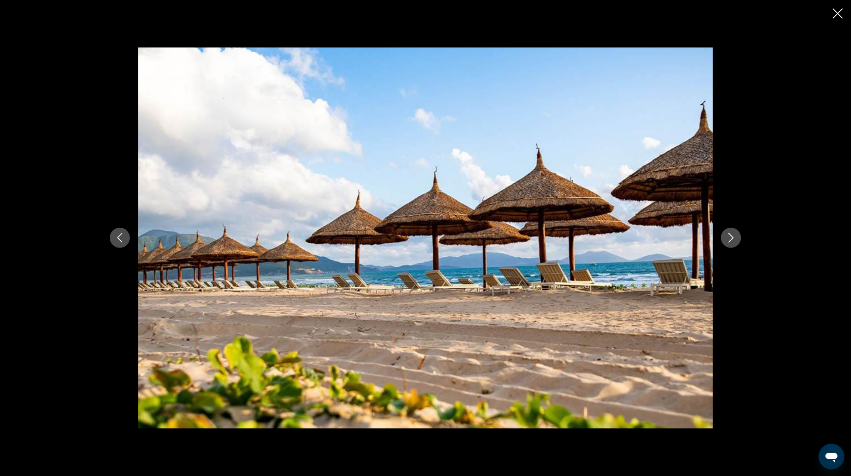
click at [734, 234] on icon "Next image" at bounding box center [732, 238] width 10 height 10
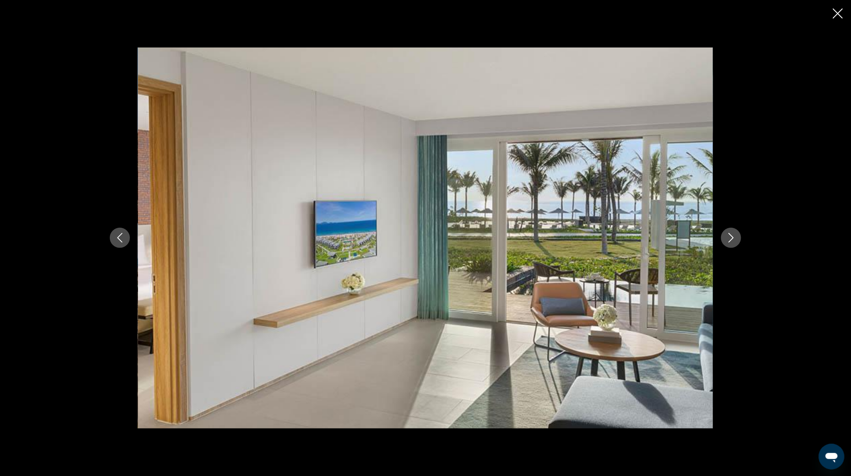
click at [839, 12] on icon "Close slideshow" at bounding box center [838, 13] width 10 height 10
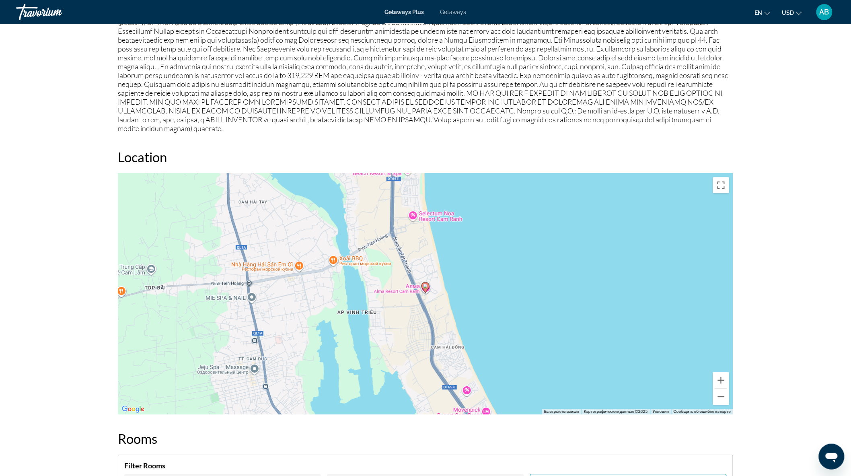
scroll to position [939, 0]
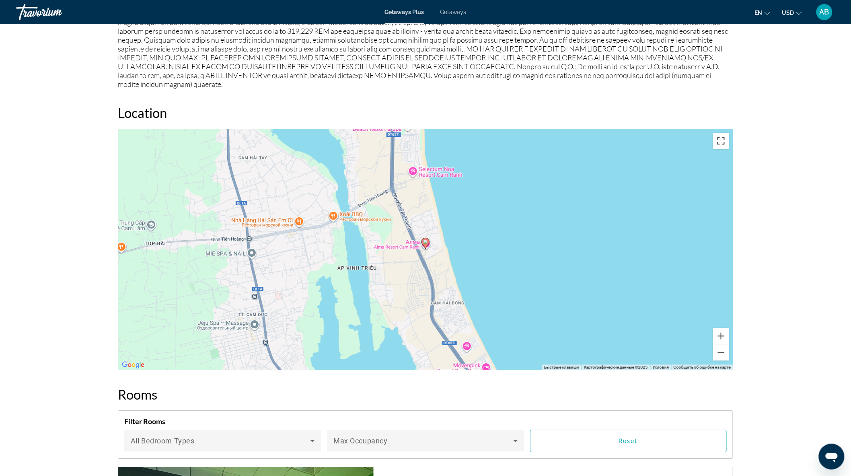
click at [722, 133] on button "Включить полноэкранный режим" at bounding box center [721, 141] width 16 height 16
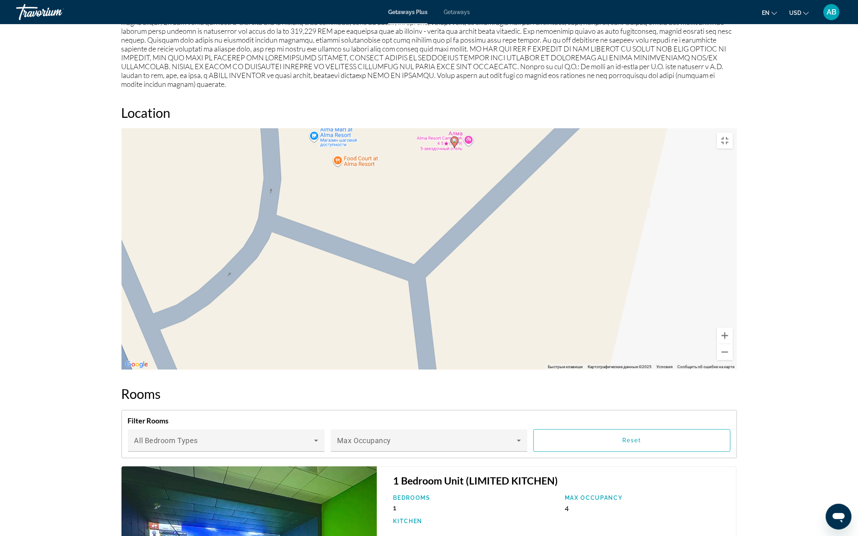
drag, startPoint x: 558, startPoint y: 172, endPoint x: 513, endPoint y: 319, distance: 153.9
click at [513, 319] on div "Чтобы активировать перетаскивание с помощью клавиатуры, нажмите Alt + Ввод. Пос…" at bounding box center [430, 249] width 616 height 241
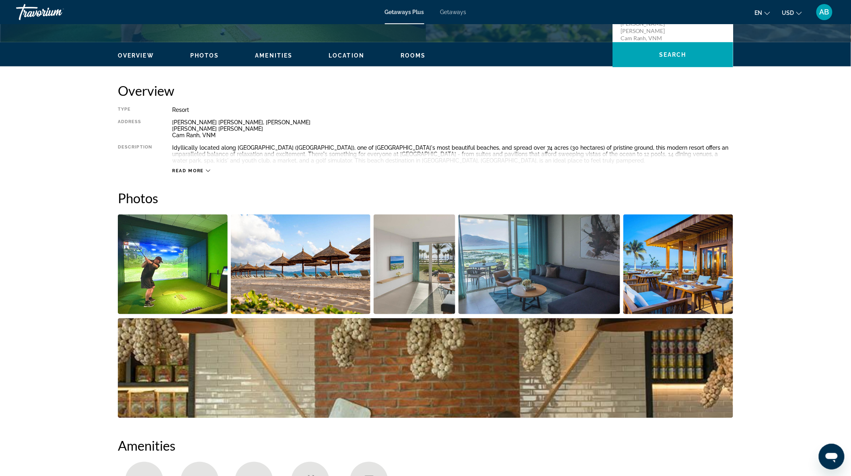
scroll to position [0, 0]
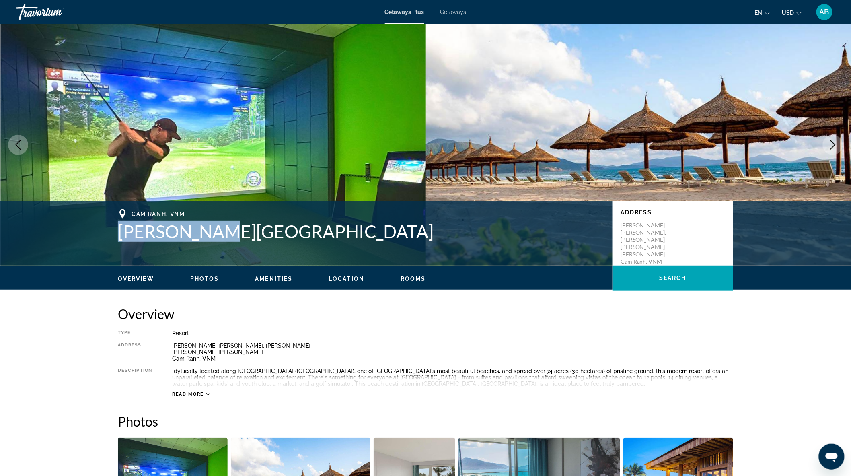
drag, startPoint x: 122, startPoint y: 230, endPoint x: 225, endPoint y: 227, distance: 103.1
click at [225, 227] on h1 "Alma Resort" at bounding box center [361, 231] width 487 height 21
copy h1 "Alma Resort"
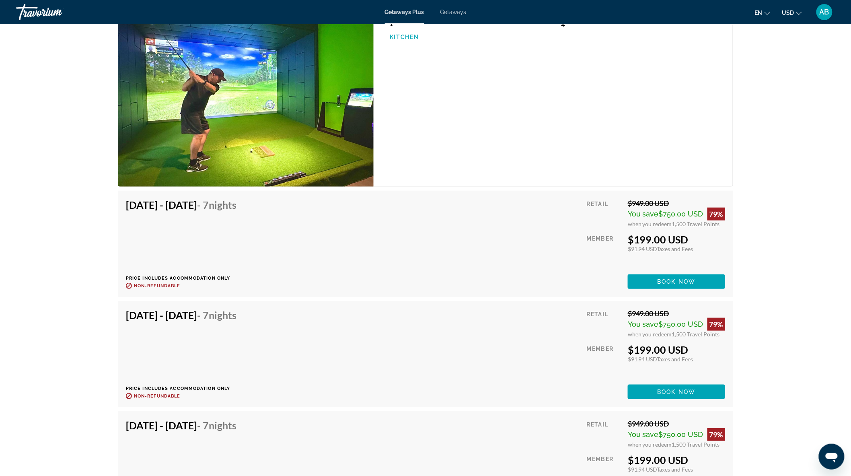
scroll to position [1431, 0]
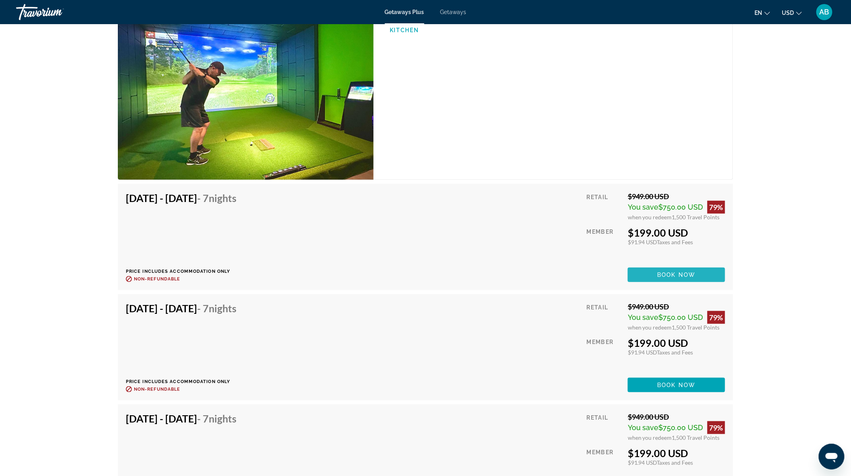
click at [669, 272] on span "Book now" at bounding box center [677, 275] width 38 height 6
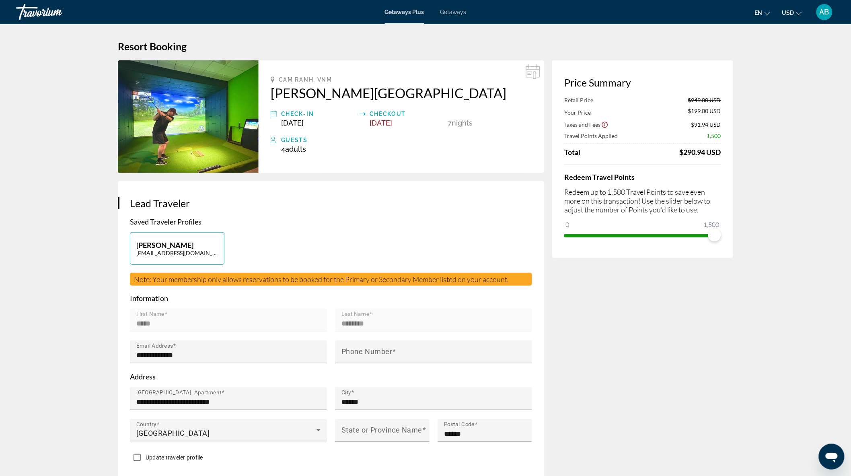
scroll to position [45, 0]
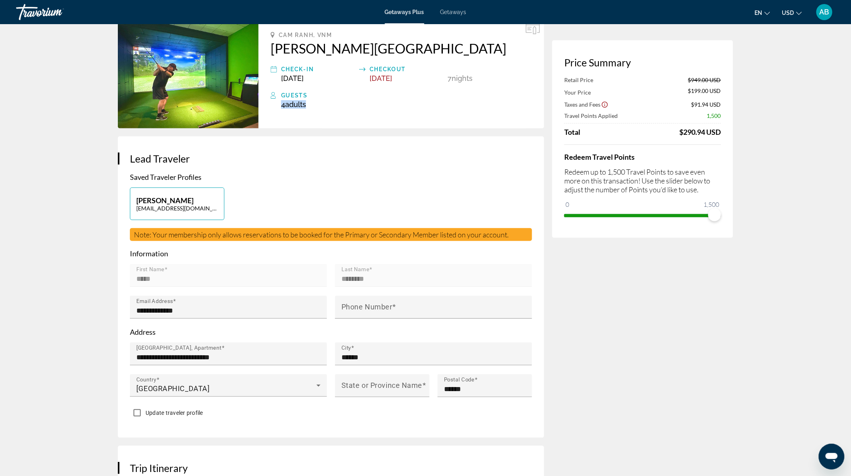
drag, startPoint x: 281, startPoint y: 103, endPoint x: 317, endPoint y: 105, distance: 35.9
click at [317, 105] on div "4 Adult Adults , Child Children" at bounding box center [406, 104] width 251 height 8
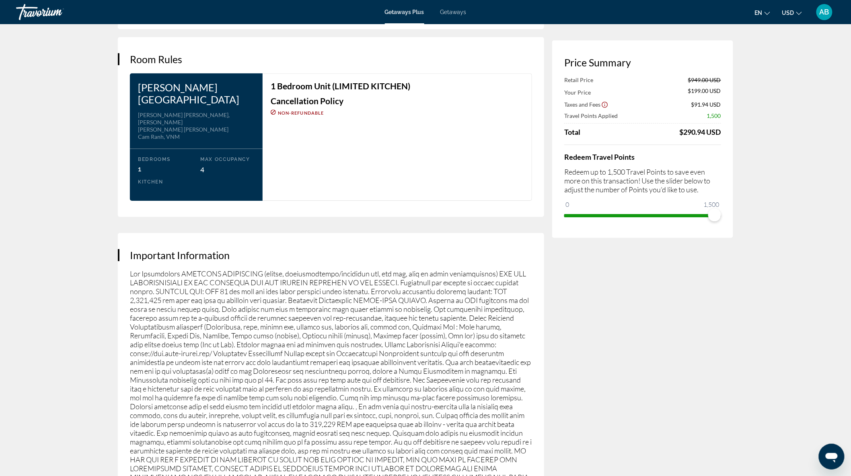
scroll to position [983, 0]
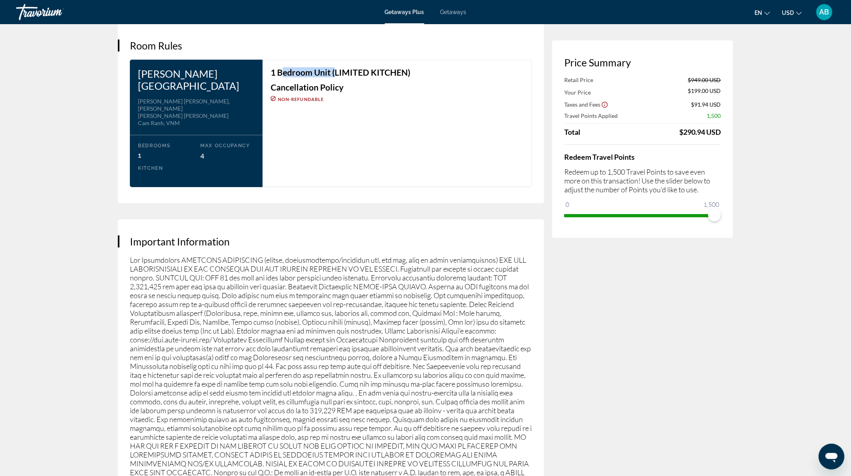
drag, startPoint x: 284, startPoint y: 71, endPoint x: 337, endPoint y: 71, distance: 52.3
click at [337, 71] on h3 "1 Bedroom Unit (LIMITED KITCHEN)" at bounding box center [397, 72] width 253 height 9
click at [366, 78] on div "1 Bedroom Unit (LIMITED KITCHEN) Cancellation Policy Non-refundable" at bounding box center [397, 85] width 253 height 34
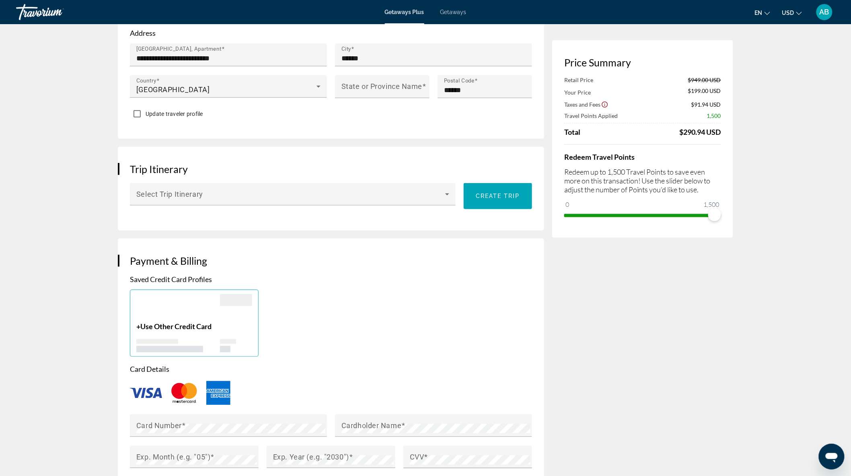
scroll to position [313, 0]
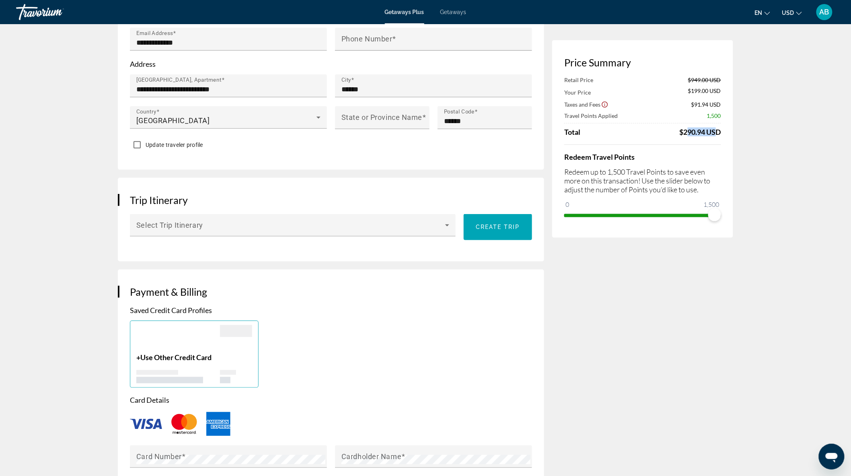
drag, startPoint x: 685, startPoint y: 132, endPoint x: 709, endPoint y: 130, distance: 24.6
click at [710, 130] on div "$290.94 USD" at bounding box center [700, 132] width 41 height 9
click at [690, 136] on div "$290.94 USD" at bounding box center [700, 132] width 41 height 9
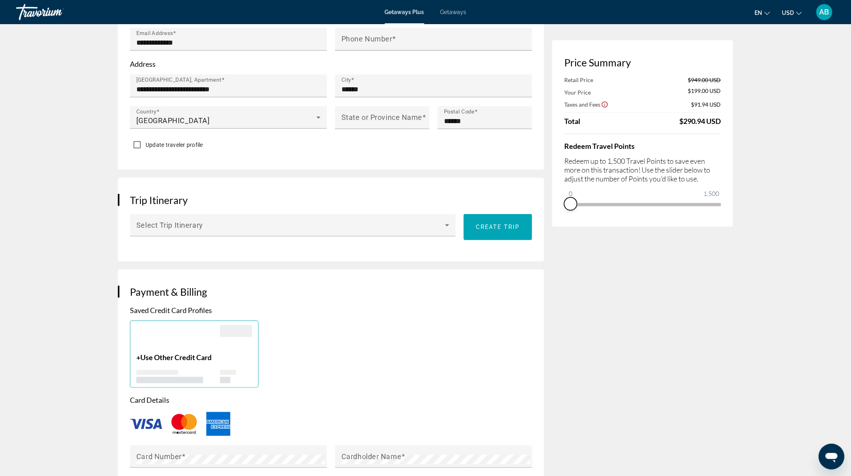
drag, startPoint x: 717, startPoint y: 216, endPoint x: 555, endPoint y: 224, distance: 162.3
click at [560, 226] on div "Price Summary Retail Price $949.00 USD Your Price $199.00 USD Taxes and Fees $9…" at bounding box center [642, 133] width 181 height 187
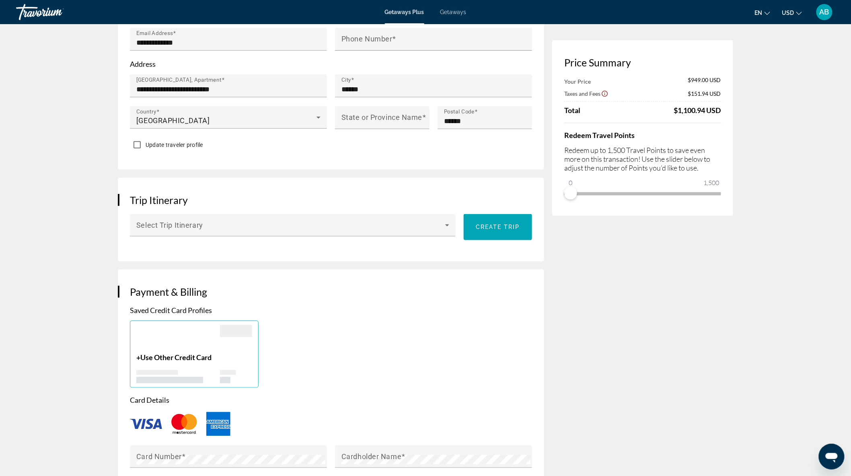
drag, startPoint x: 676, startPoint y: 111, endPoint x: 725, endPoint y: 109, distance: 48.7
click at [725, 109] on div "Price Summary Your Price $949.00 USD Taxes and Fees $151.94 USD Total $1,100.94…" at bounding box center [642, 128] width 181 height 176
click at [713, 122] on div "Your Price $949.00 USD Taxes and Fees $151.94 USD Total $1,100.94 USD Redeem Tr…" at bounding box center [643, 138] width 157 height 124
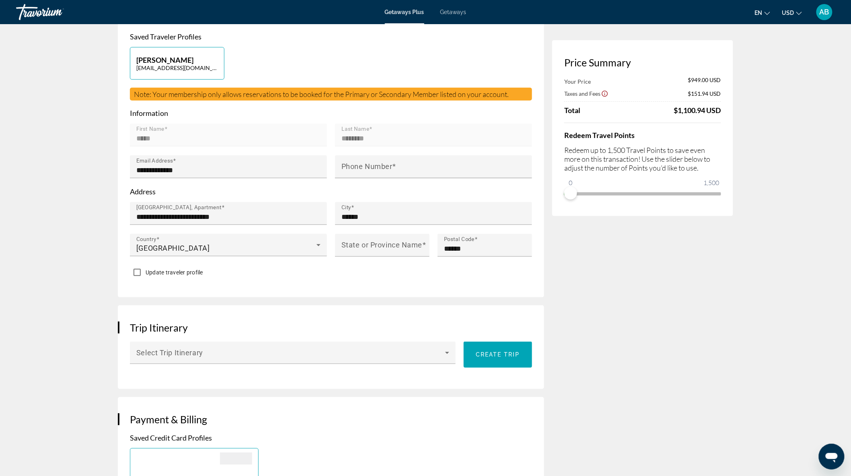
scroll to position [0, 0]
